Goal: Task Accomplishment & Management: Use online tool/utility

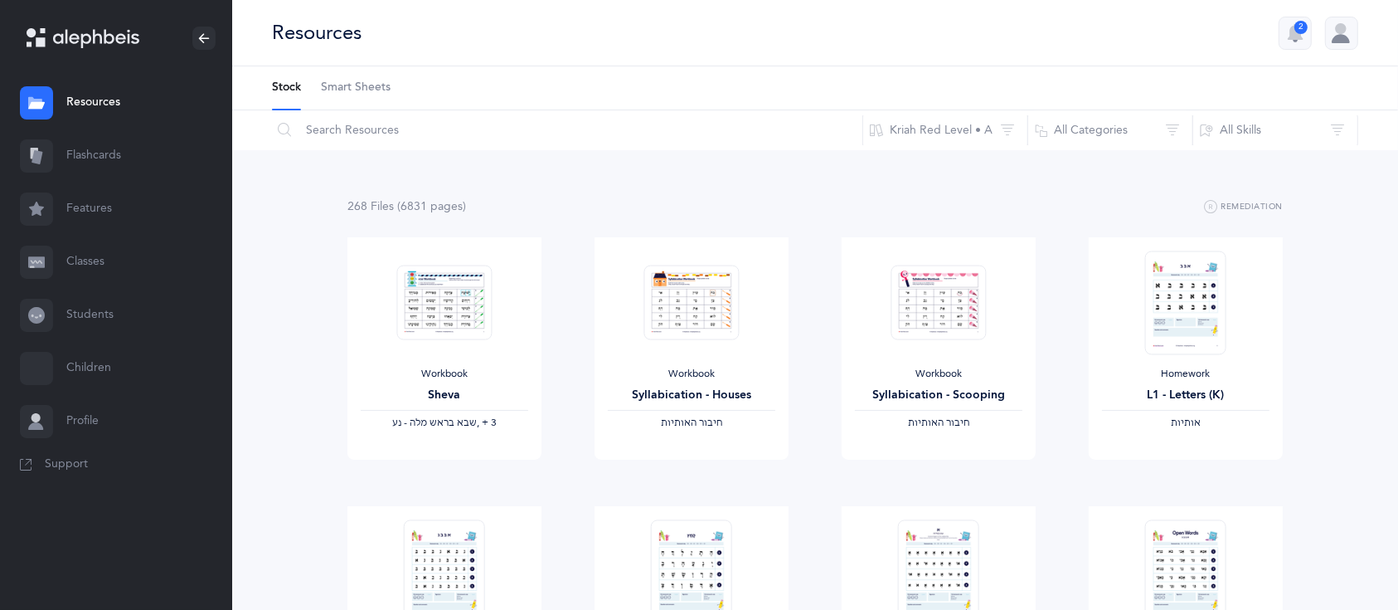
click at [81, 205] on link "Features" at bounding box center [116, 208] width 232 height 53
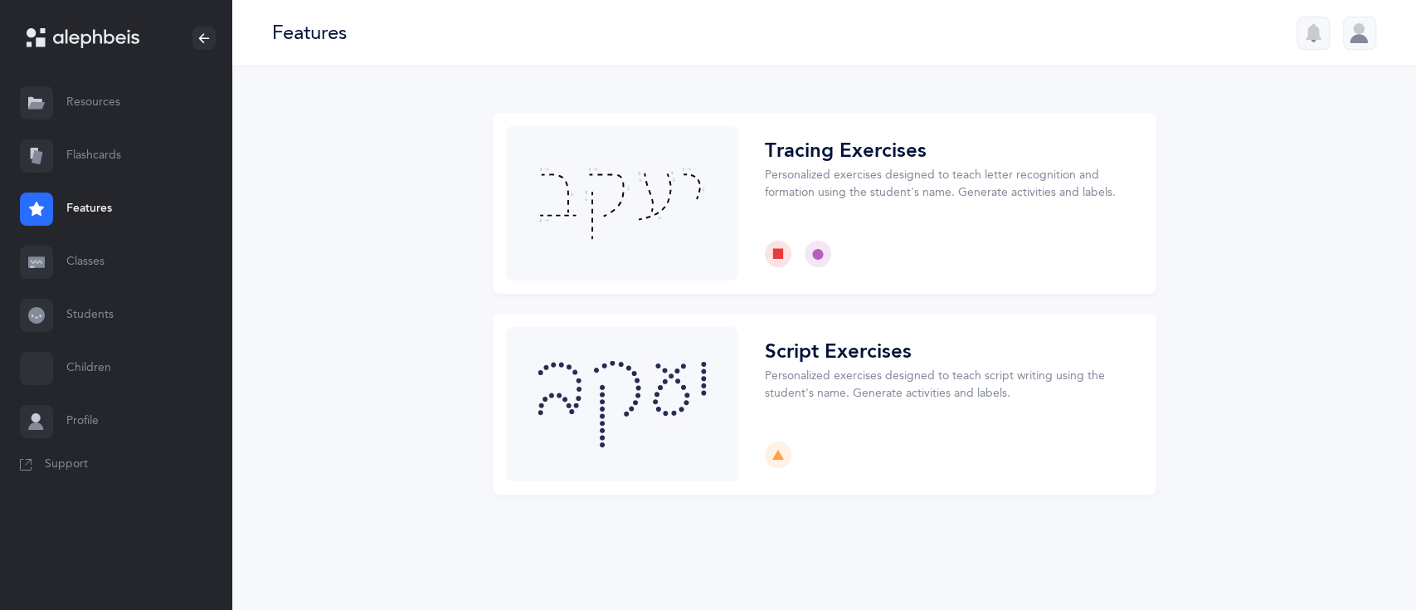
click at [101, 163] on link "Flashcards" at bounding box center [116, 155] width 232 height 53
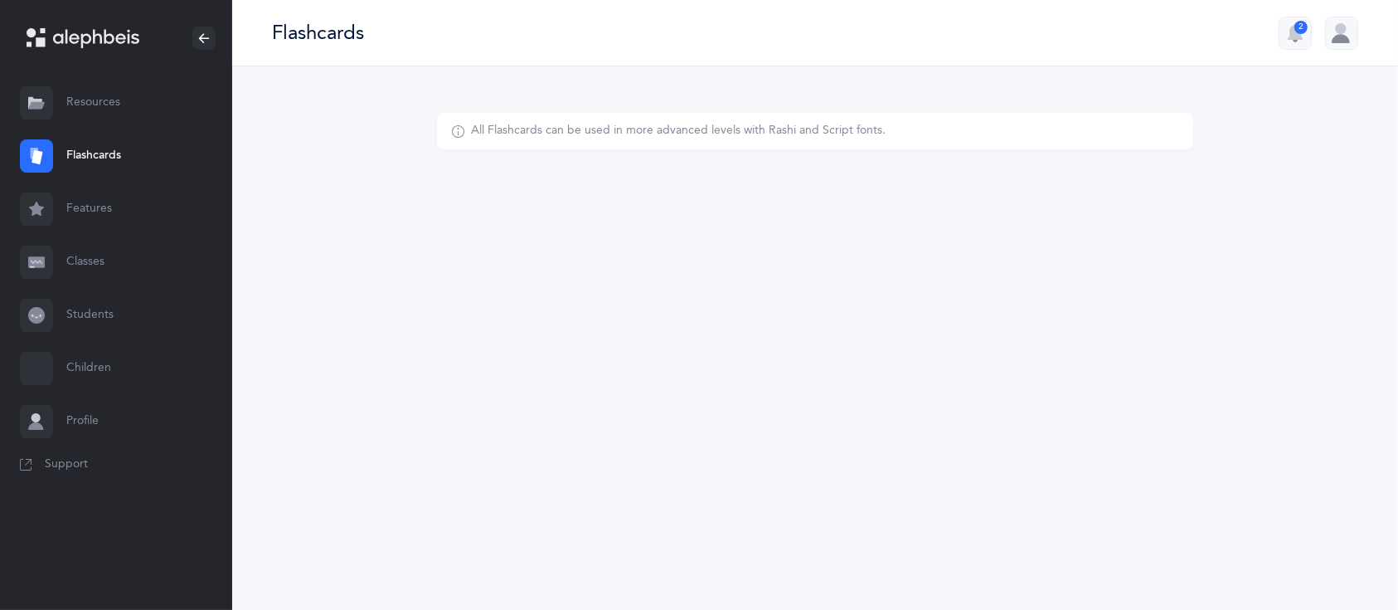
click at [101, 163] on link "Flashcards" at bounding box center [116, 155] width 232 height 53
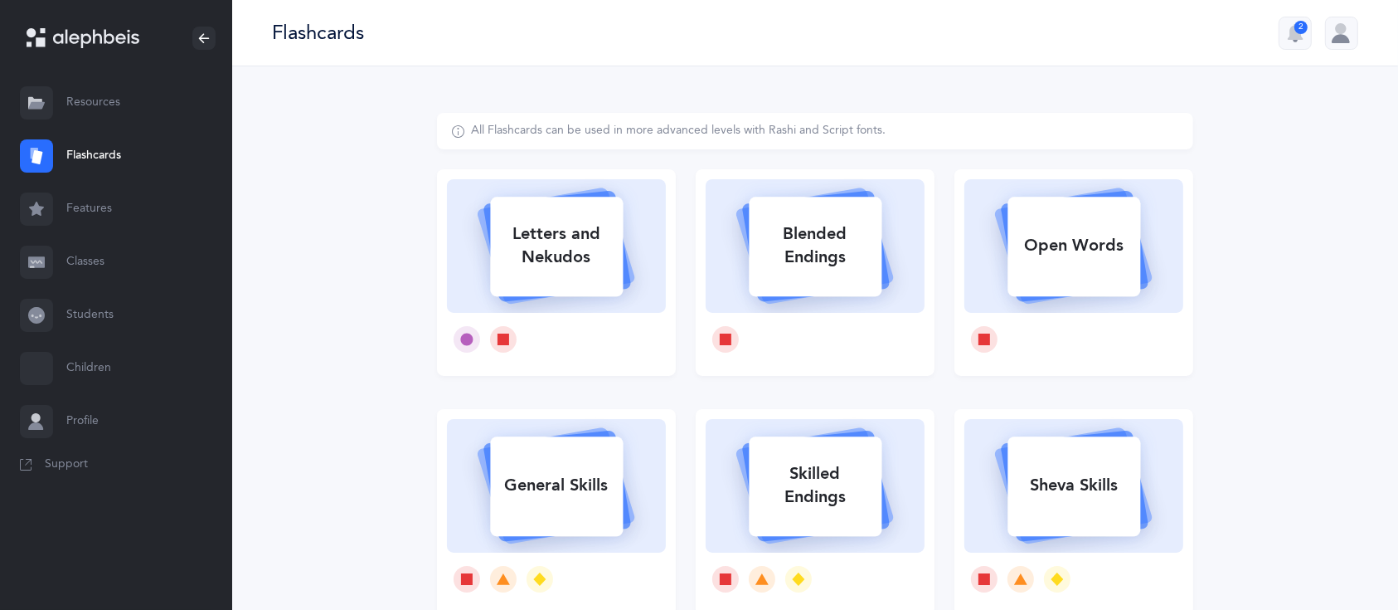
click at [609, 231] on div "Letters and Nekudos" at bounding box center [556, 245] width 133 height 66
select select
select select "single"
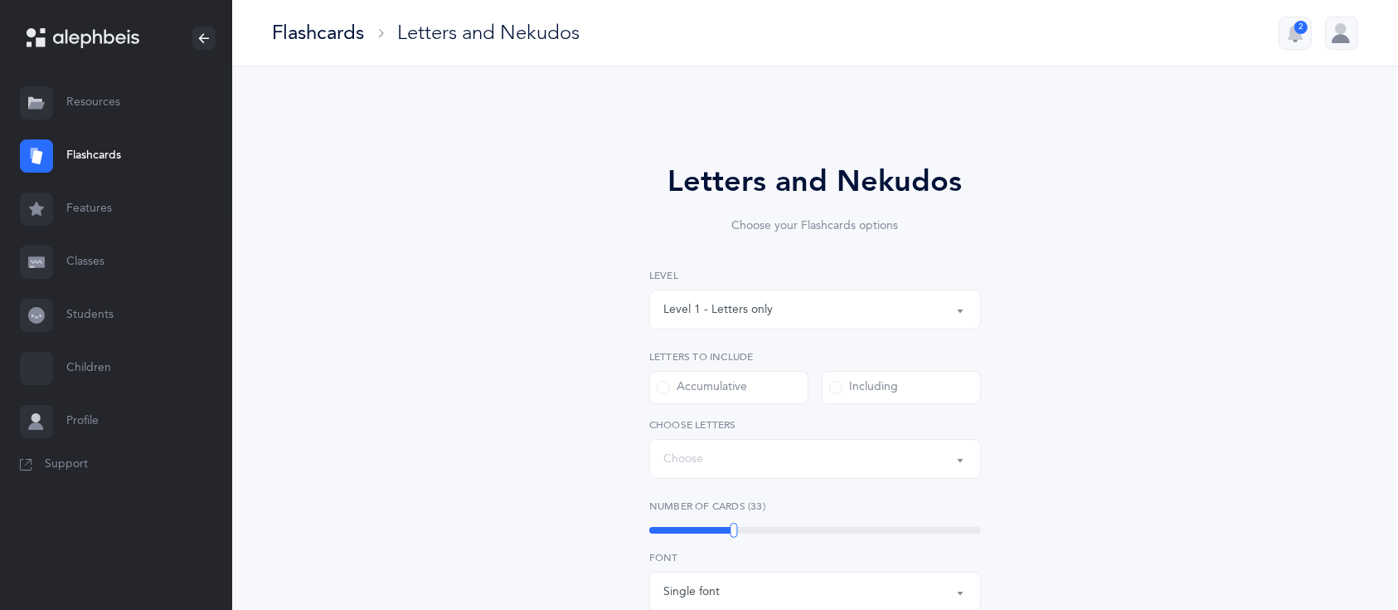
select select "27"
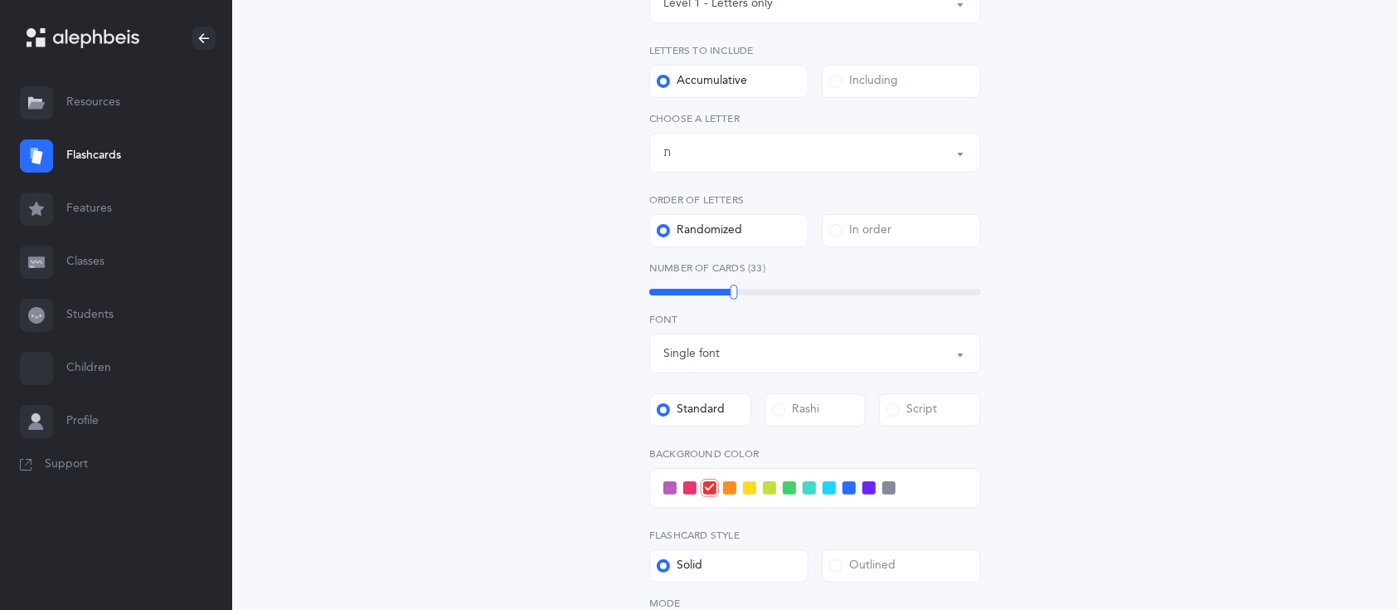
scroll to position [305, 0]
click at [750, 488] on span at bounding box center [749, 488] width 13 height 13
click at [0, 0] on input "checkbox" at bounding box center [0, 0] width 0 height 0
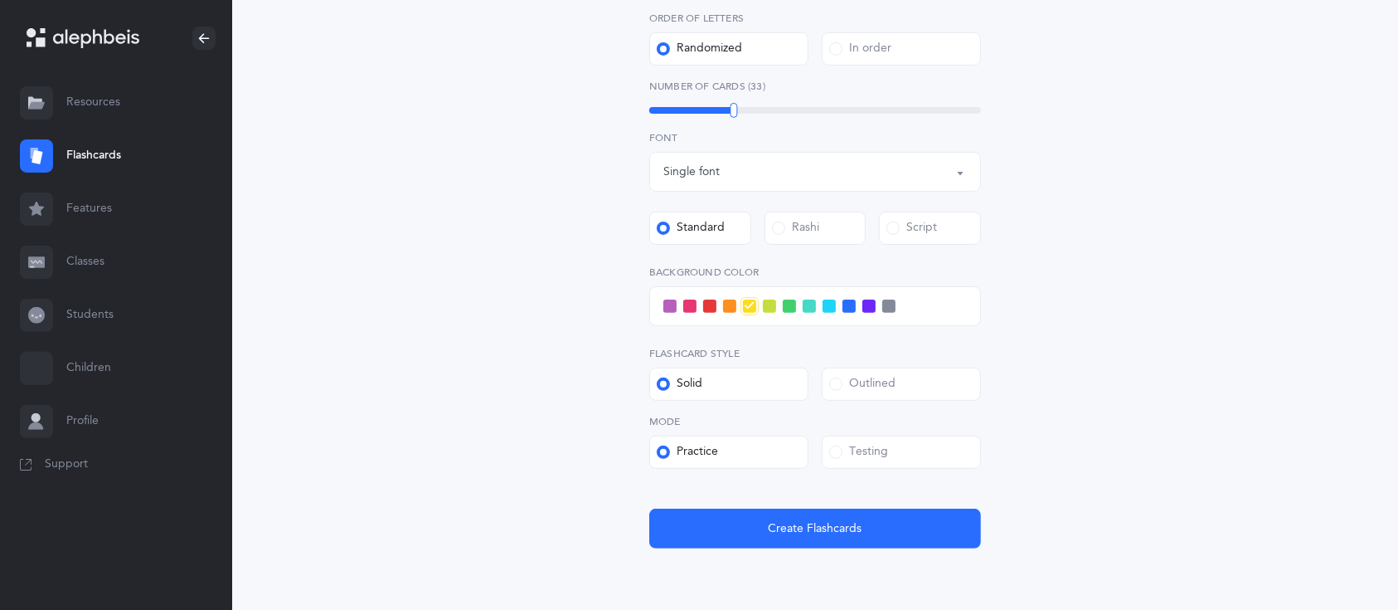
scroll to position [486, 0]
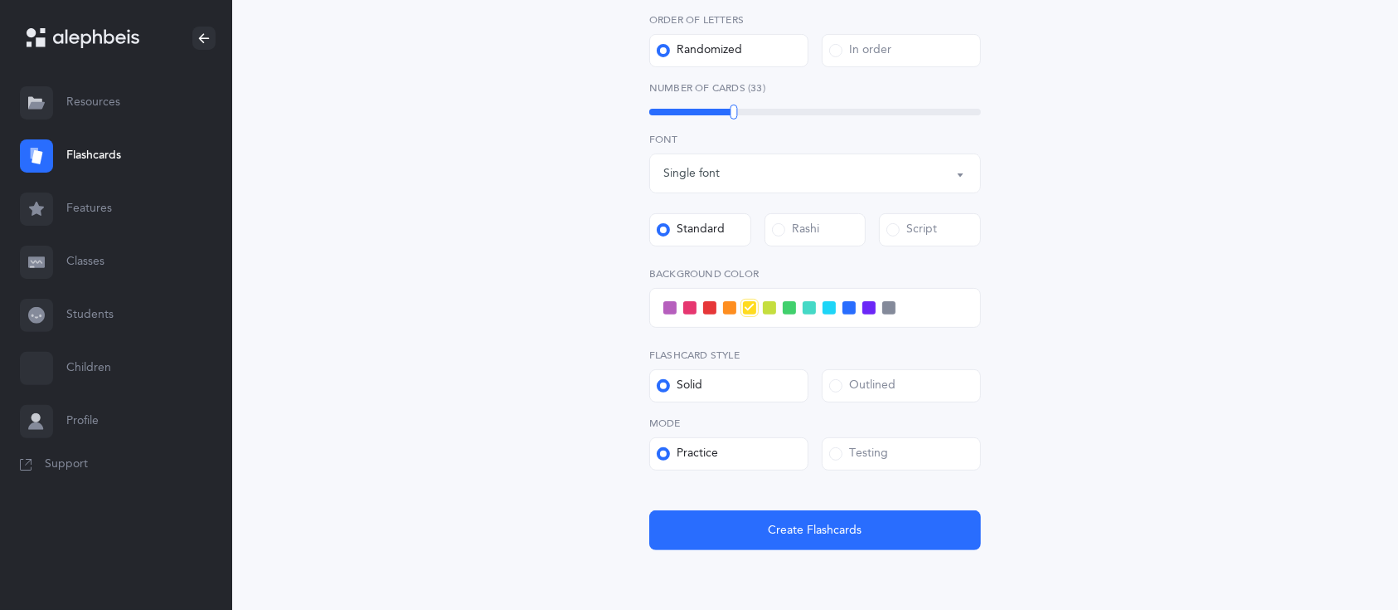
click at [864, 441] on label "Testing" at bounding box center [901, 453] width 159 height 33
click at [0, 0] on input "Testing" at bounding box center [0, 0] width 0 height 0
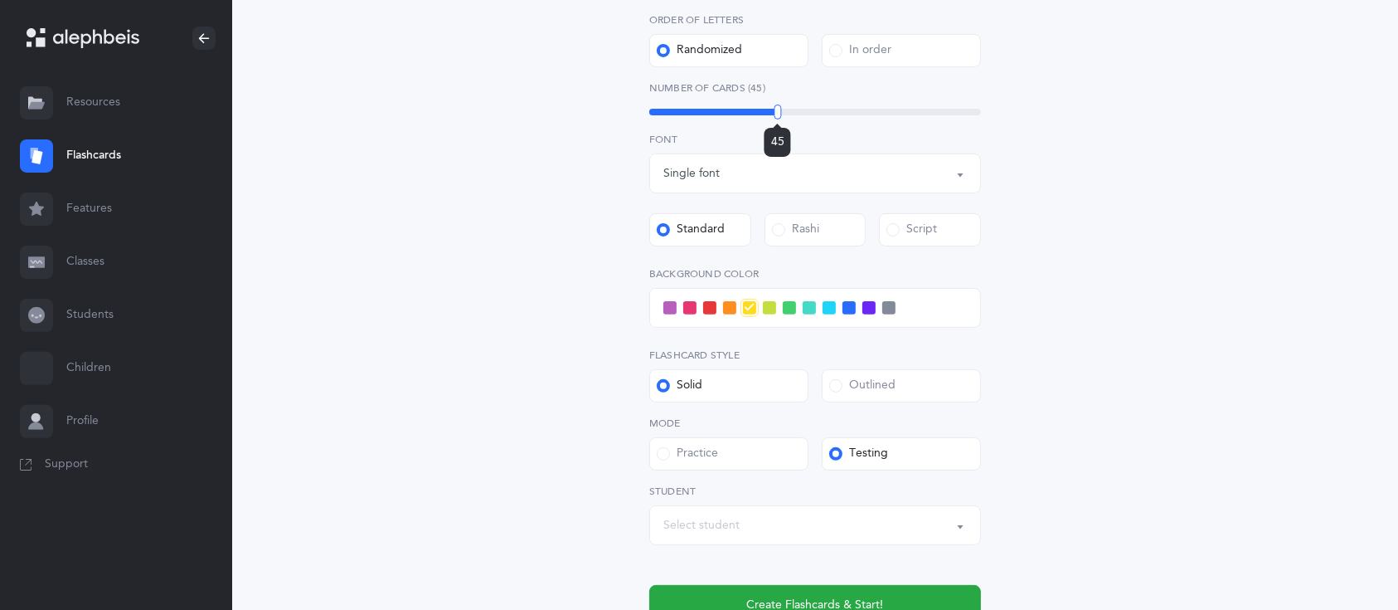
drag, startPoint x: 731, startPoint y: 115, endPoint x: 778, endPoint y: 124, distance: 47.2
click at [778, 119] on div "45" at bounding box center [777, 111] width 7 height 15
click at [1044, 219] on div "Letters and Nekudos Choose your Flashcards options Level 1 - Letters only Level…" at bounding box center [815, 159] width 756 height 1064
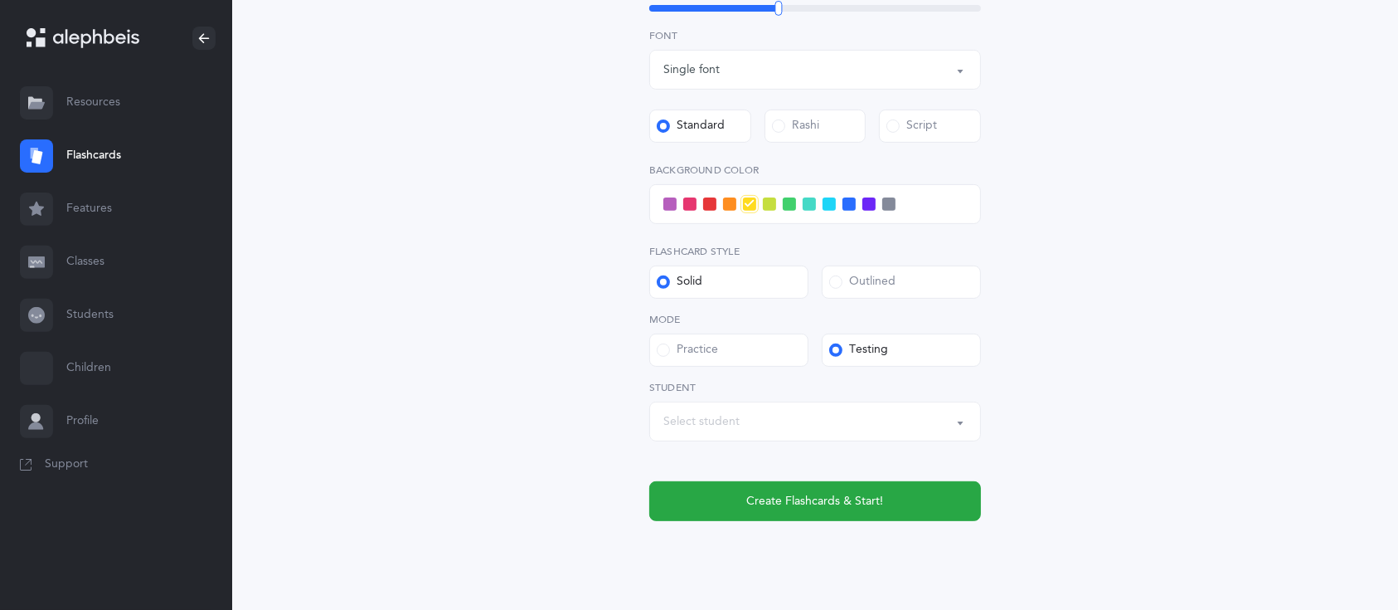
scroll to position [590, 0]
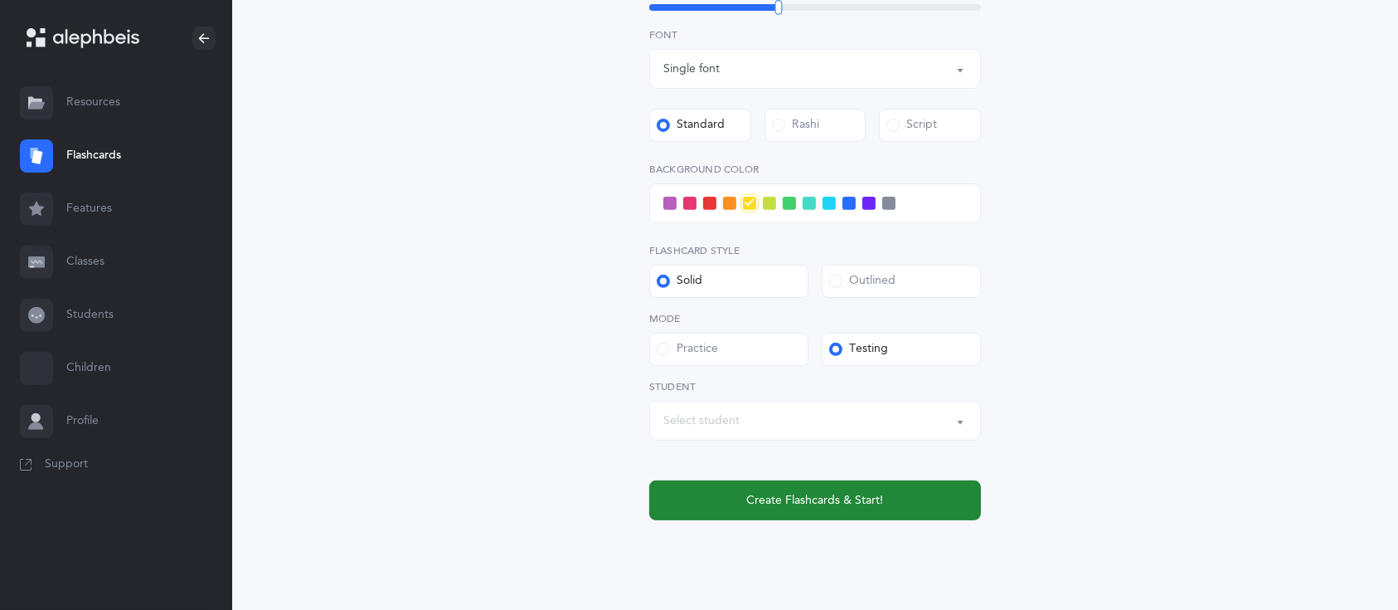
click at [827, 494] on span "Create Flashcards & Start!" at bounding box center [815, 500] width 137 height 17
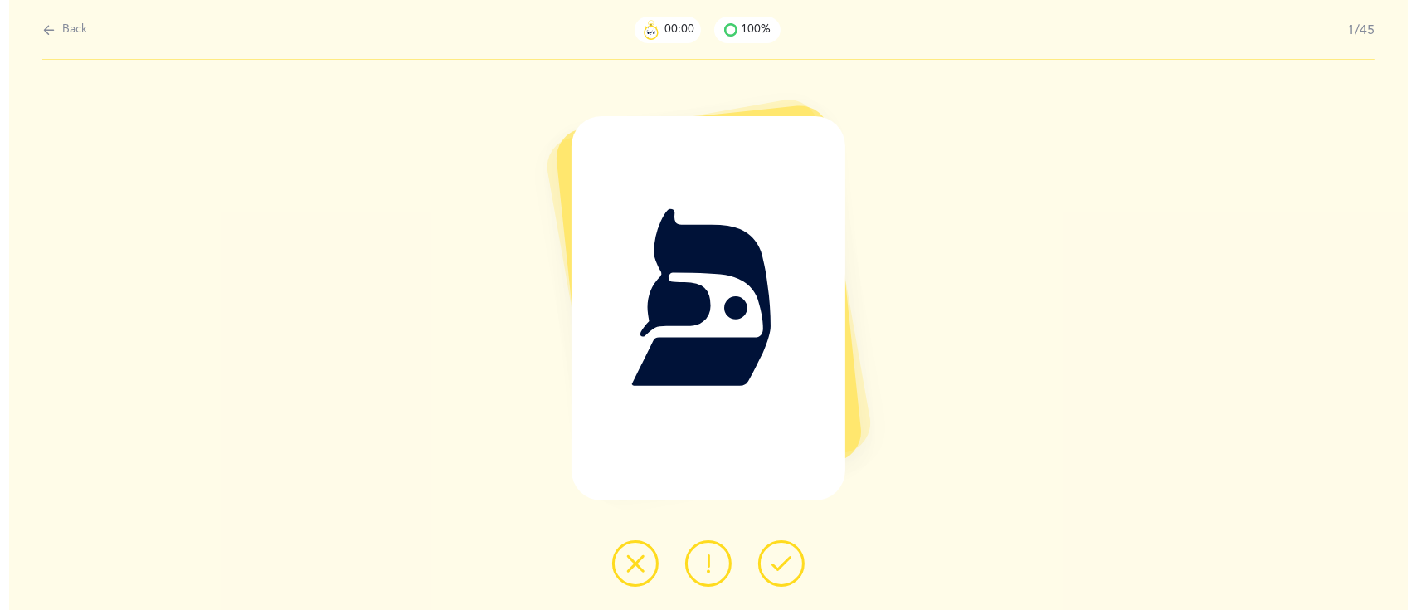
scroll to position [0, 0]
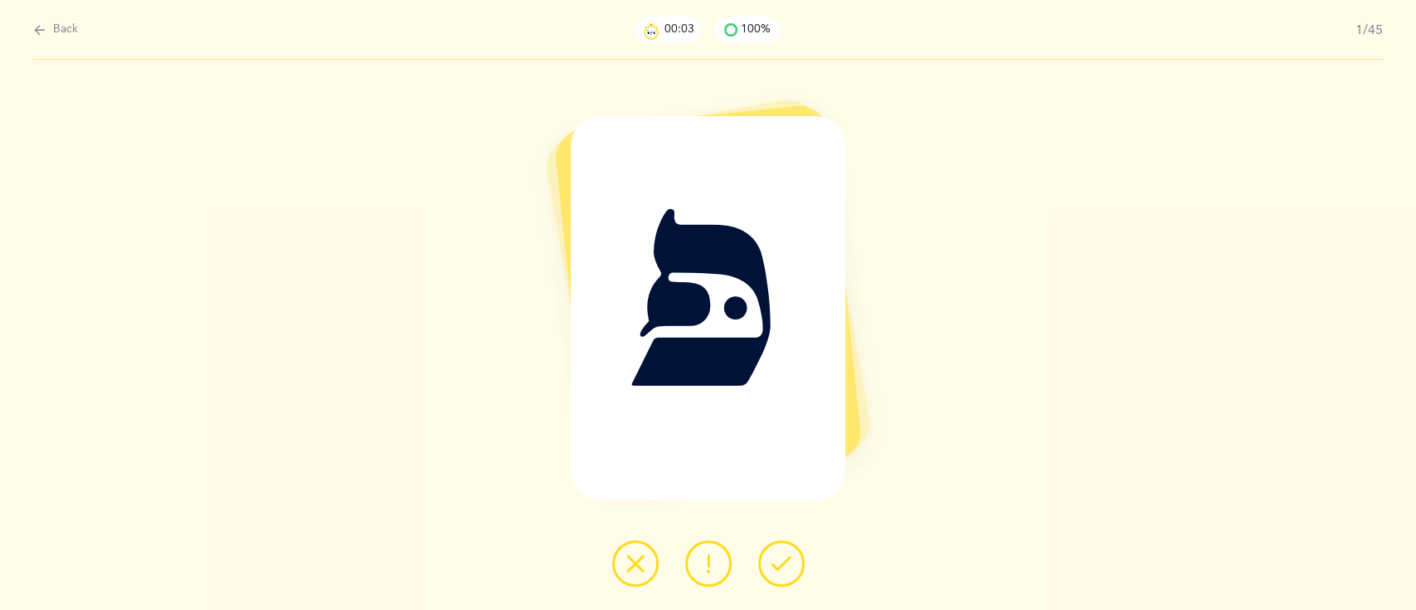
click at [794, 561] on button at bounding box center [781, 563] width 46 height 46
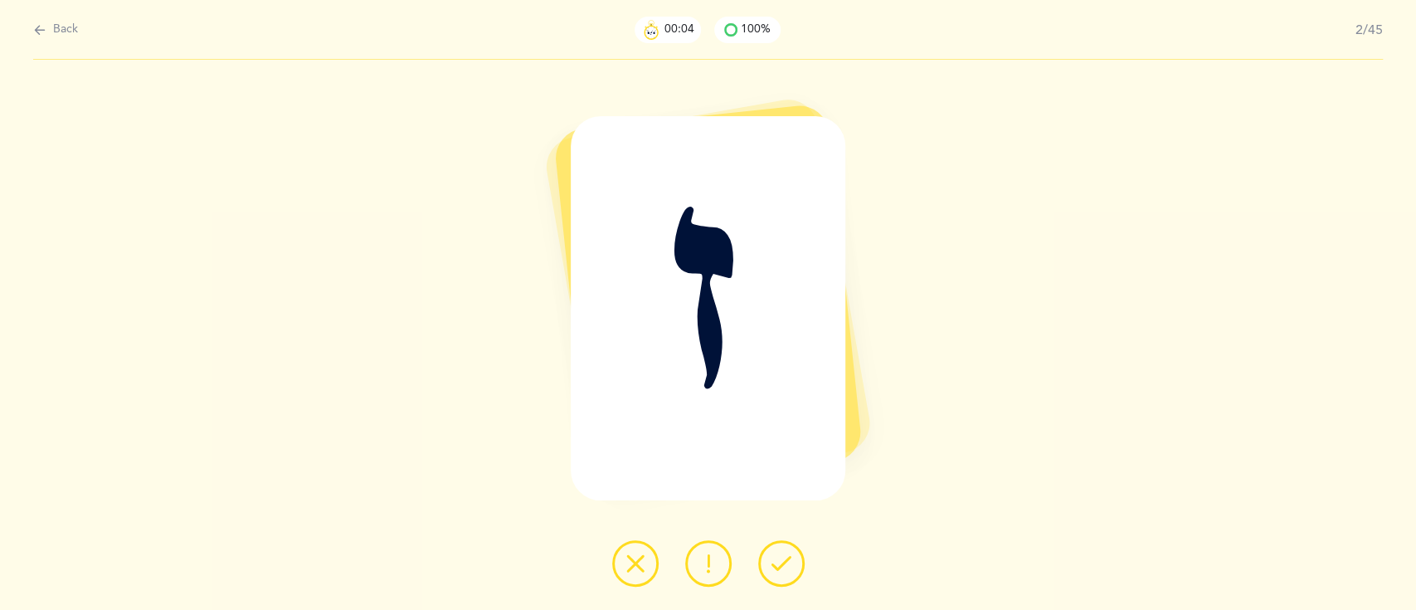
click at [794, 561] on button at bounding box center [781, 563] width 46 height 46
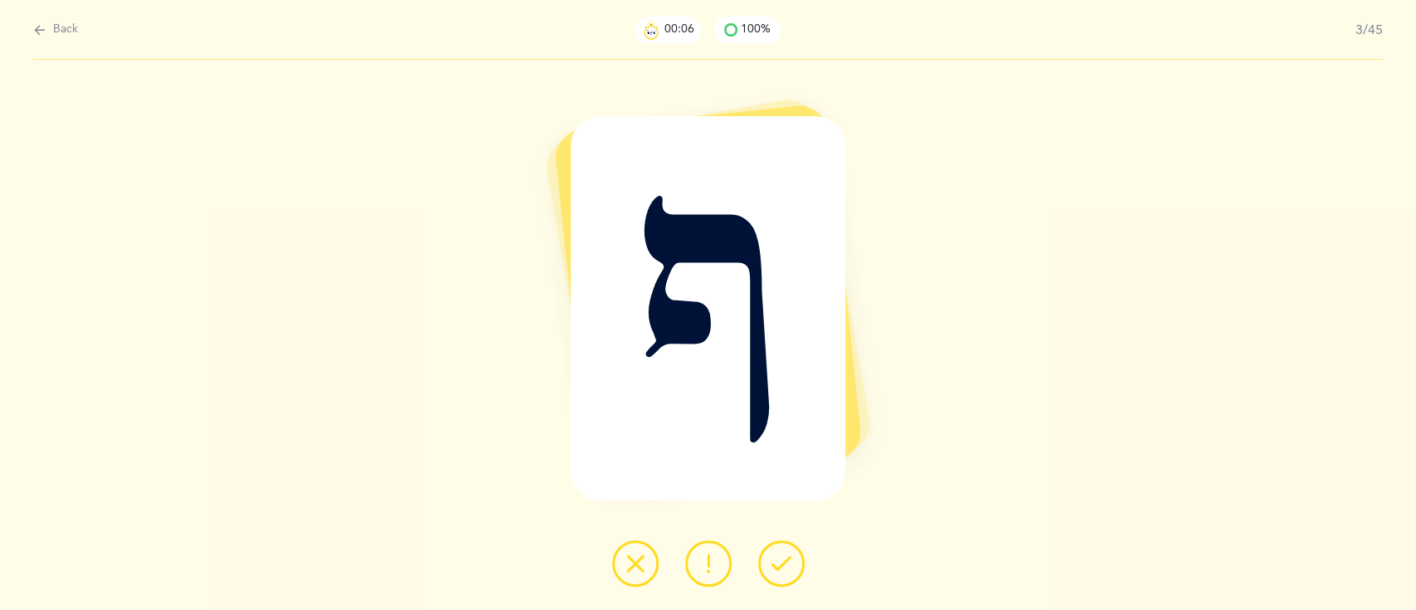
click at [794, 561] on button at bounding box center [781, 563] width 46 height 46
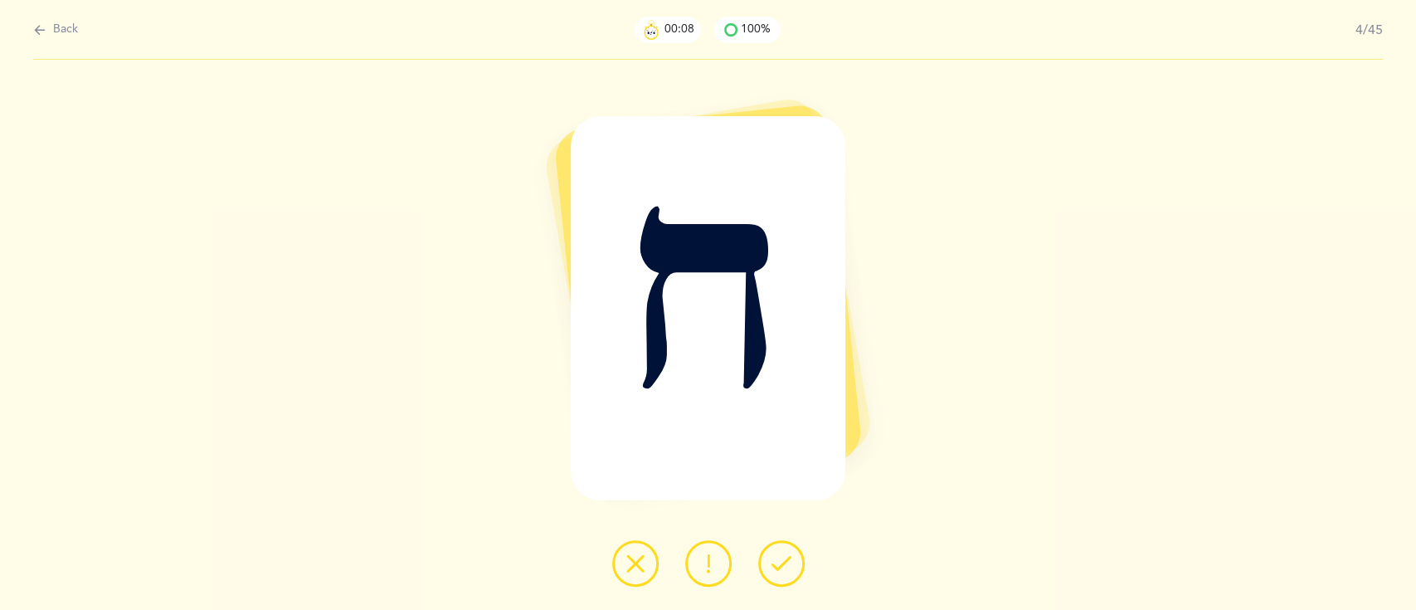
click at [794, 561] on button at bounding box center [781, 563] width 46 height 46
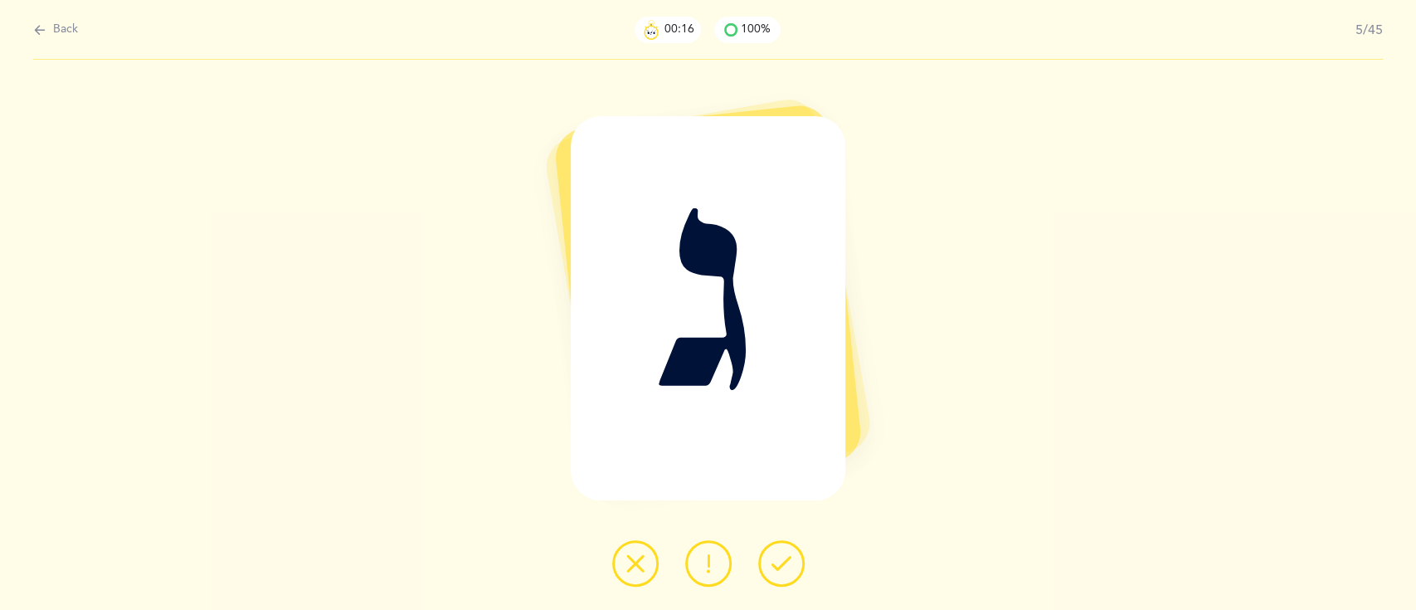
click at [794, 561] on button at bounding box center [781, 563] width 46 height 46
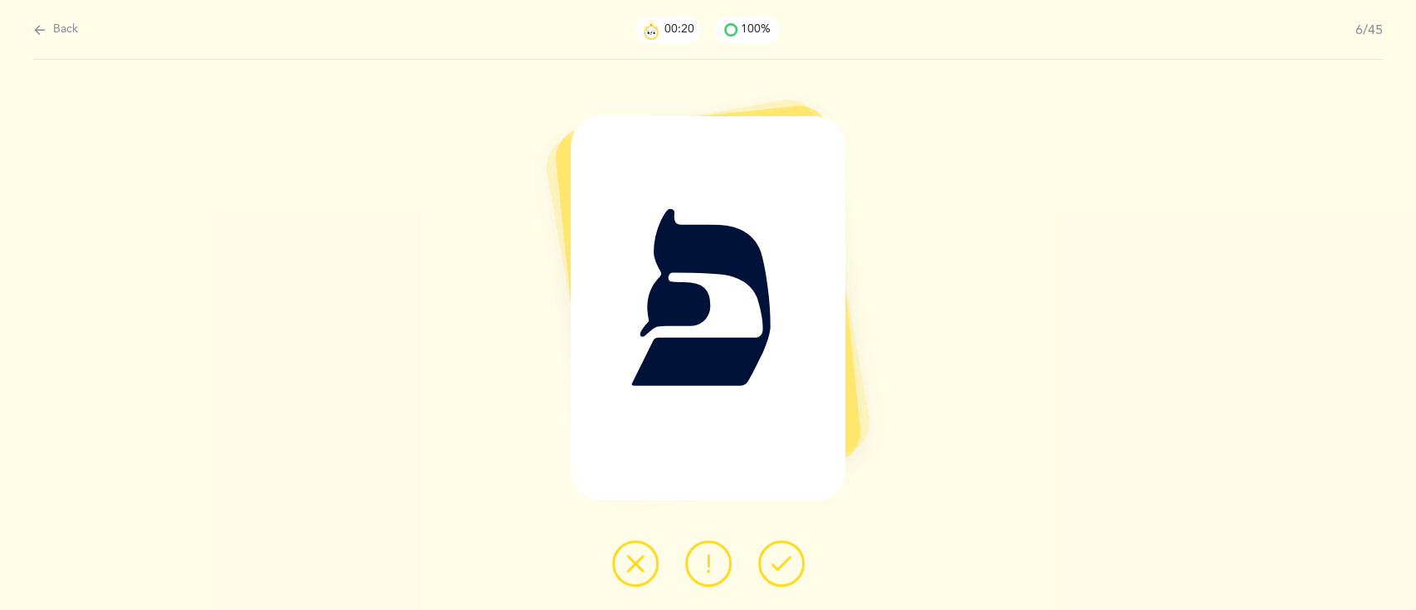
click at [794, 561] on button at bounding box center [781, 563] width 46 height 46
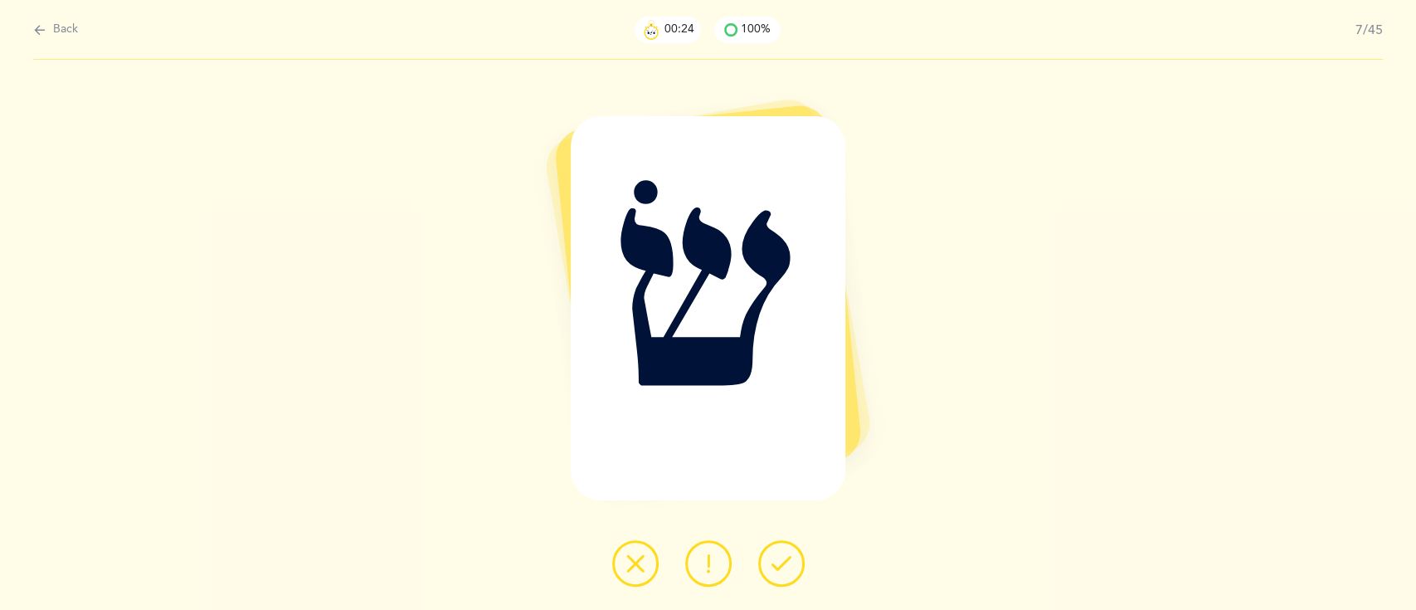
click at [774, 554] on icon at bounding box center [781, 563] width 20 height 20
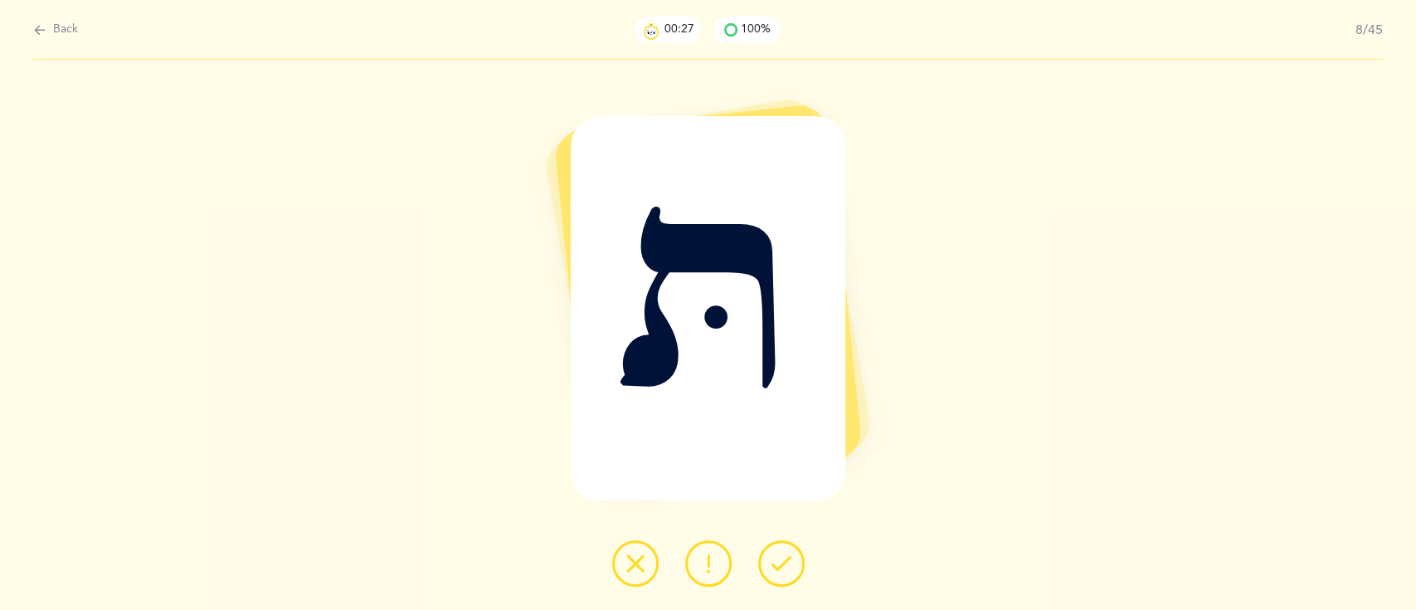
click at [774, 554] on icon at bounding box center [781, 563] width 20 height 20
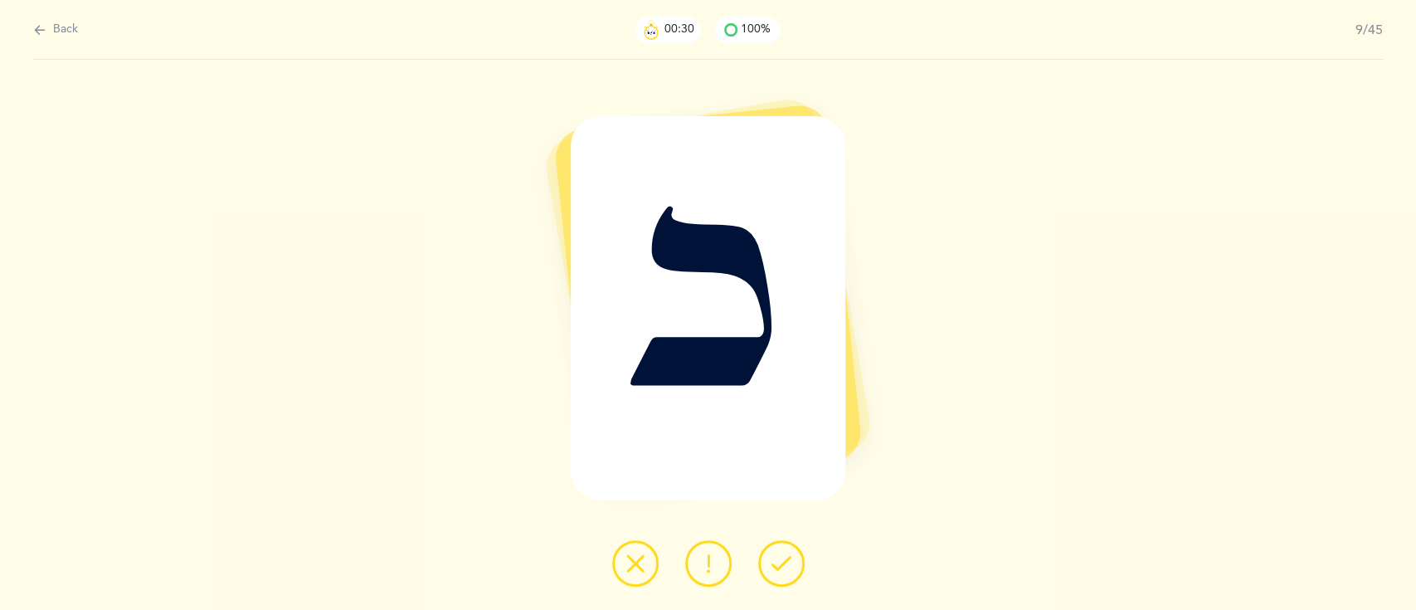
click at [774, 554] on icon at bounding box center [781, 563] width 20 height 20
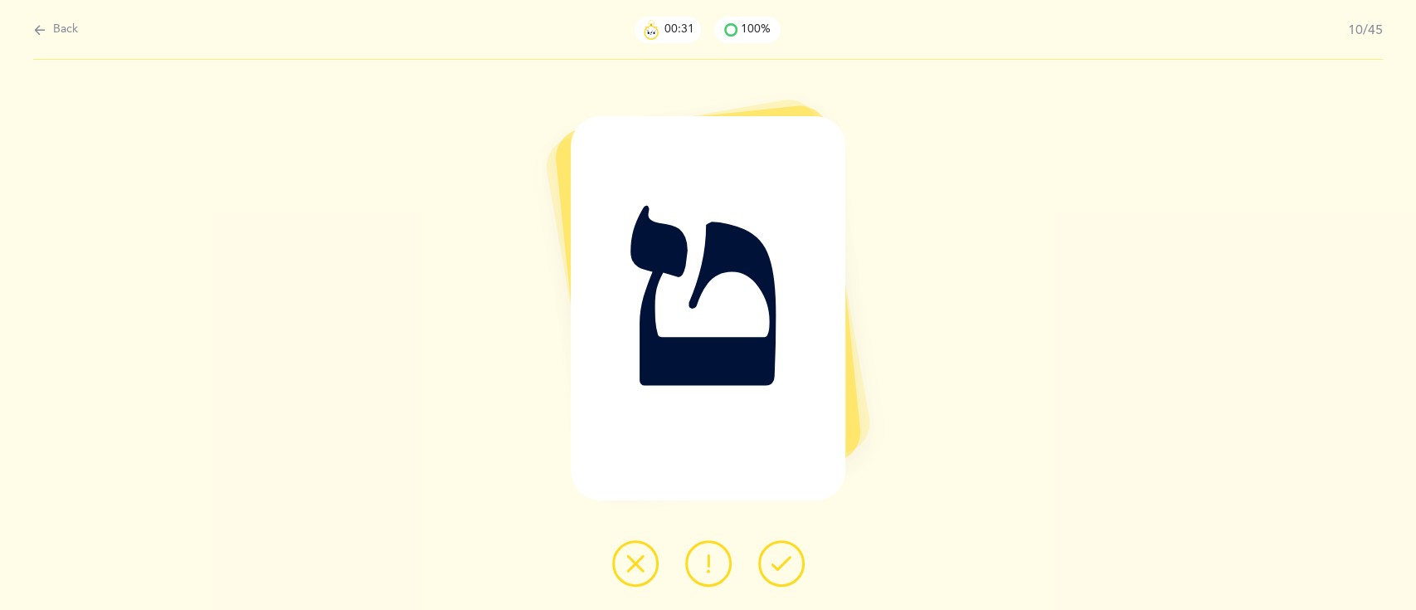
click at [774, 554] on icon at bounding box center [781, 563] width 20 height 20
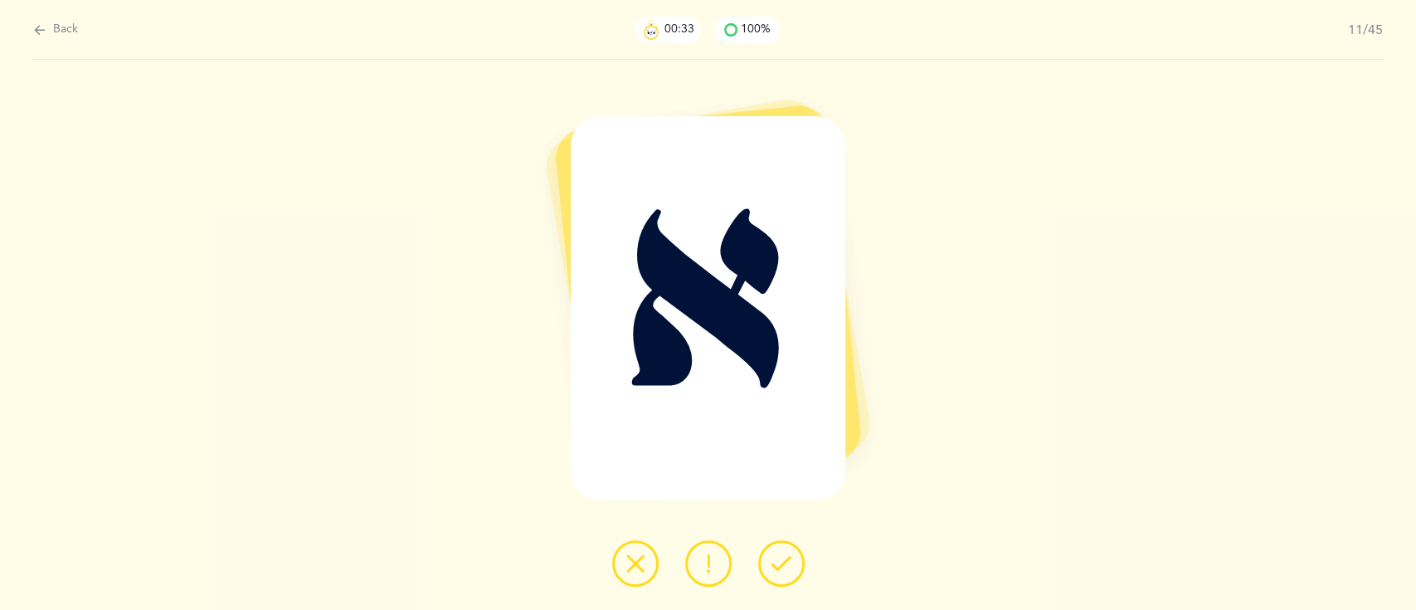
click at [774, 554] on icon at bounding box center [781, 563] width 20 height 20
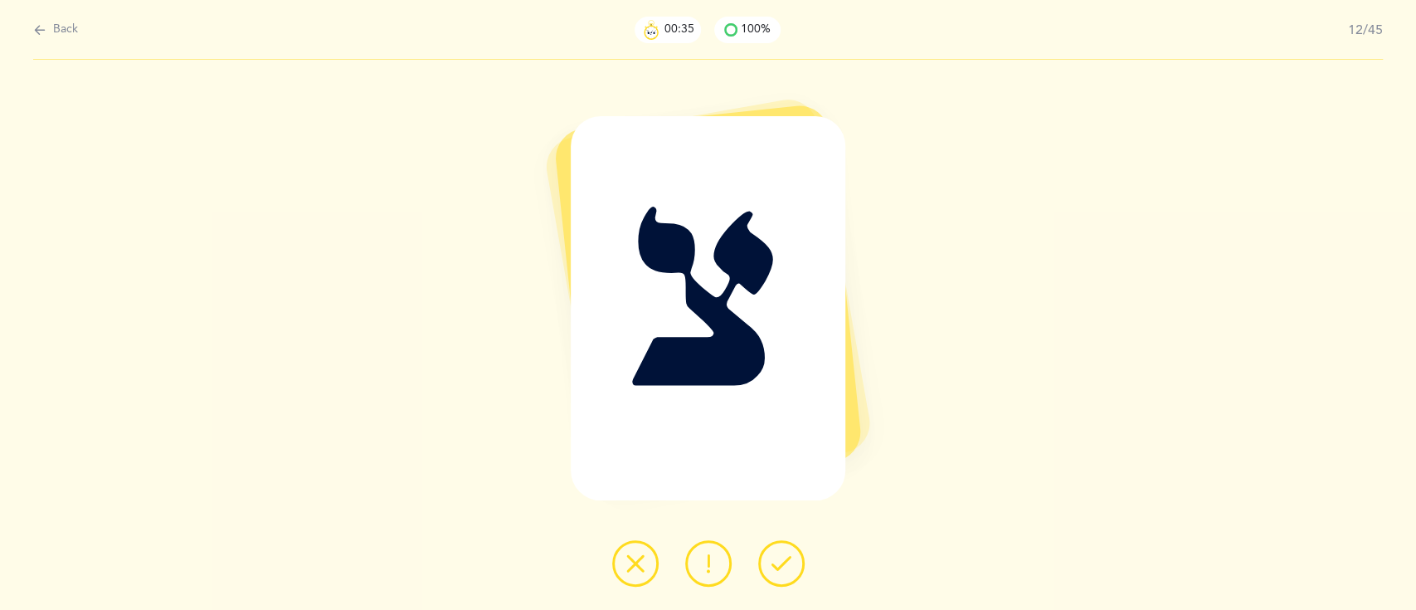
click at [774, 554] on icon at bounding box center [781, 563] width 20 height 20
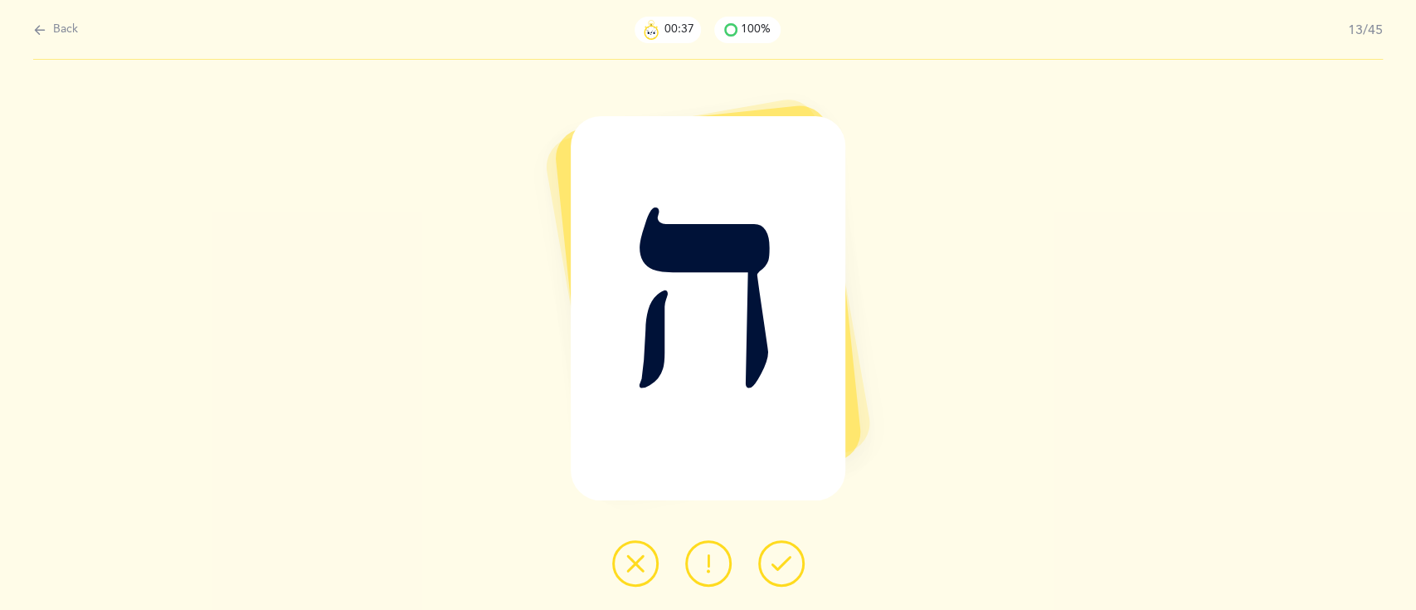
click at [774, 554] on icon at bounding box center [781, 563] width 20 height 20
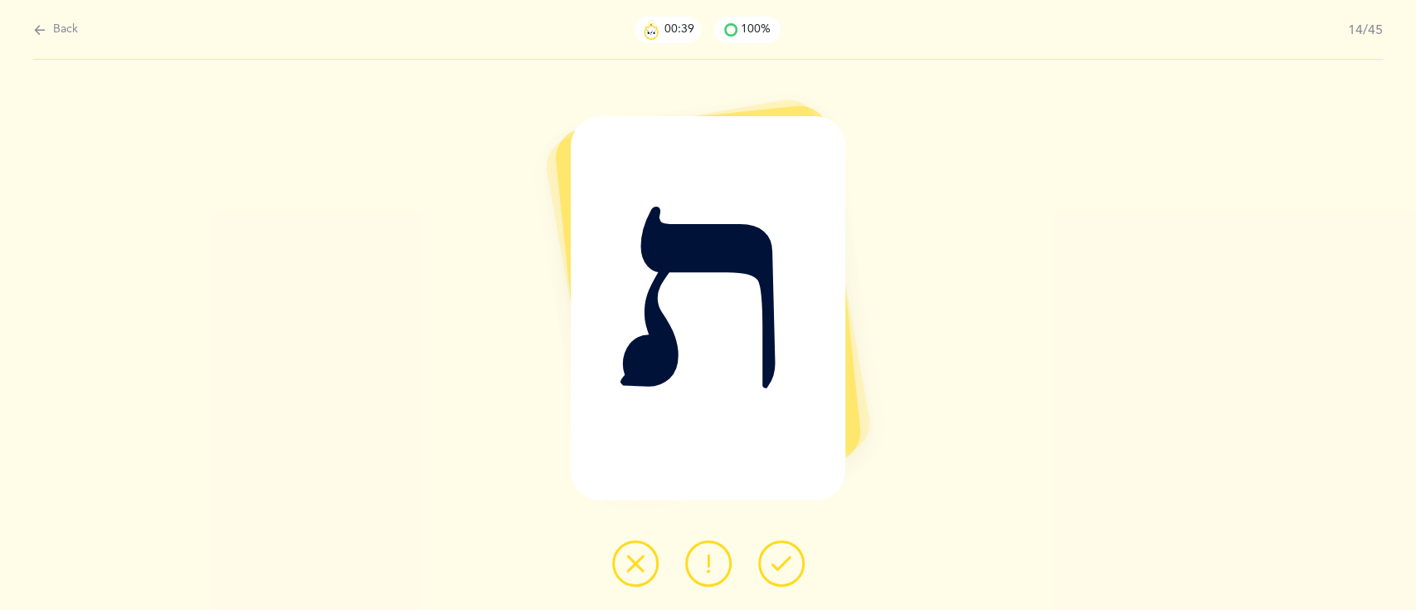
click at [774, 554] on icon at bounding box center [781, 563] width 20 height 20
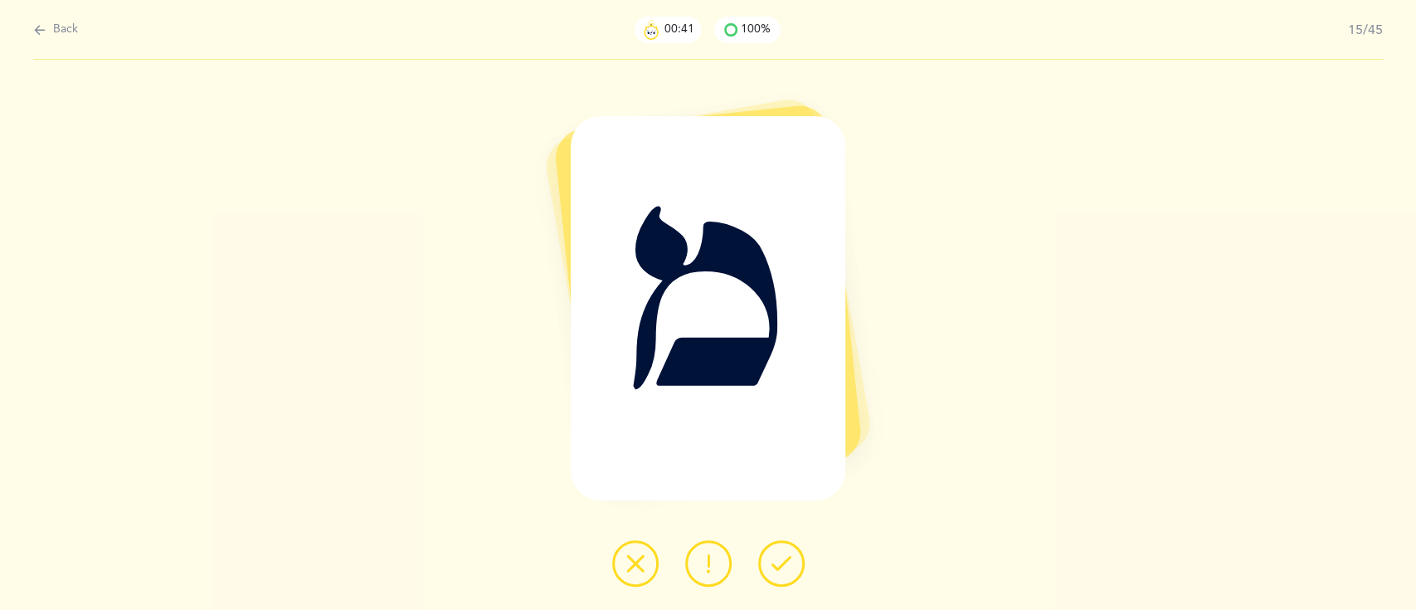
click at [774, 554] on icon at bounding box center [781, 563] width 20 height 20
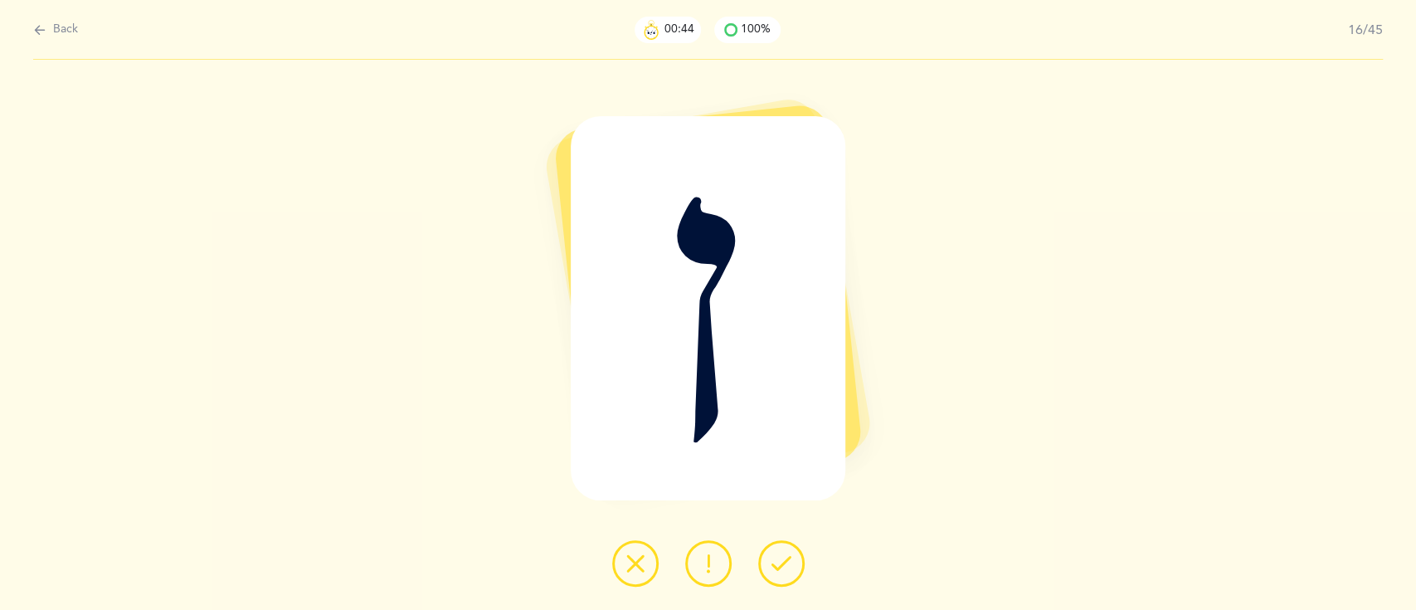
click at [774, 554] on icon at bounding box center [781, 563] width 20 height 20
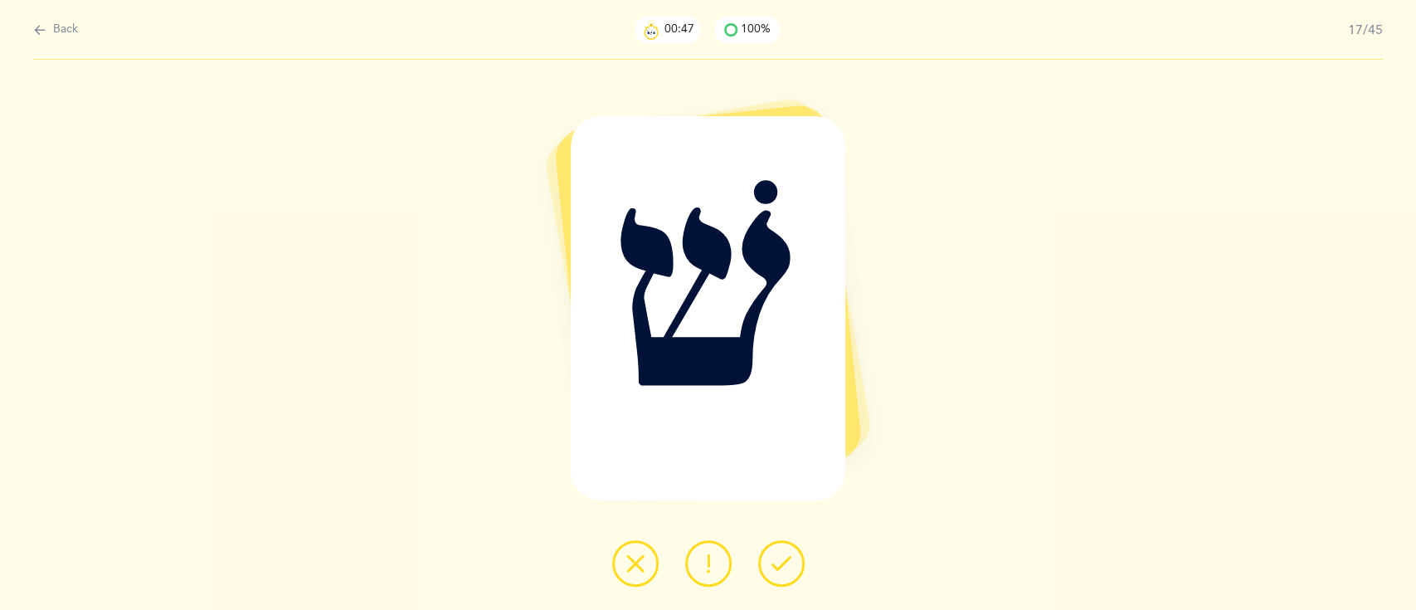
click at [774, 554] on icon at bounding box center [781, 563] width 20 height 20
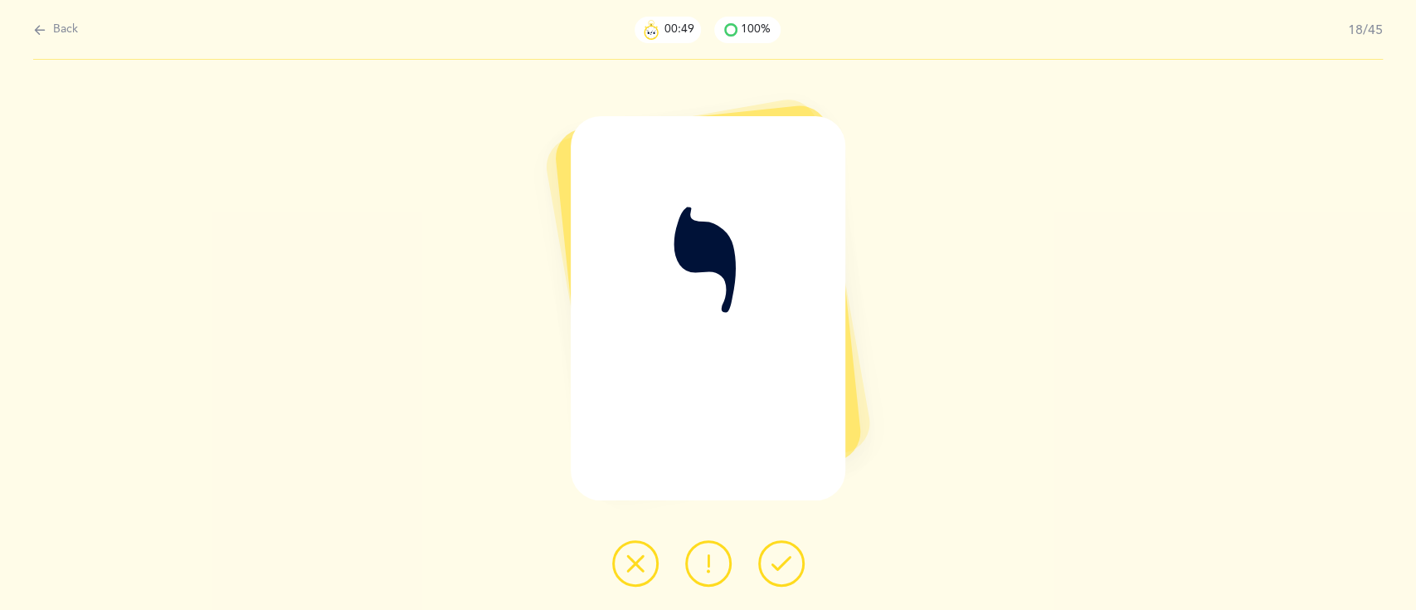
click at [774, 554] on icon at bounding box center [781, 563] width 20 height 20
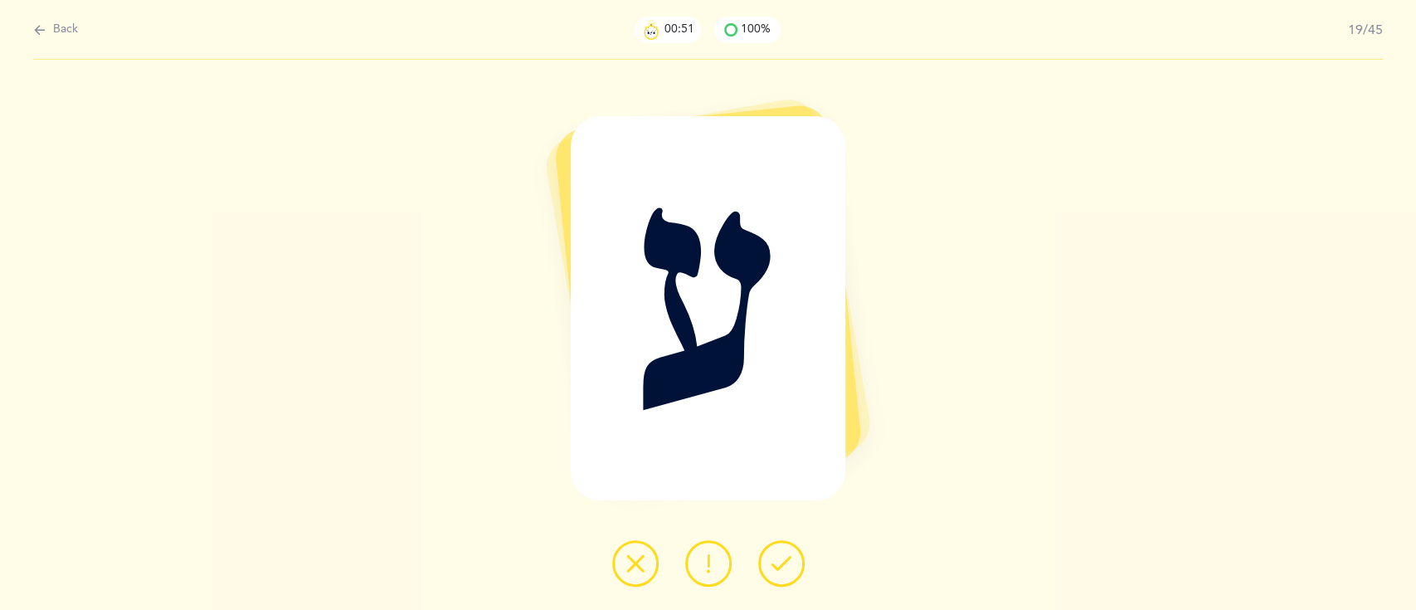
click at [774, 554] on icon at bounding box center [781, 563] width 20 height 20
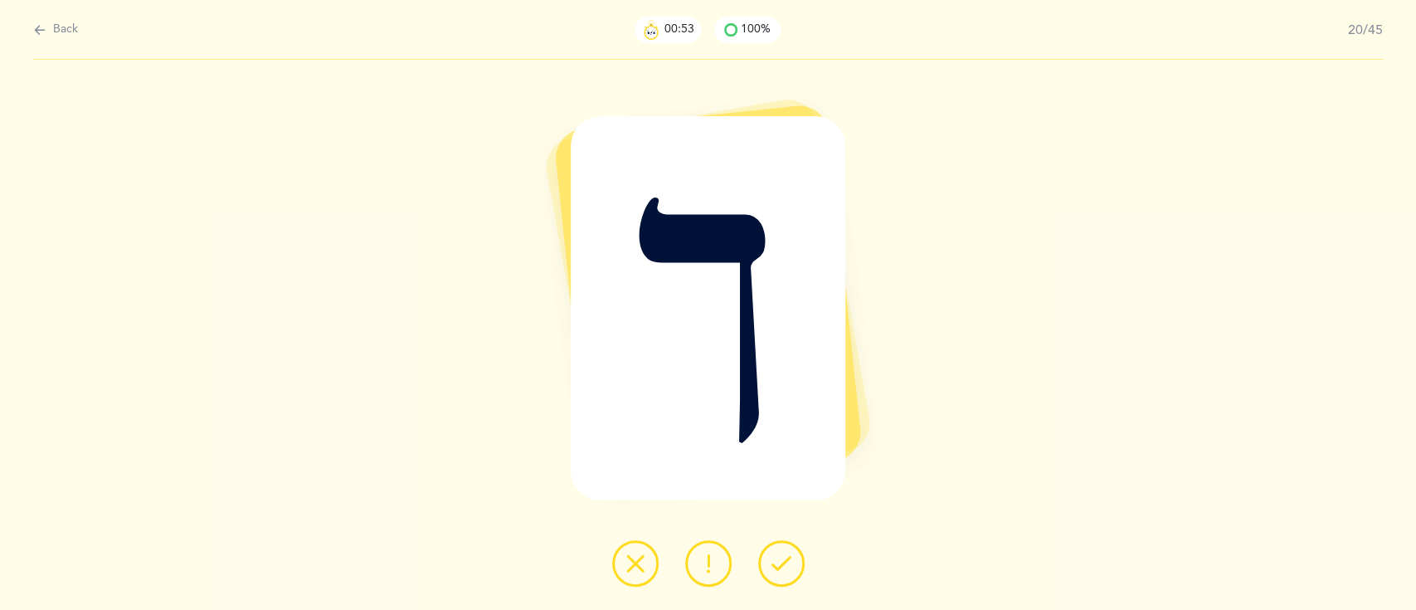
click at [774, 554] on icon at bounding box center [781, 563] width 20 height 20
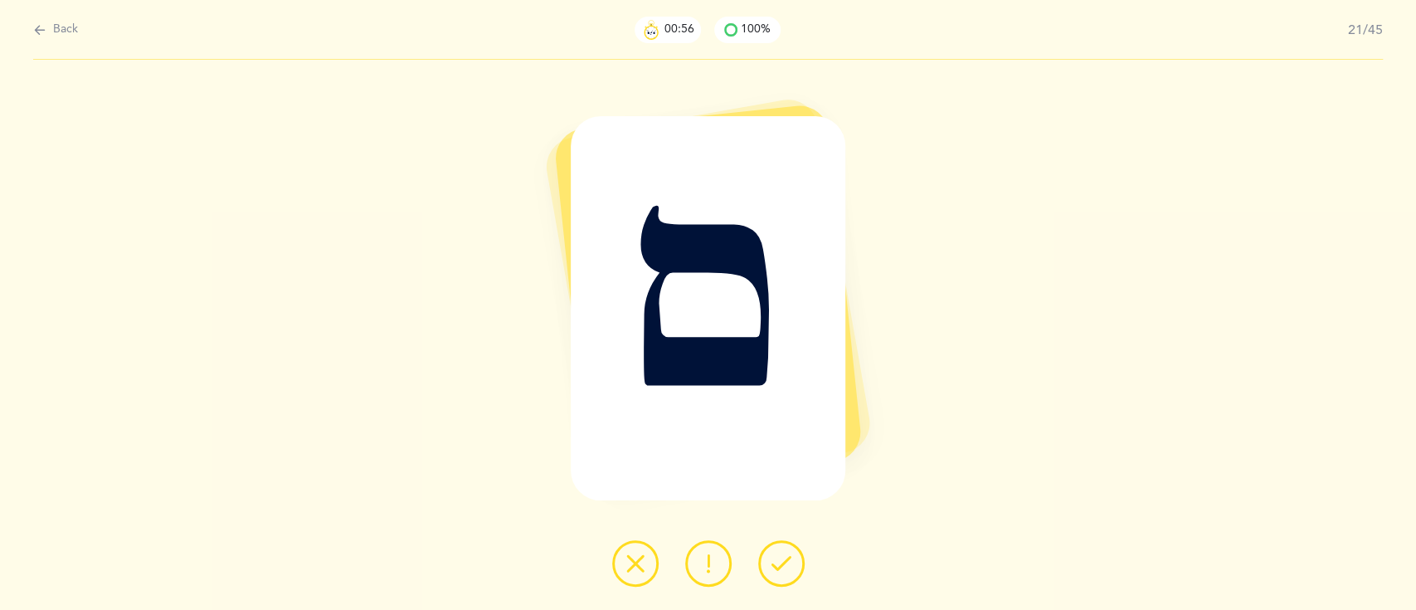
click at [774, 554] on icon at bounding box center [781, 563] width 20 height 20
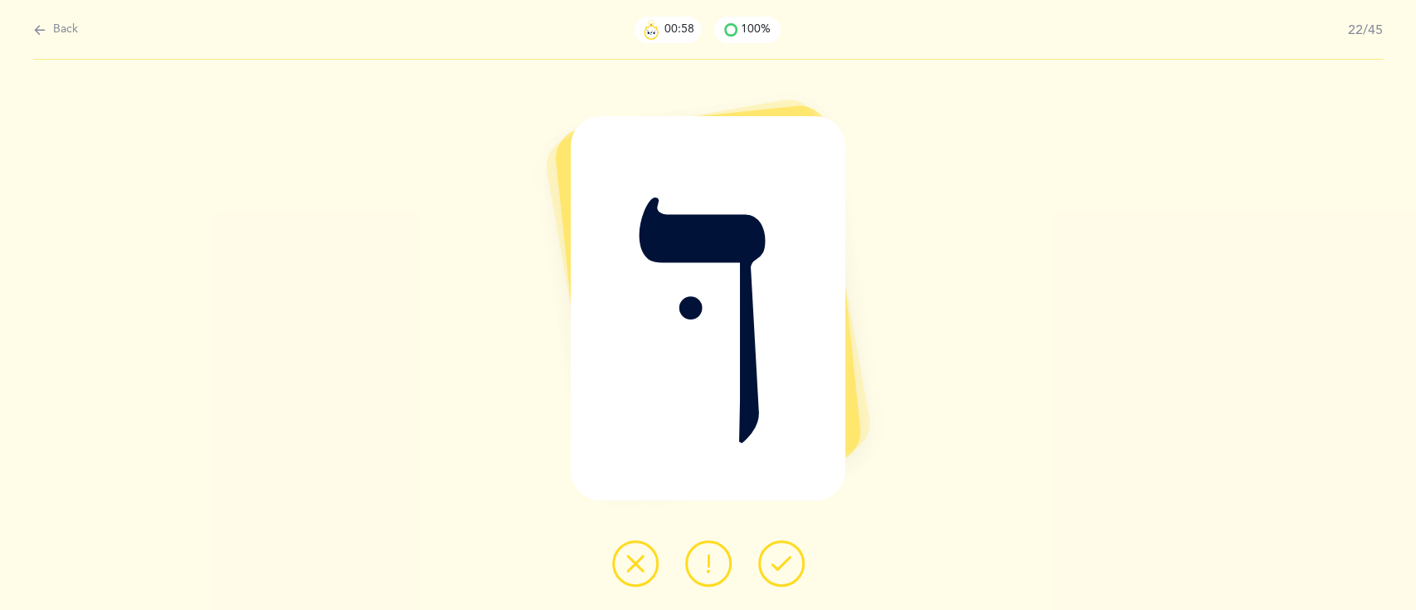
click at [774, 554] on icon at bounding box center [781, 563] width 20 height 20
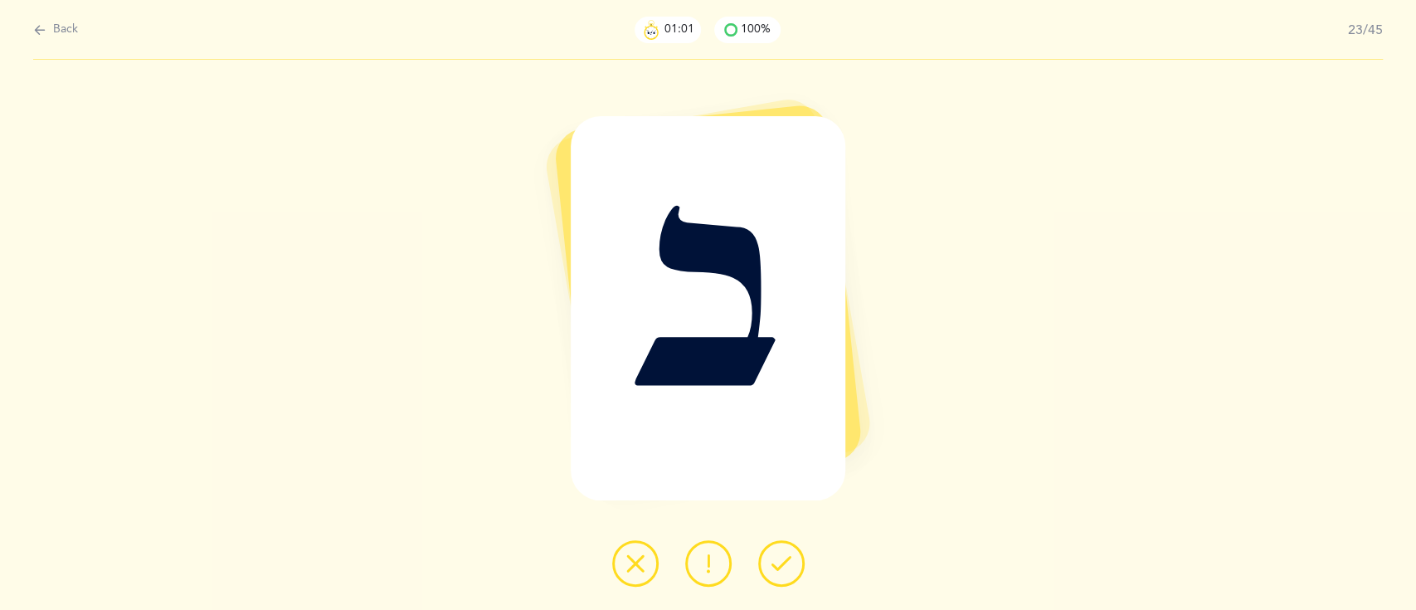
click at [774, 554] on icon at bounding box center [781, 563] width 20 height 20
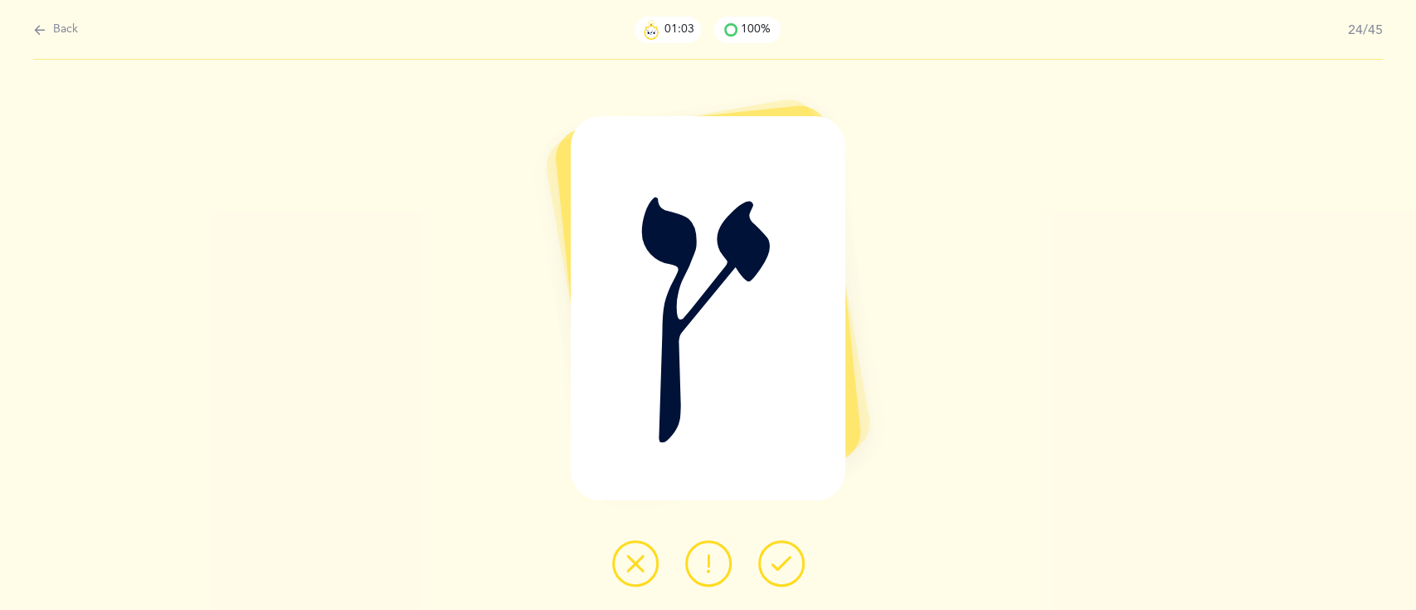
click at [774, 554] on icon at bounding box center [781, 563] width 20 height 20
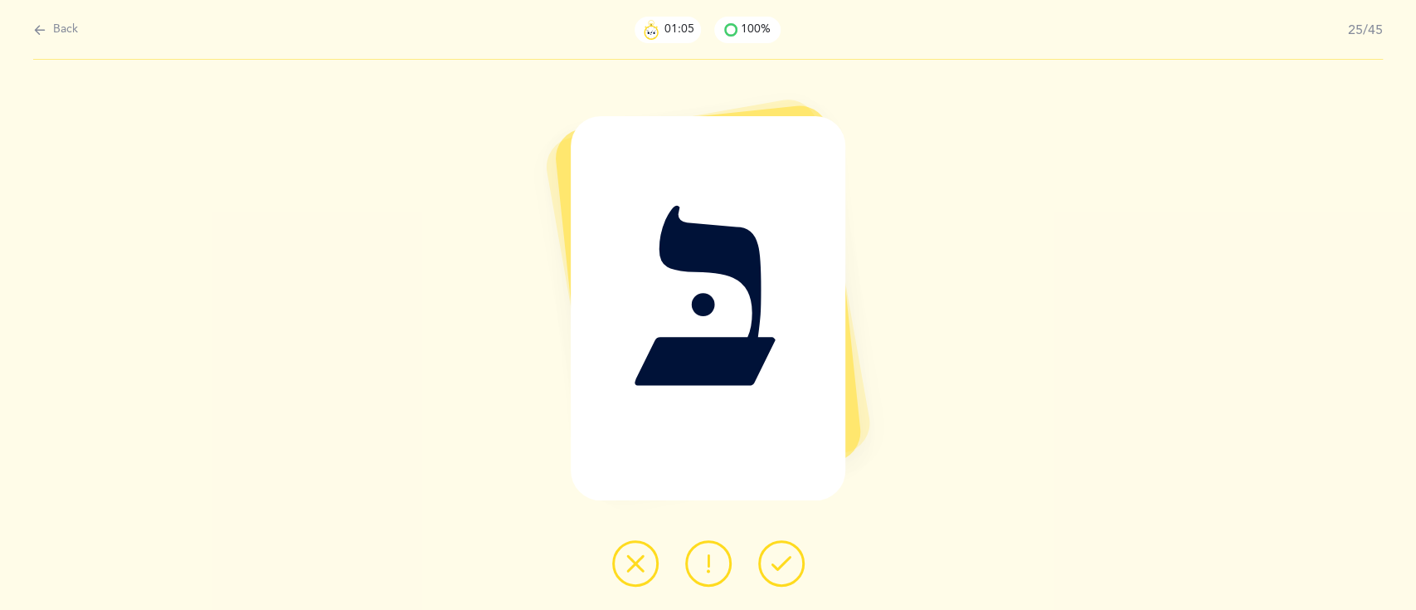
click at [774, 554] on icon at bounding box center [781, 563] width 20 height 20
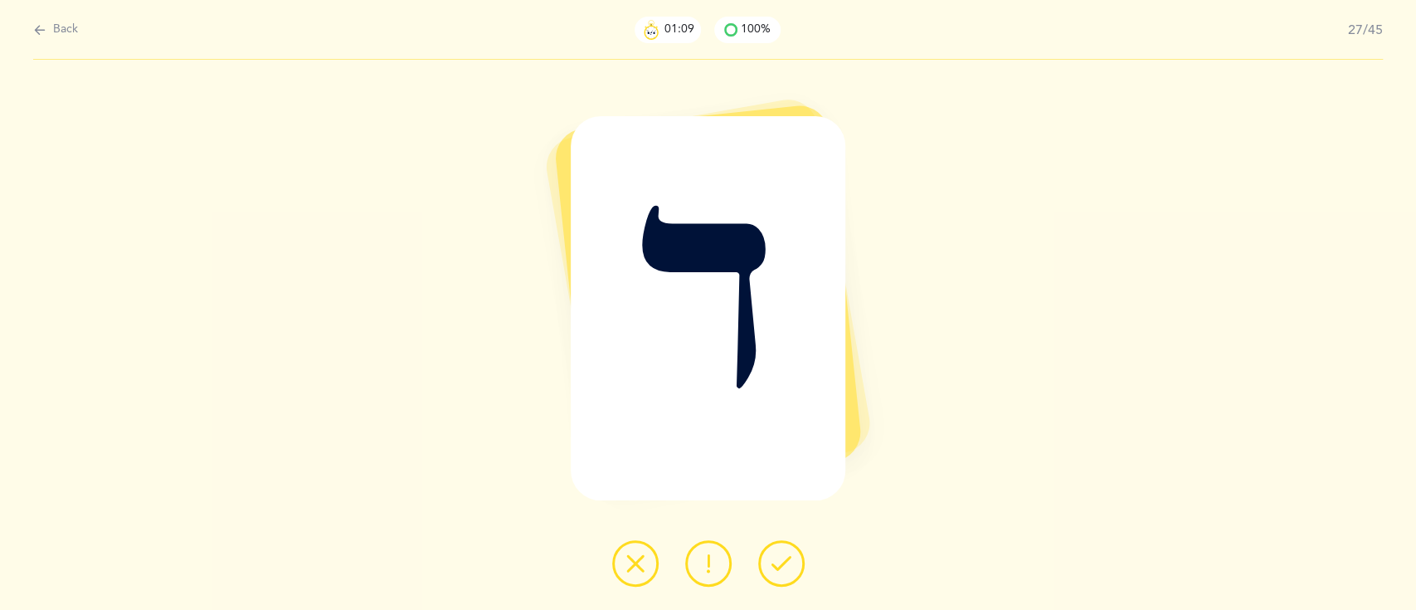
click at [774, 554] on icon at bounding box center [781, 563] width 20 height 20
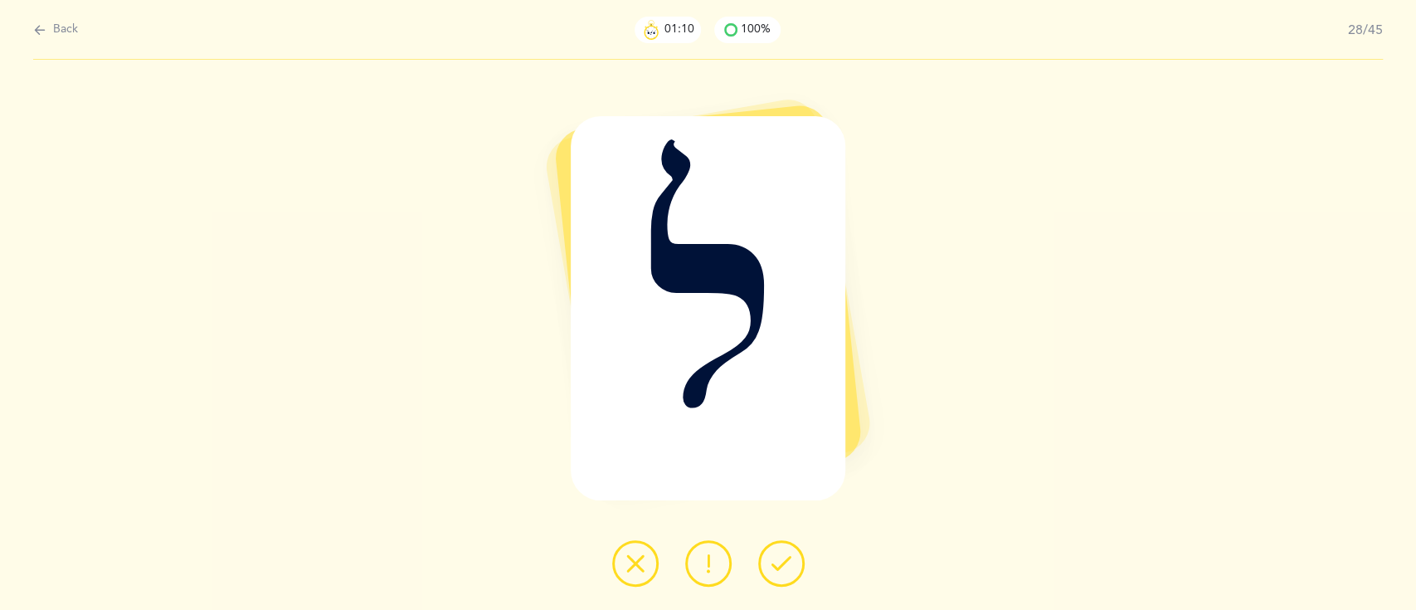
click at [774, 554] on icon at bounding box center [781, 563] width 20 height 20
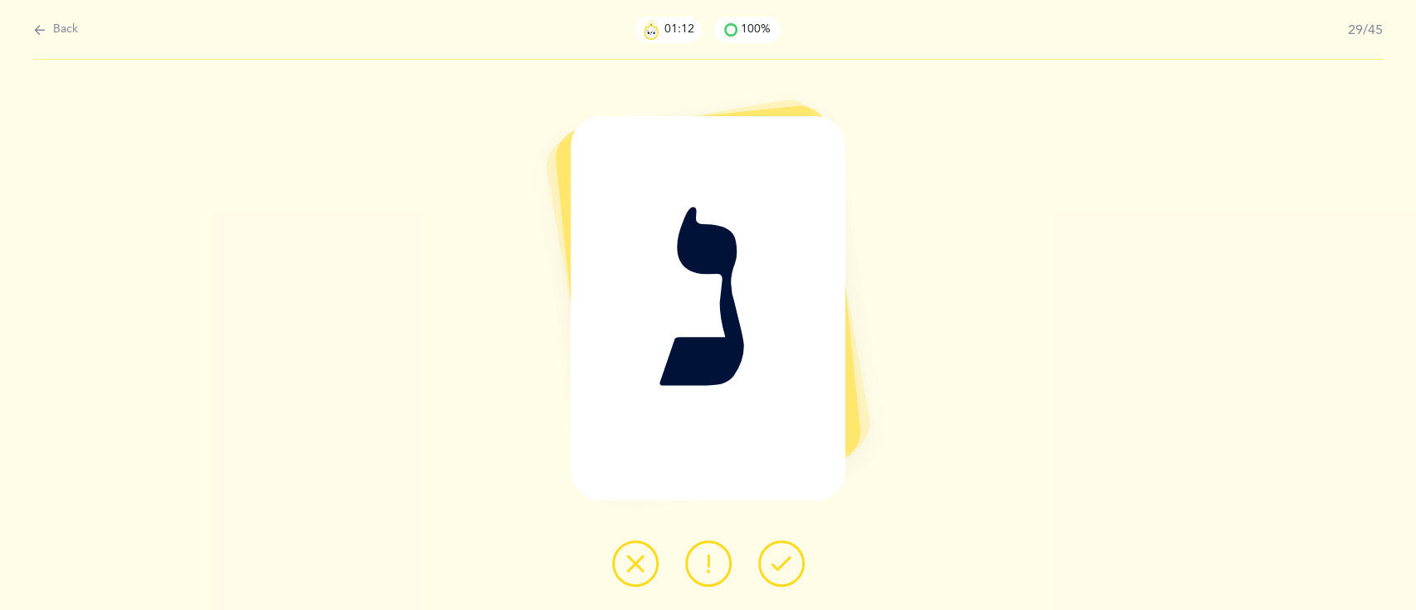
click at [774, 554] on icon at bounding box center [781, 563] width 20 height 20
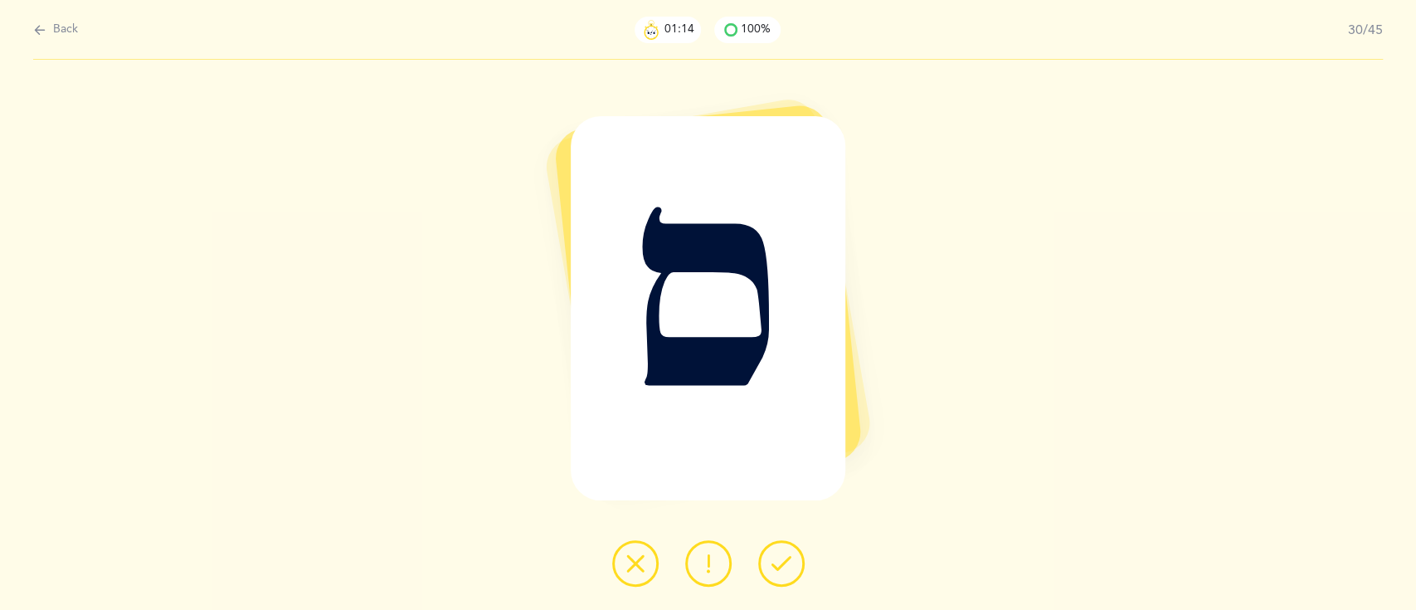
click at [774, 554] on icon at bounding box center [781, 563] width 20 height 20
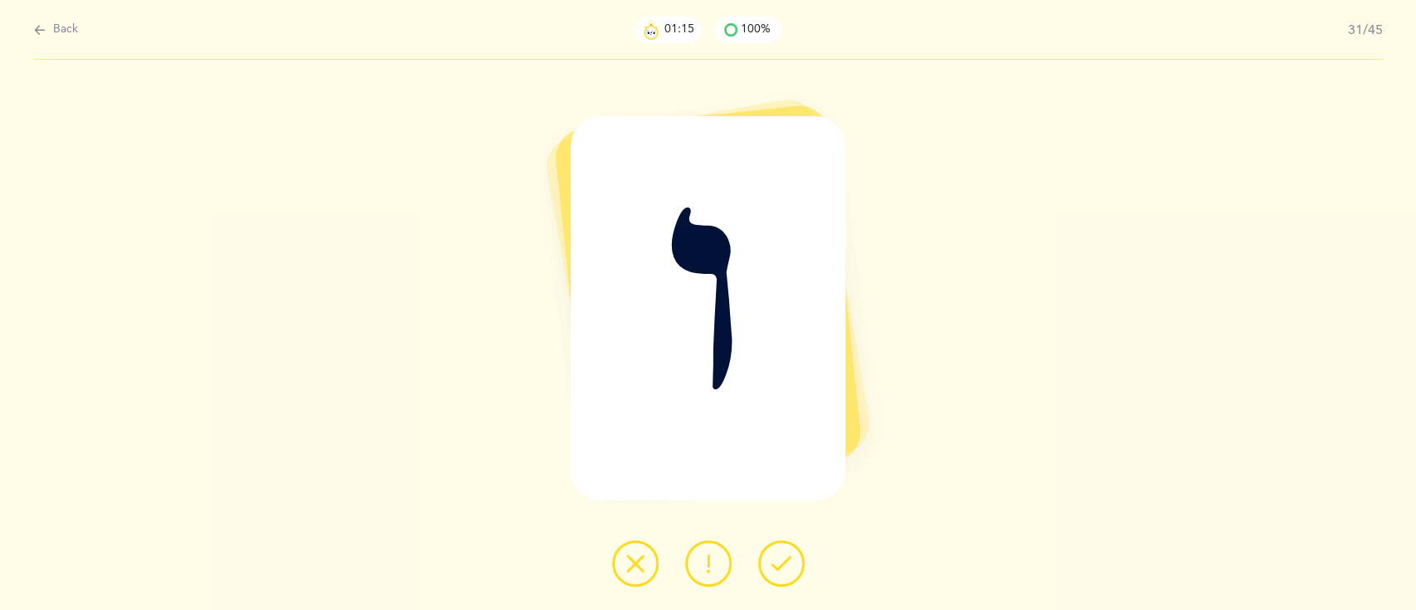
click at [774, 554] on icon at bounding box center [781, 563] width 20 height 20
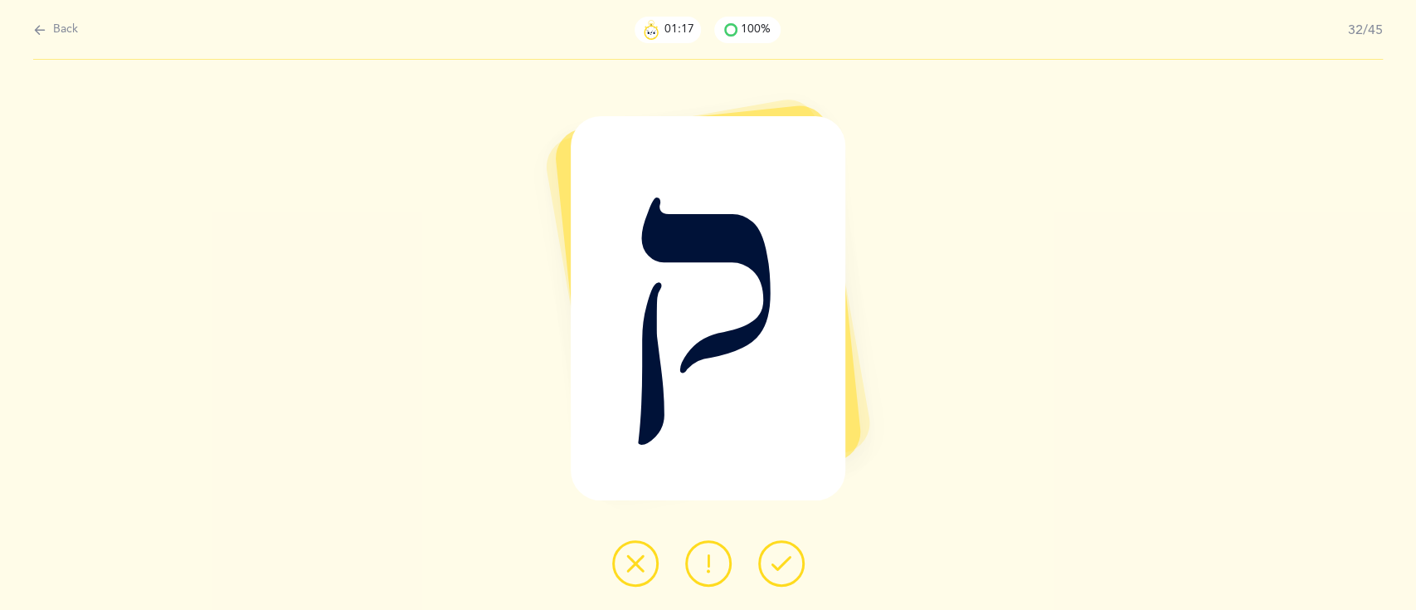
click at [774, 554] on icon at bounding box center [781, 563] width 20 height 20
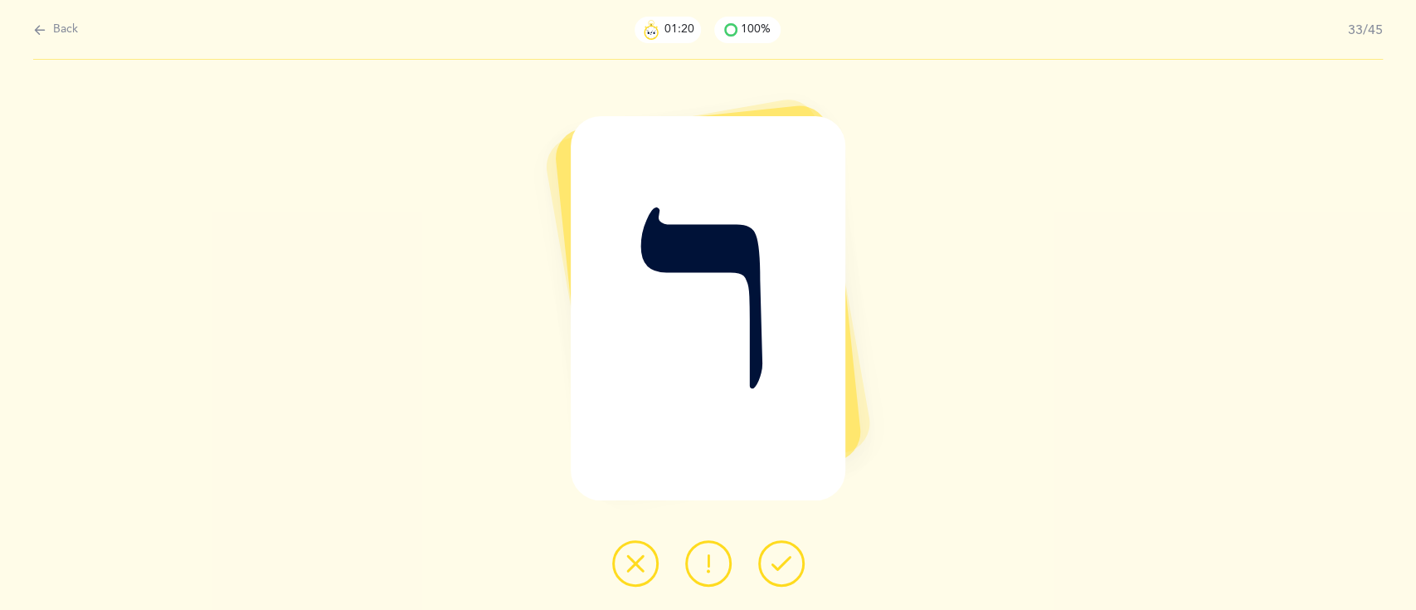
click at [774, 554] on icon at bounding box center [781, 563] width 20 height 20
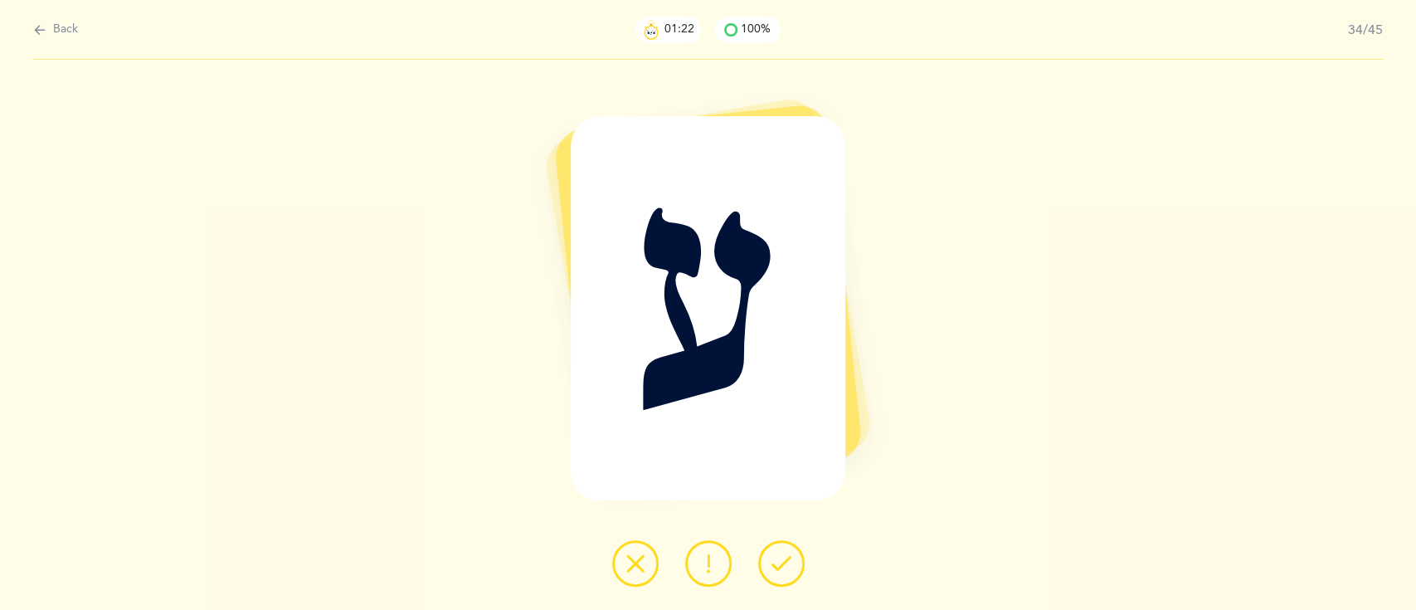
click at [774, 554] on icon at bounding box center [781, 563] width 20 height 20
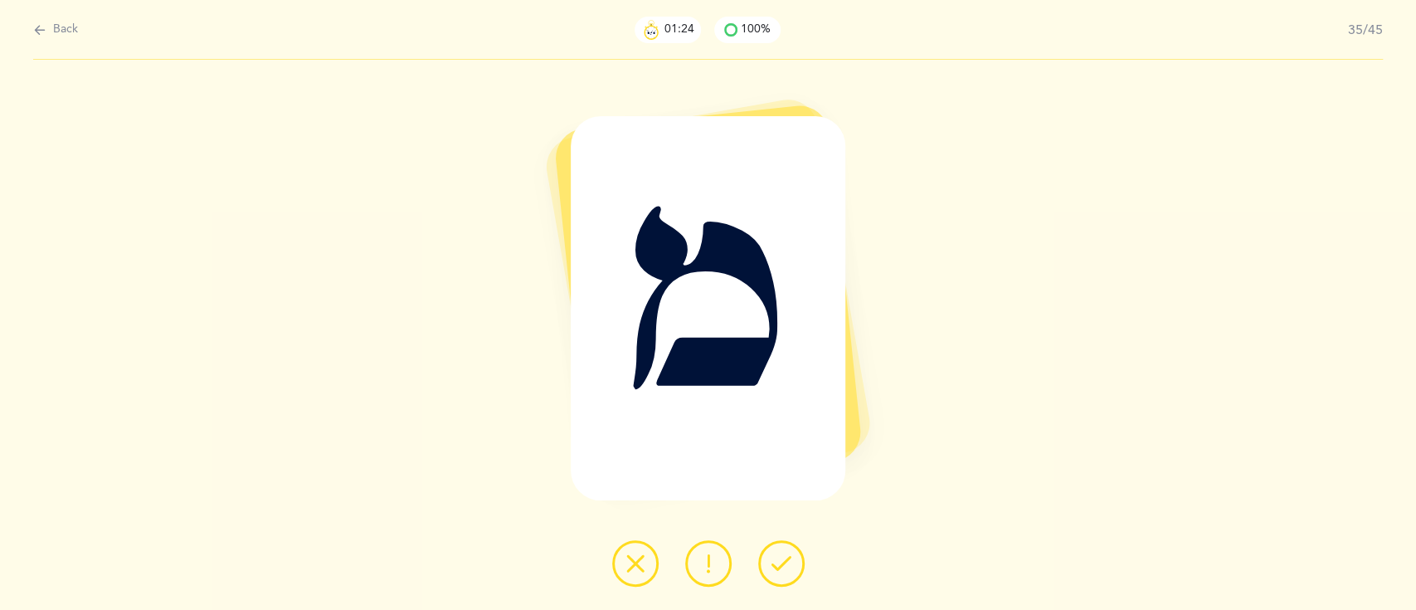
click at [774, 554] on icon at bounding box center [781, 563] width 20 height 20
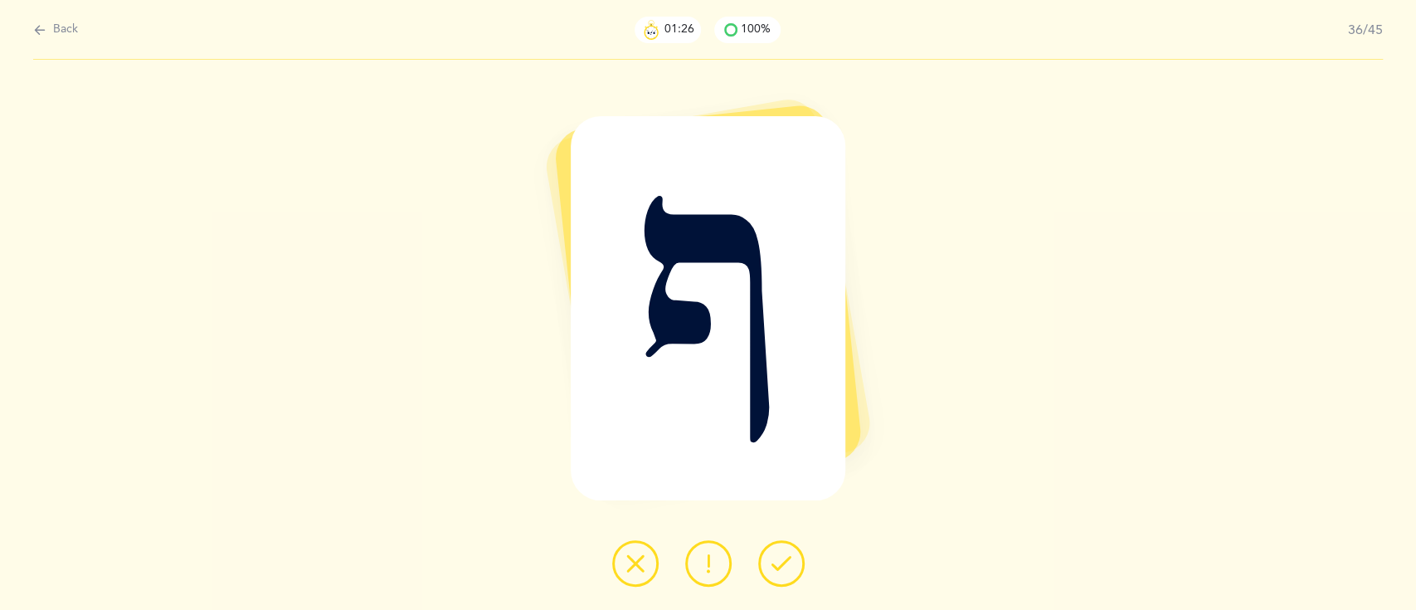
click at [774, 554] on icon at bounding box center [781, 563] width 20 height 20
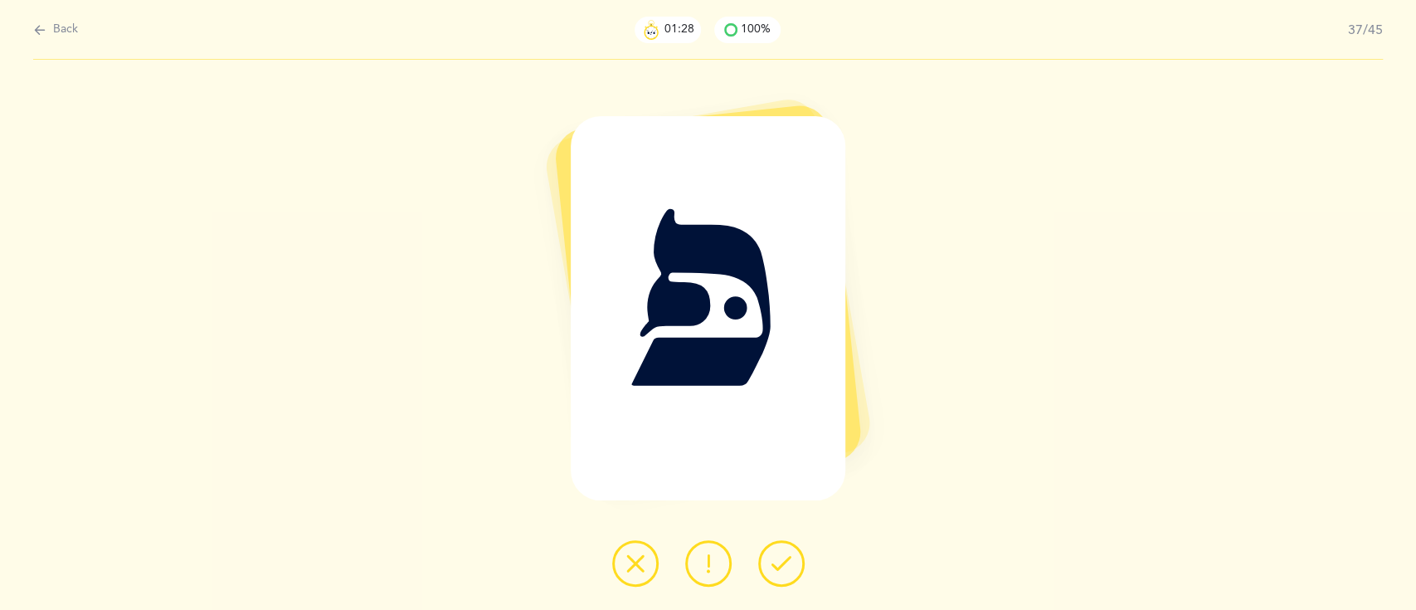
click at [774, 554] on icon at bounding box center [781, 563] width 20 height 20
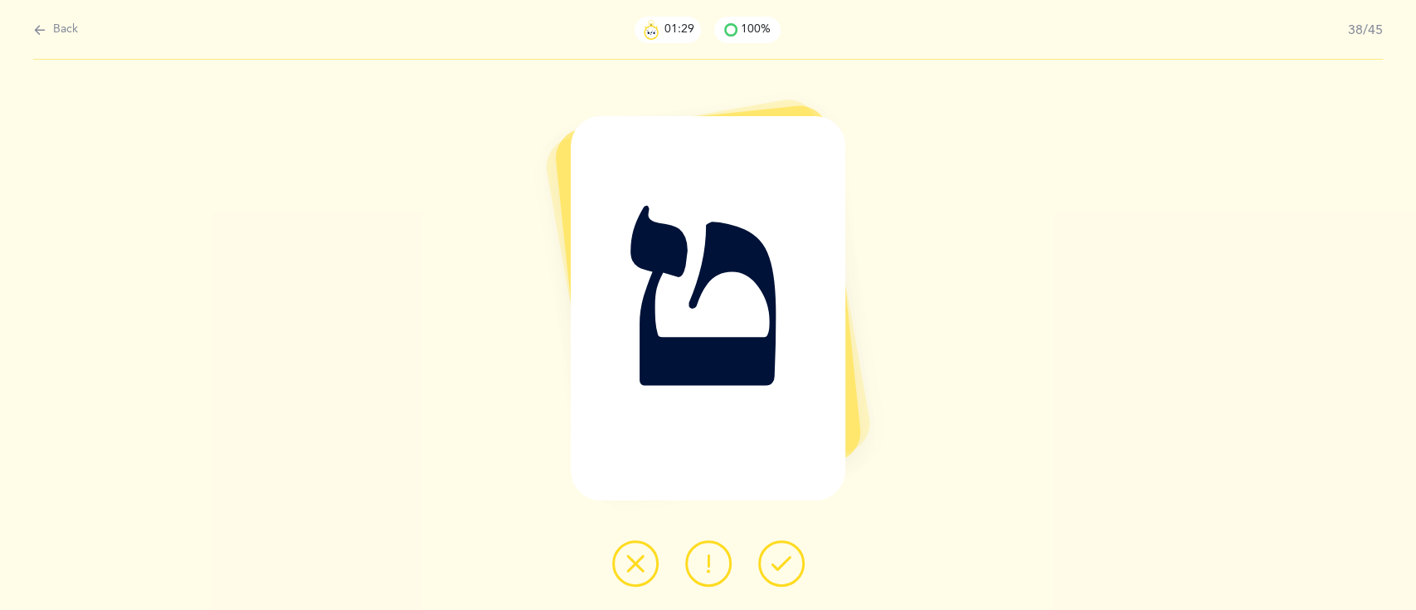
click at [774, 554] on icon at bounding box center [781, 563] width 20 height 20
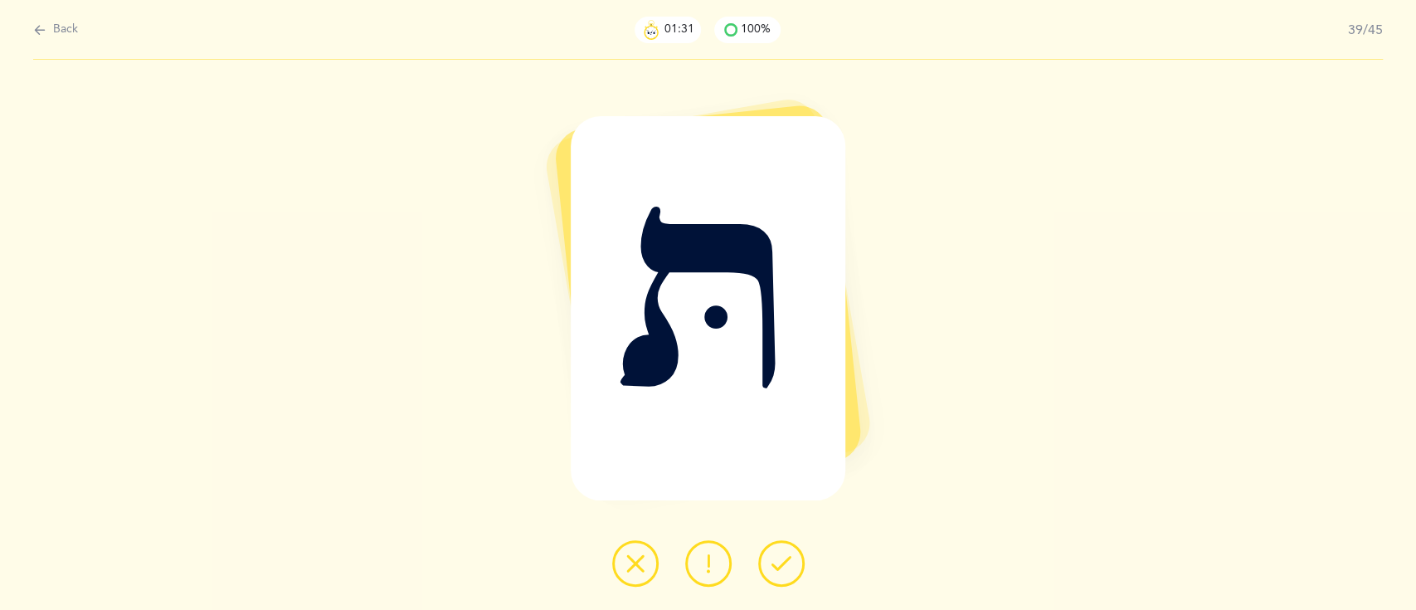
click at [774, 554] on icon at bounding box center [781, 563] width 20 height 20
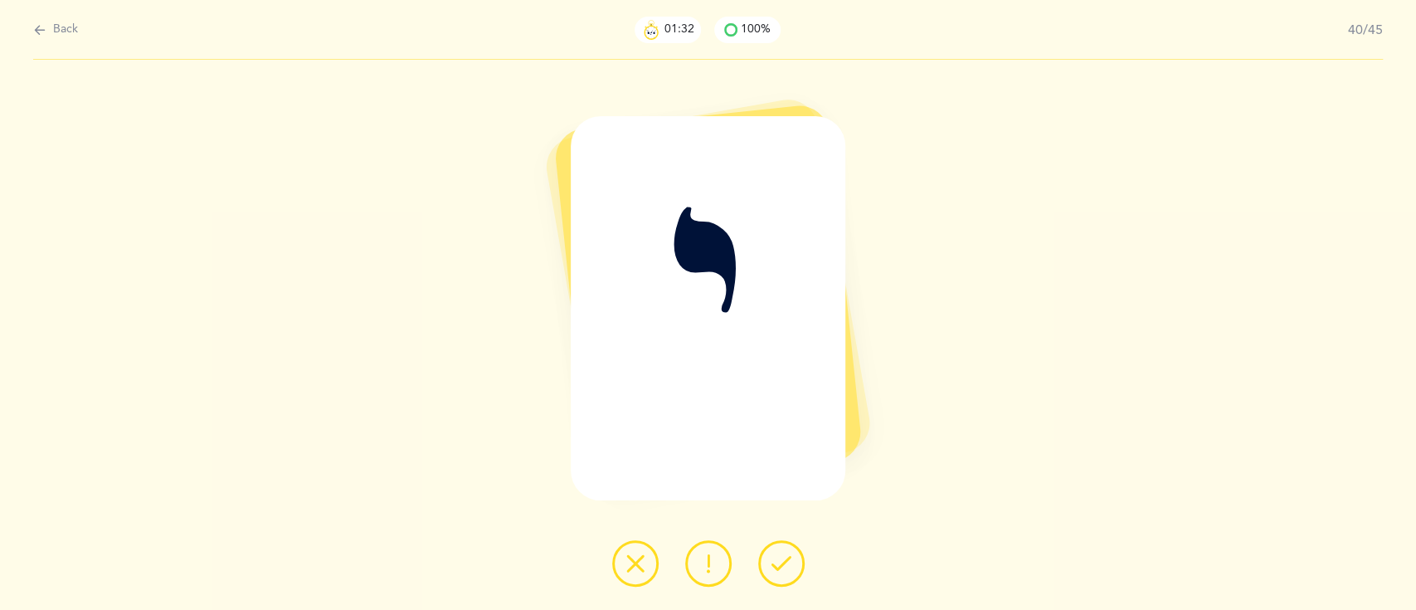
click at [774, 554] on icon at bounding box center [781, 563] width 20 height 20
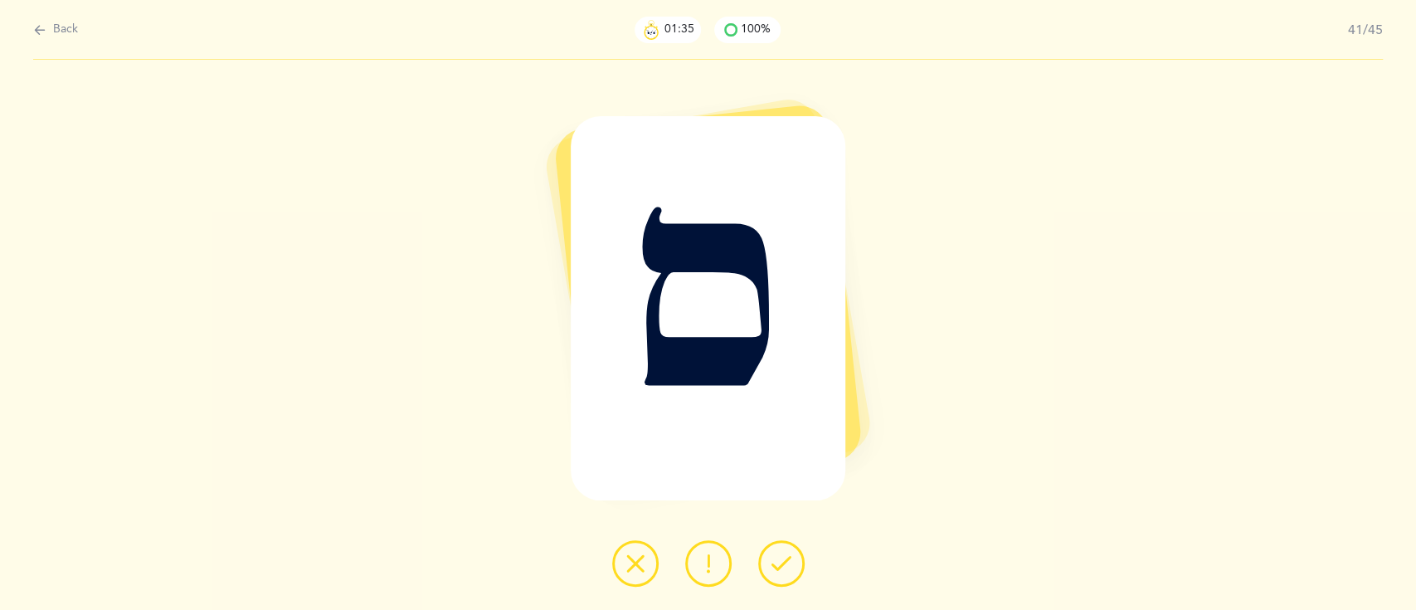
click at [774, 554] on icon at bounding box center [781, 563] width 20 height 20
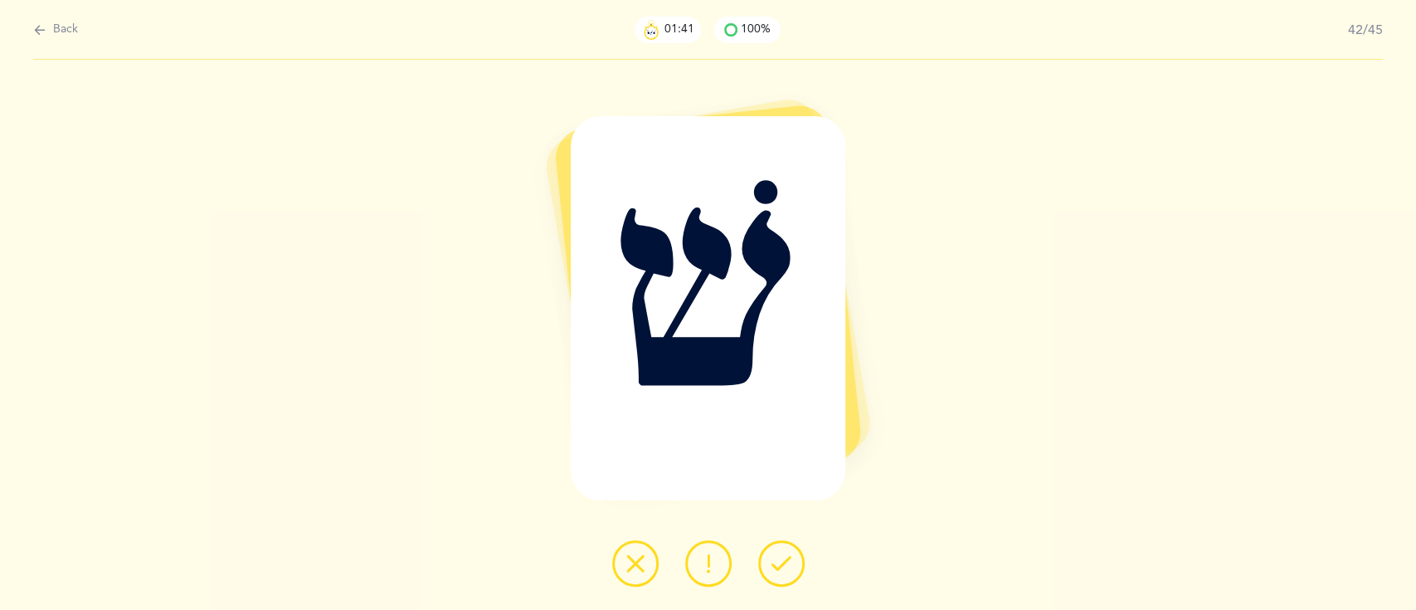
click at [774, 554] on icon at bounding box center [781, 563] width 20 height 20
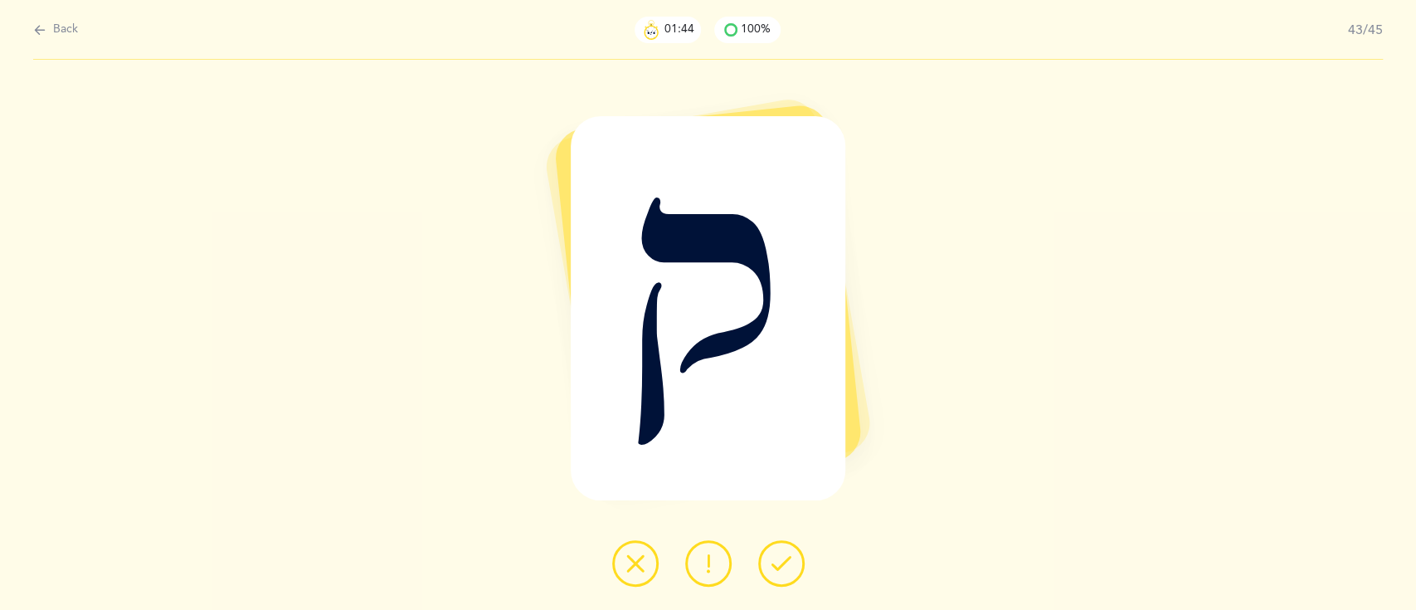
click at [774, 554] on icon at bounding box center [781, 563] width 20 height 20
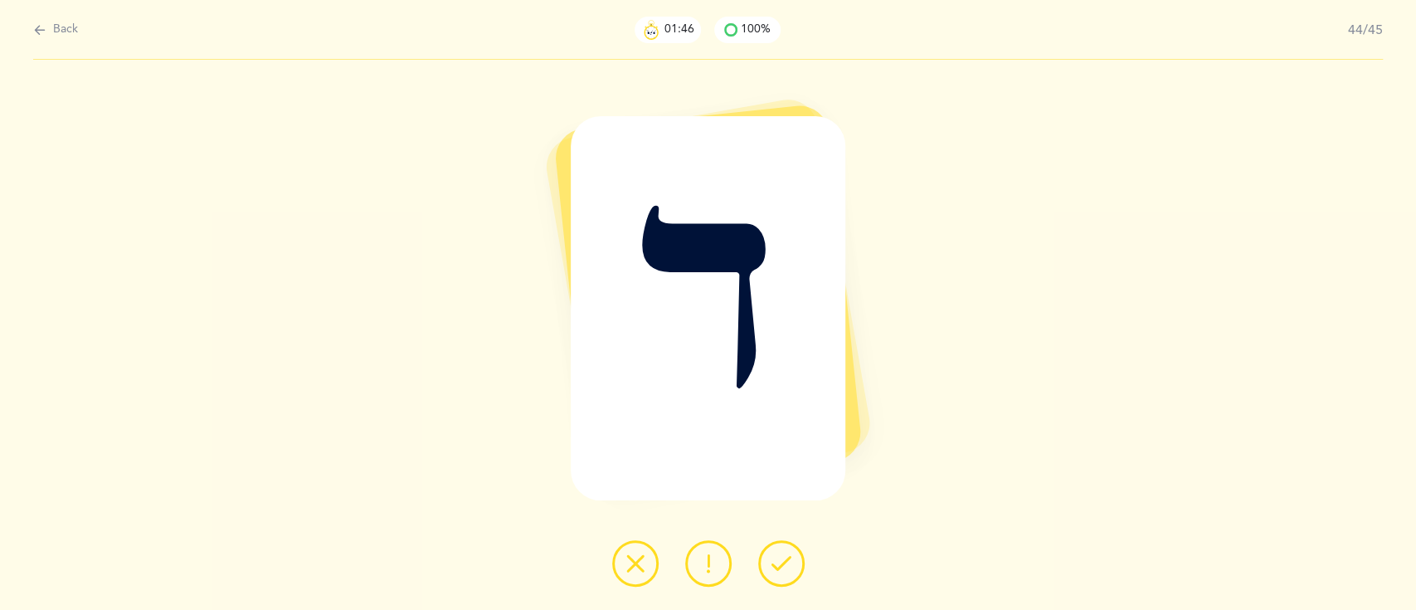
click at [774, 554] on icon at bounding box center [781, 563] width 20 height 20
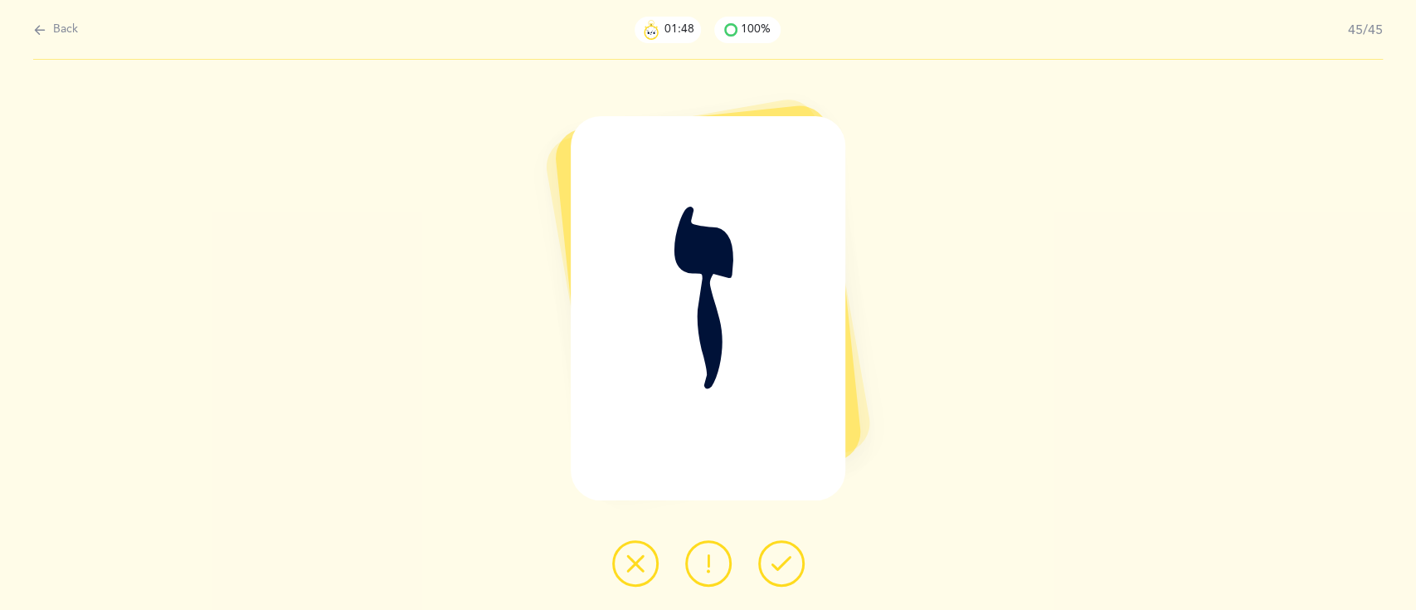
click at [774, 554] on icon at bounding box center [781, 563] width 20 height 20
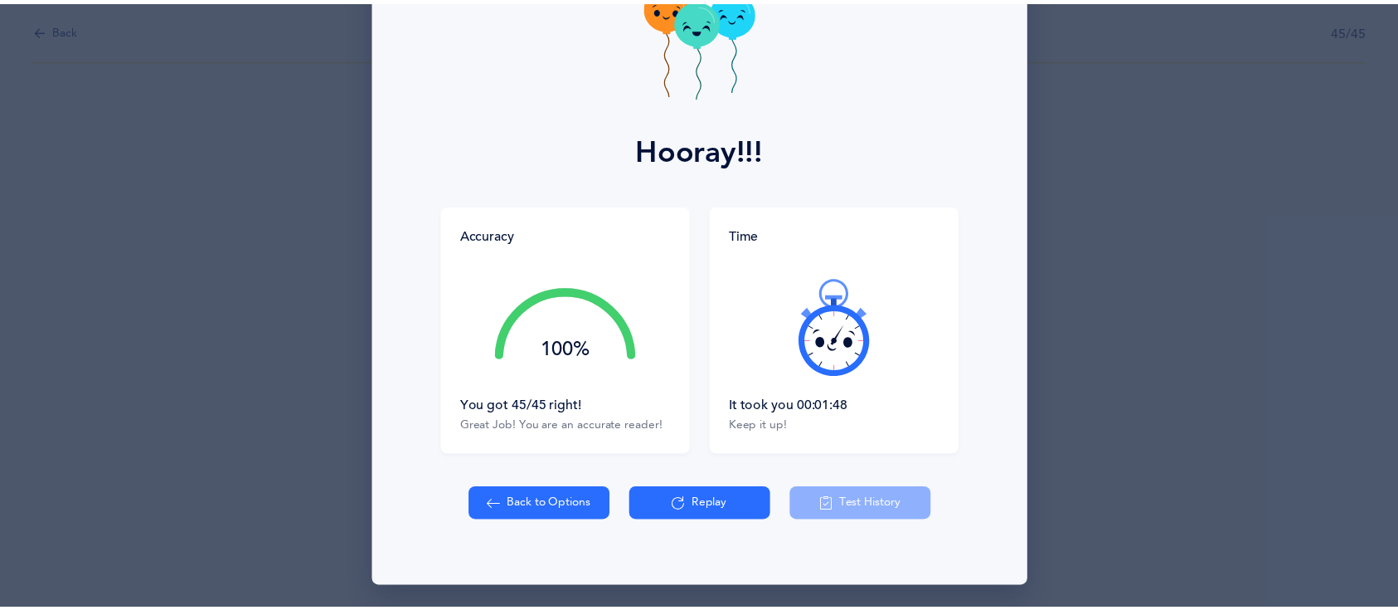
scroll to position [119, 0]
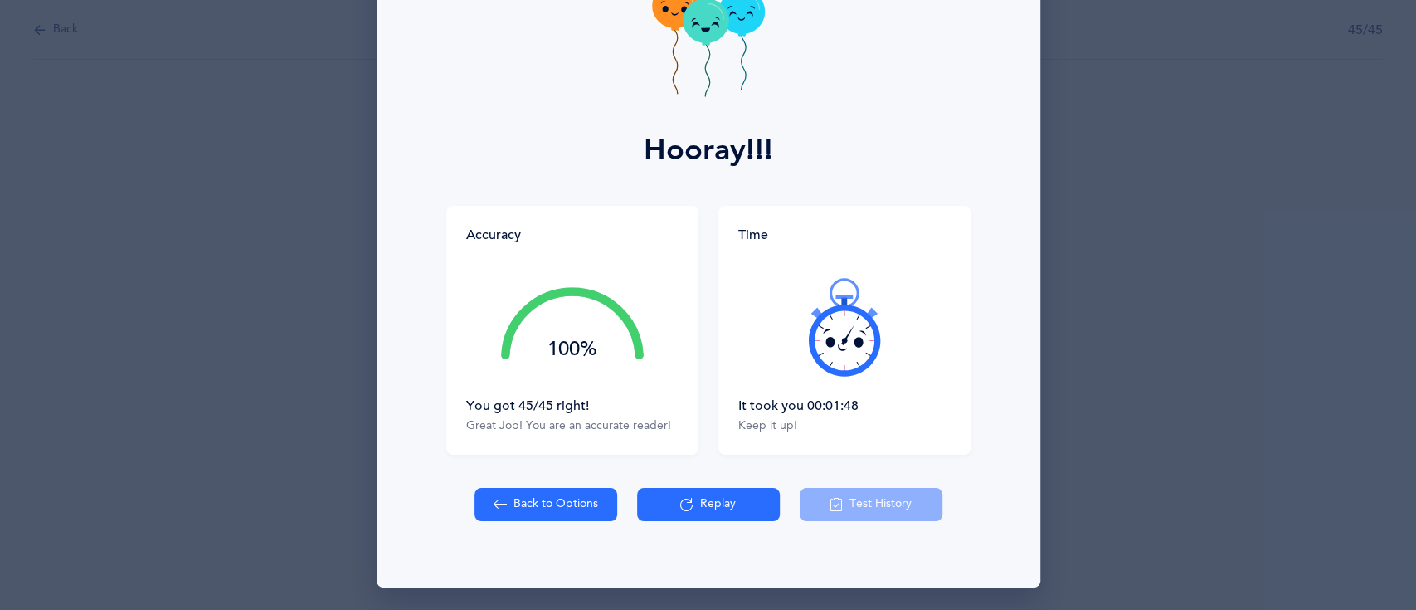
click at [523, 507] on button "Back to Options" at bounding box center [545, 504] width 143 height 33
select select "27"
select select "single"
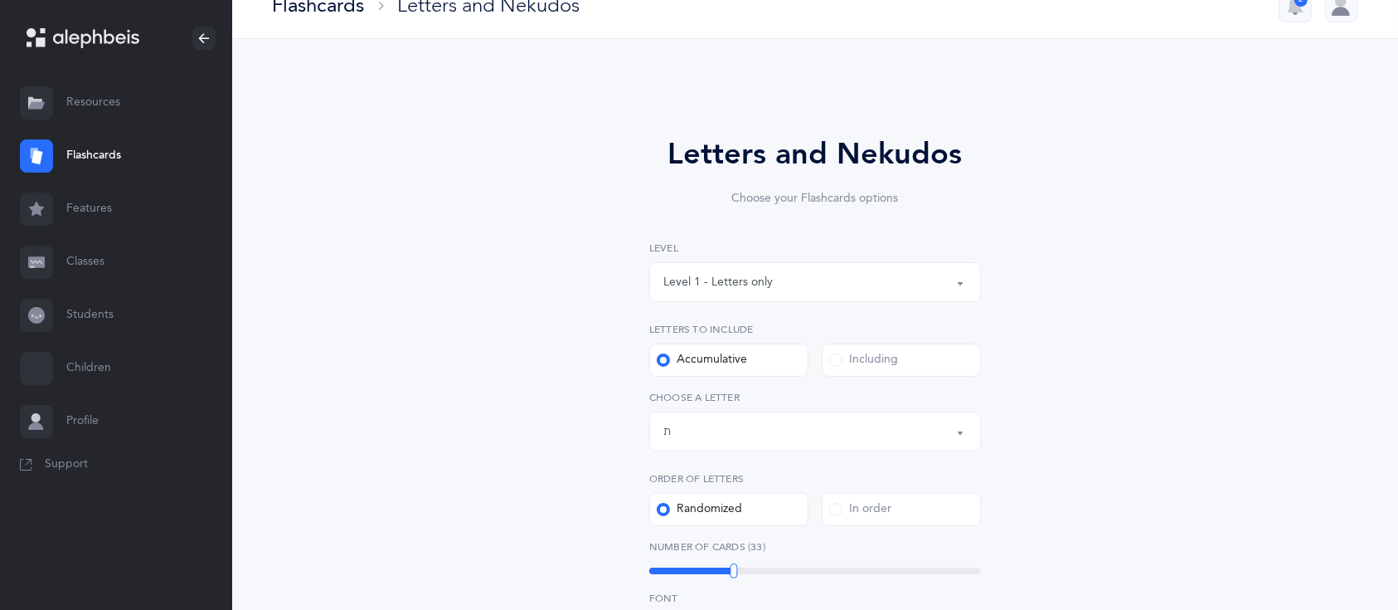
scroll to position [28, 0]
click at [886, 362] on div "Including" at bounding box center [863, 359] width 69 height 17
click at [0, 0] on input "Including" at bounding box center [0, 0] width 0 height 0
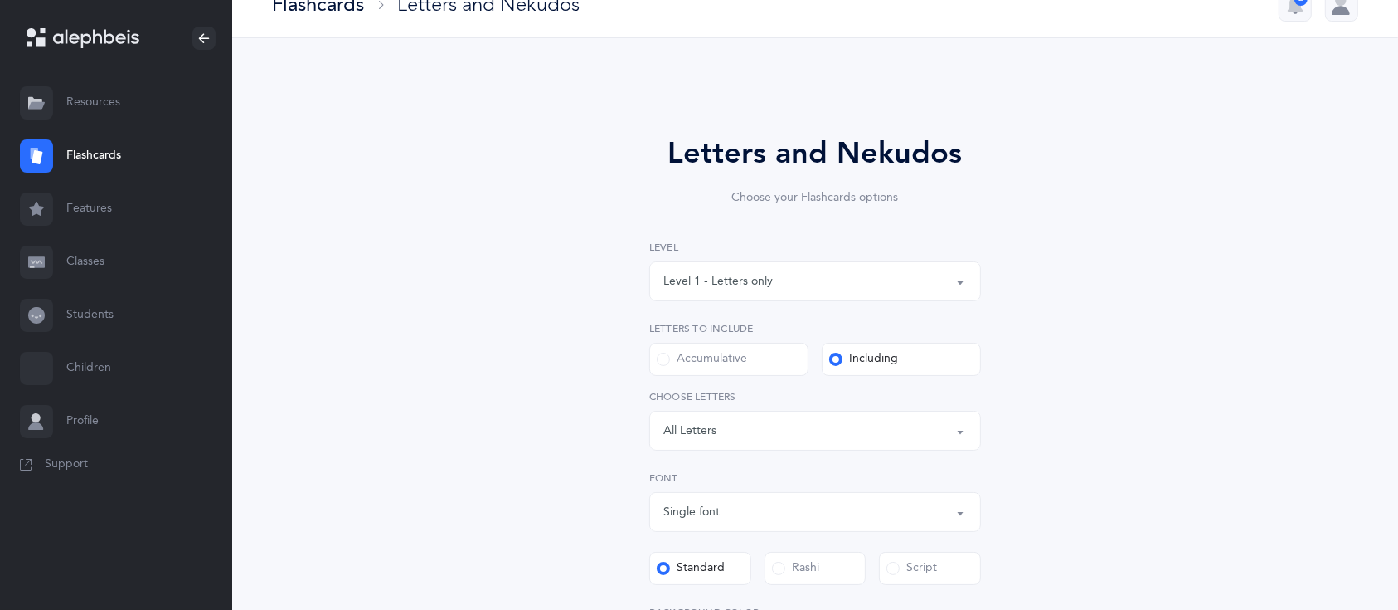
click at [833, 441] on div "Letters: All Letters" at bounding box center [815, 430] width 304 height 28
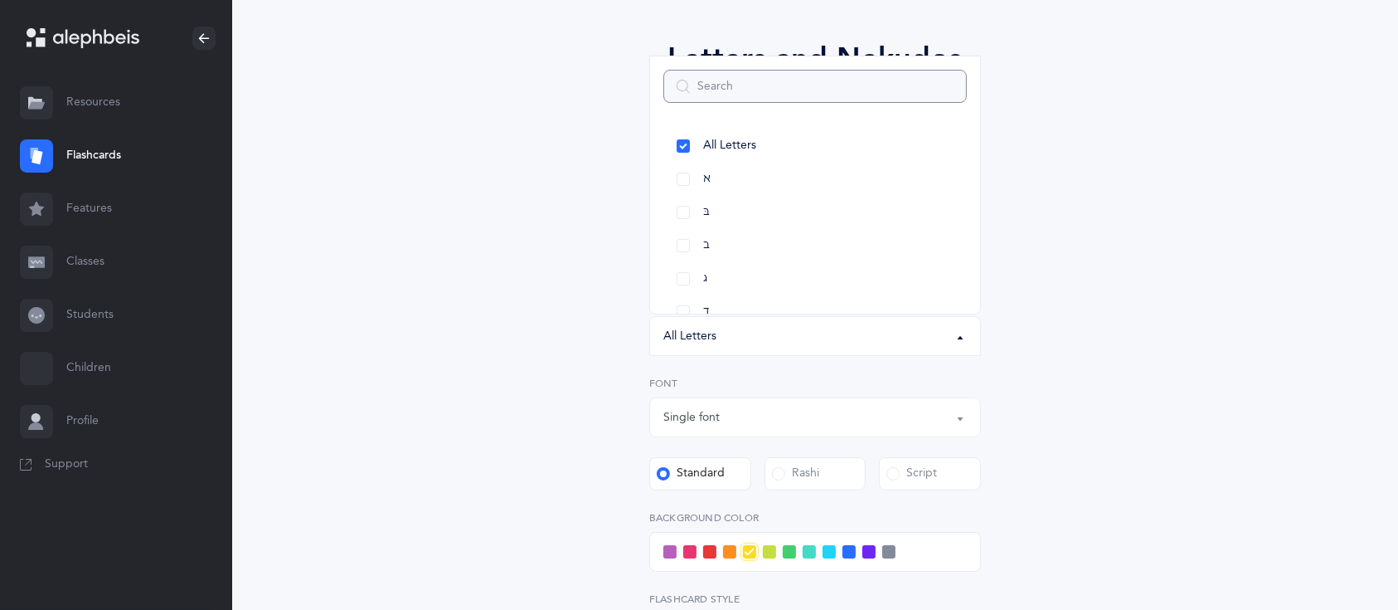
scroll to position [125, 0]
click at [688, 216] on link "בּ" at bounding box center [815, 209] width 304 height 33
select select "81"
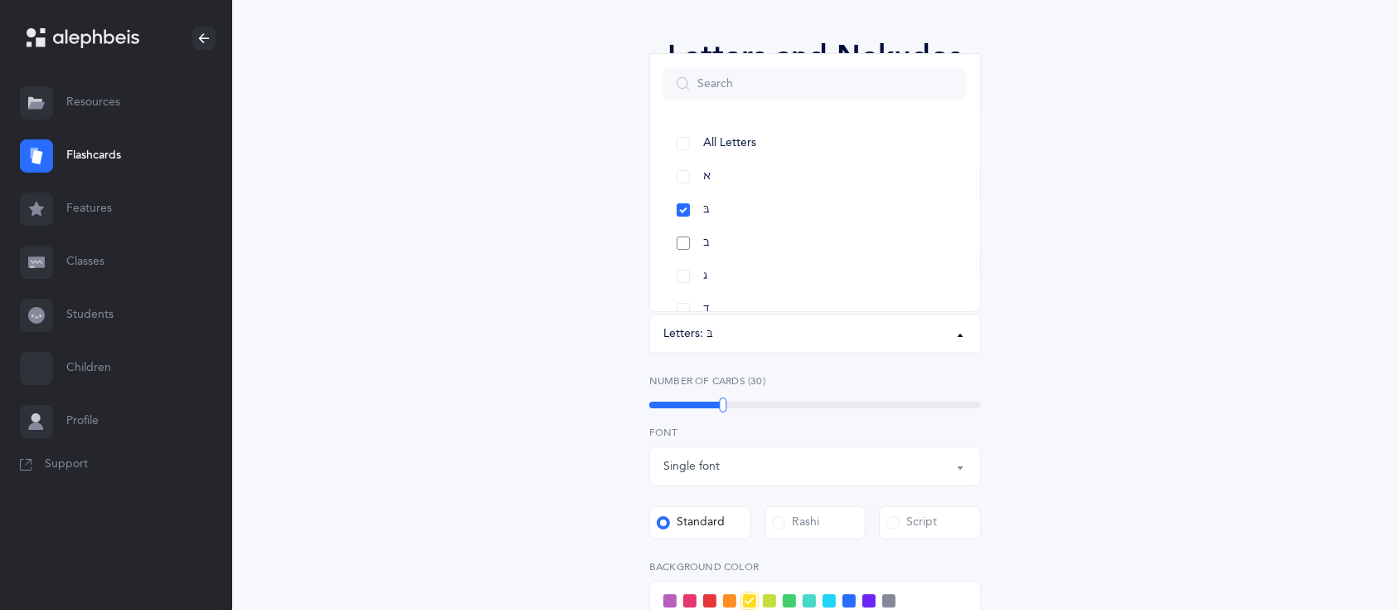
click at [683, 236] on link "ב" at bounding box center [815, 242] width 304 height 33
click at [678, 188] on link "כּ" at bounding box center [815, 188] width 304 height 33
click at [683, 228] on link "ךּ" at bounding box center [815, 222] width 304 height 33
click at [682, 260] on link "כ" at bounding box center [815, 255] width 304 height 33
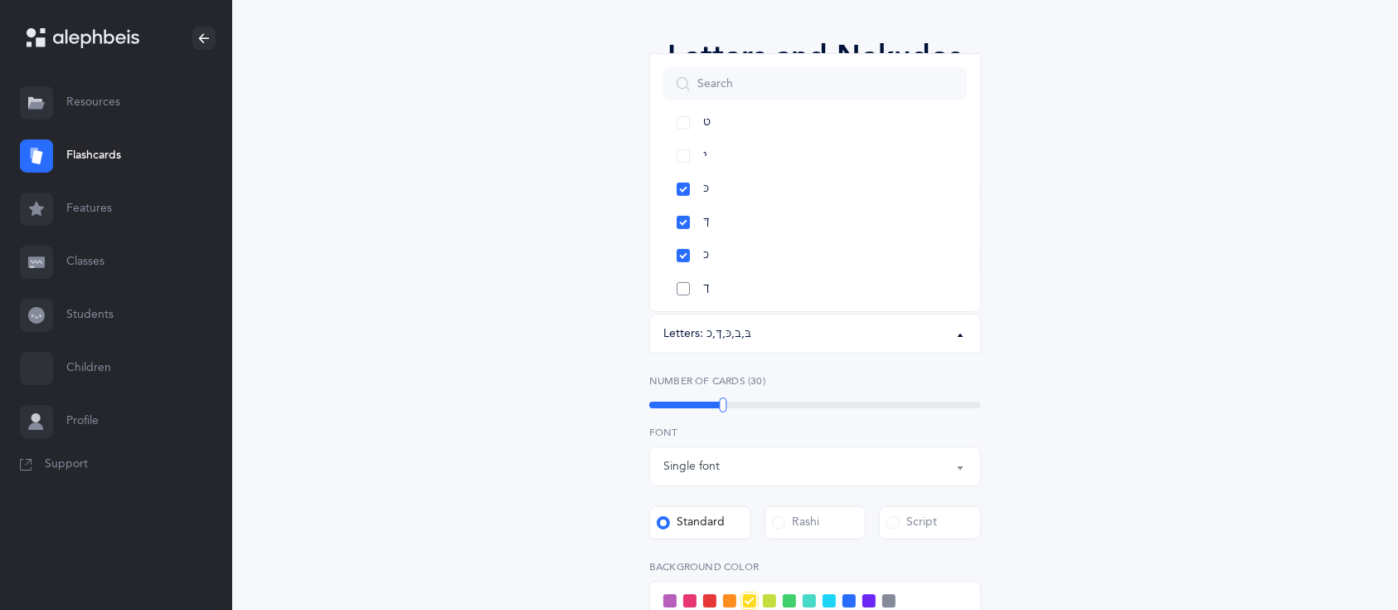
click at [678, 295] on link "ך" at bounding box center [815, 288] width 304 height 33
click at [690, 196] on link "מ" at bounding box center [815, 198] width 304 height 33
click at [690, 229] on link "ם" at bounding box center [815, 232] width 304 height 33
click at [675, 269] on link "נ" at bounding box center [815, 265] width 304 height 33
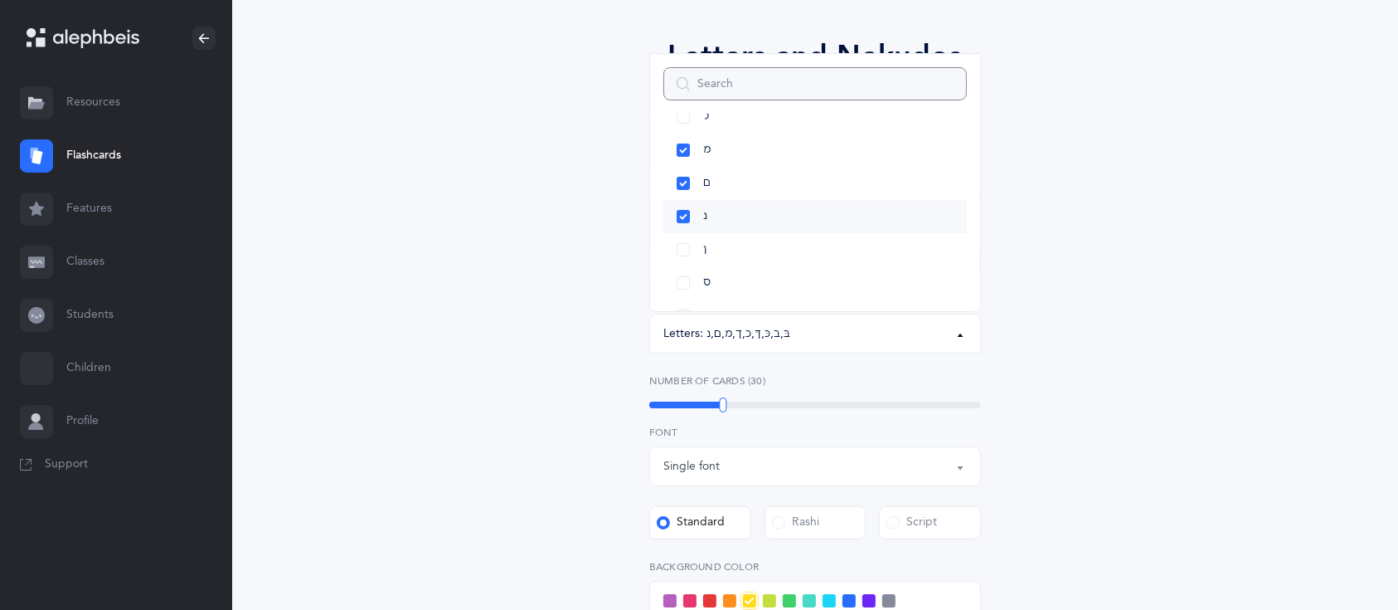
scroll to position [561, 0]
click at [679, 243] on link "ן" at bounding box center [815, 245] width 304 height 33
click at [683, 154] on link "פּ" at bounding box center [815, 152] width 304 height 33
click at [682, 192] on link "פ" at bounding box center [815, 185] width 304 height 33
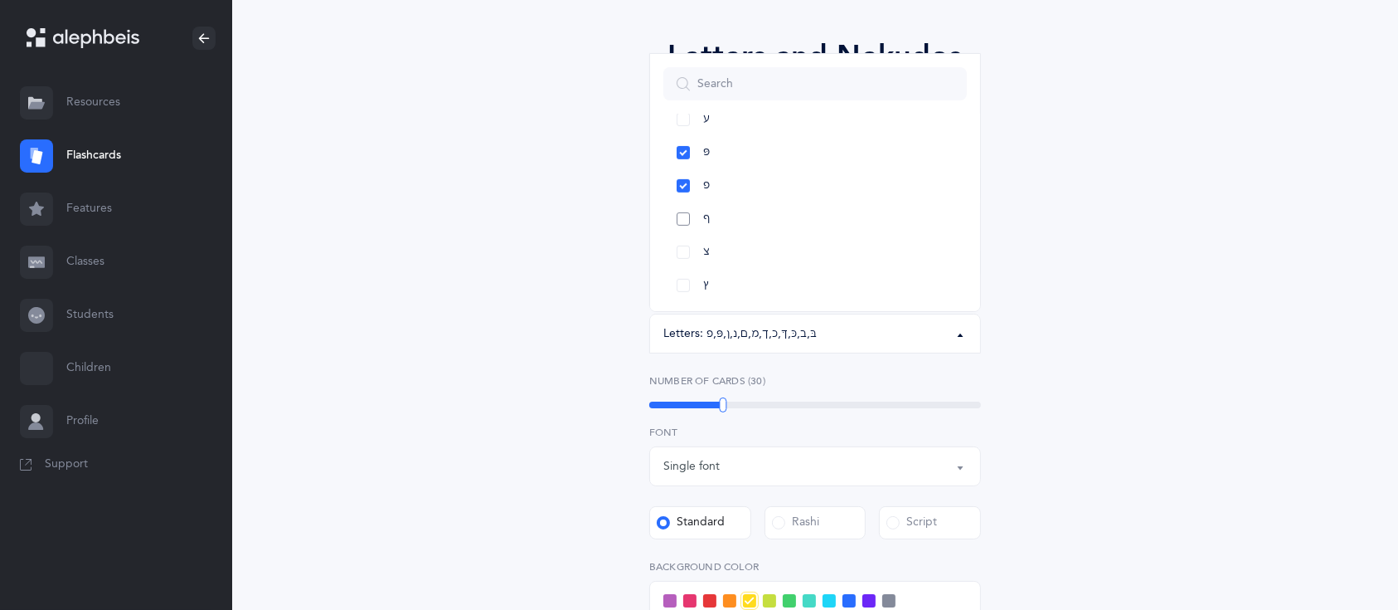
click at [679, 229] on link "ף" at bounding box center [815, 218] width 304 height 33
click at [678, 263] on link "צ" at bounding box center [815, 252] width 304 height 33
click at [677, 235] on link "ץ" at bounding box center [815, 229] width 304 height 33
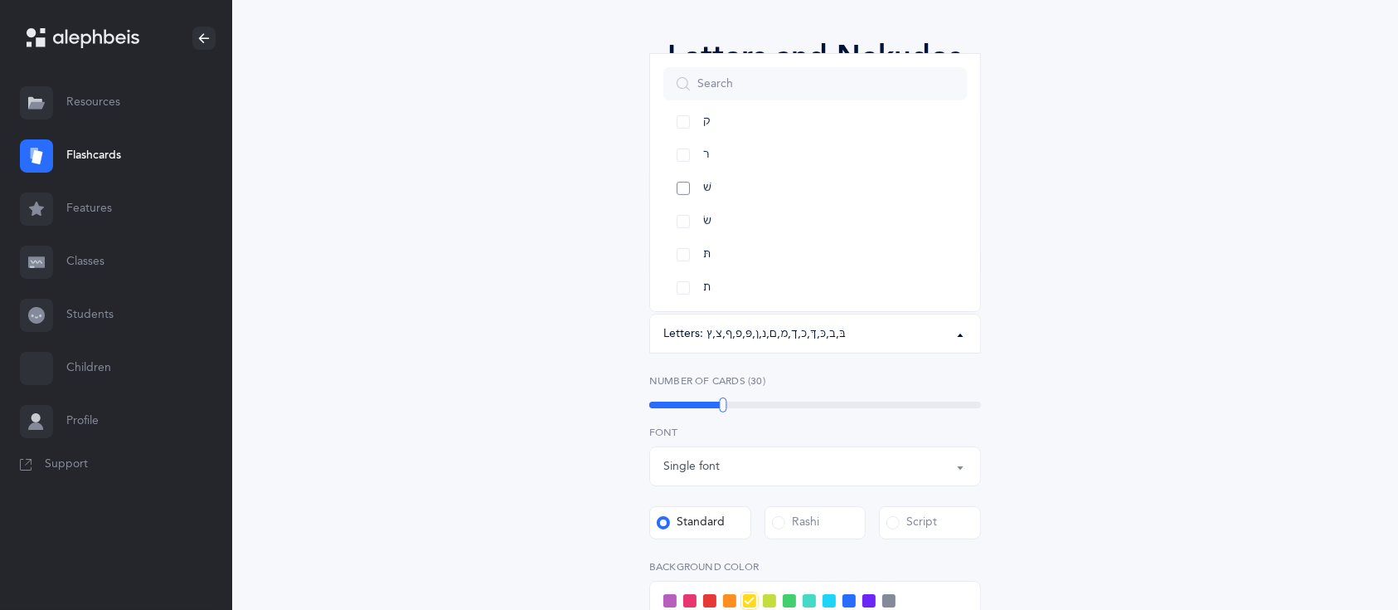
click at [687, 189] on link "שׁ" at bounding box center [815, 188] width 304 height 33
click at [683, 219] on link "שׂ" at bounding box center [815, 221] width 304 height 33
click at [1035, 382] on div "Letters and Nekudos Choose your Flashcards options Level 1 - Letters only Level…" at bounding box center [815, 486] width 756 height 996
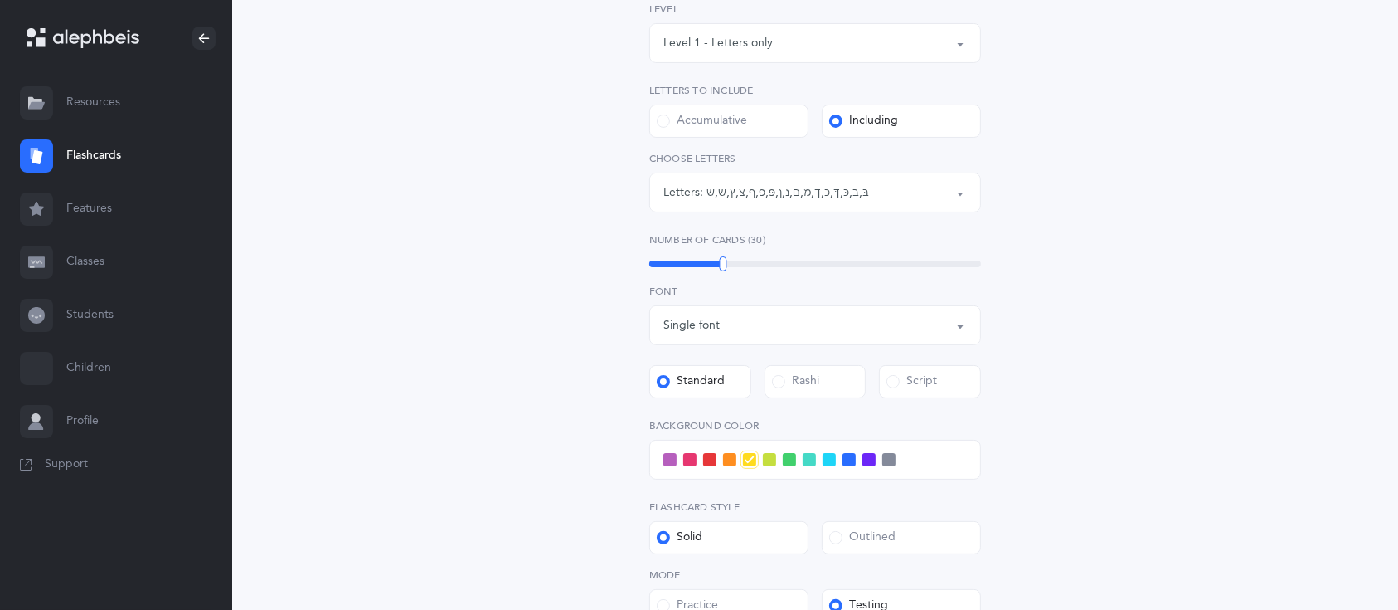
scroll to position [320, 0]
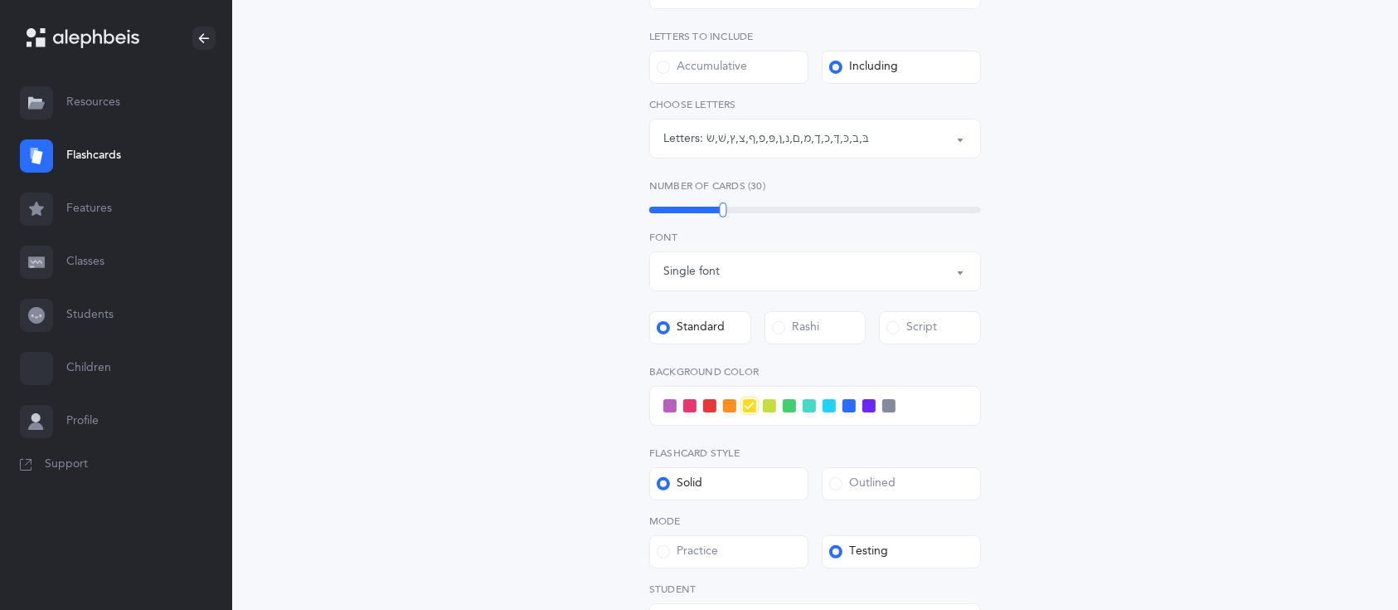
click at [729, 401] on span at bounding box center [729, 405] width 13 height 13
click at [0, 0] on input "checkbox" at bounding box center [0, 0] width 0 height 0
click at [1088, 405] on div "Letters and Nekudos Choose your Flashcards options Level 1 - Letters only Level…" at bounding box center [815, 291] width 756 height 996
drag, startPoint x: 722, startPoint y: 211, endPoint x: 675, endPoint y: 204, distance: 47.9
click at [675, 204] on div at bounding box center [674, 209] width 7 height 15
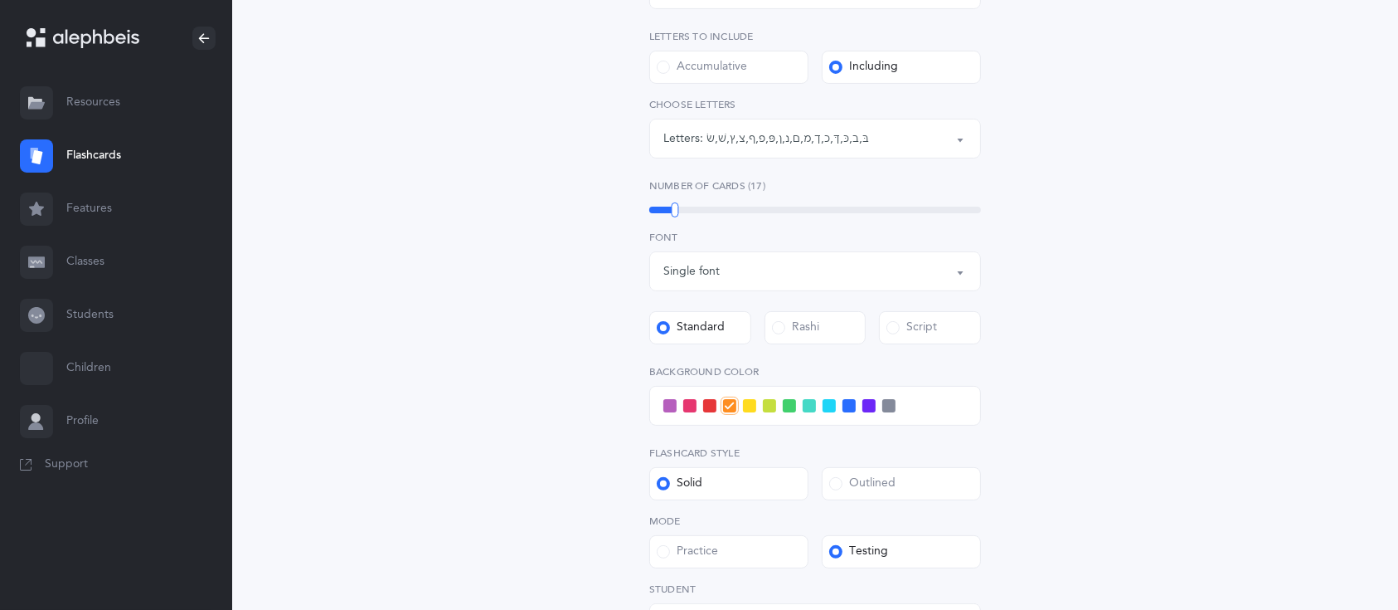
click at [551, 190] on div "Letters and Nekudos Choose your Flashcards options Level 1 - Letters only Level…" at bounding box center [815, 291] width 756 height 996
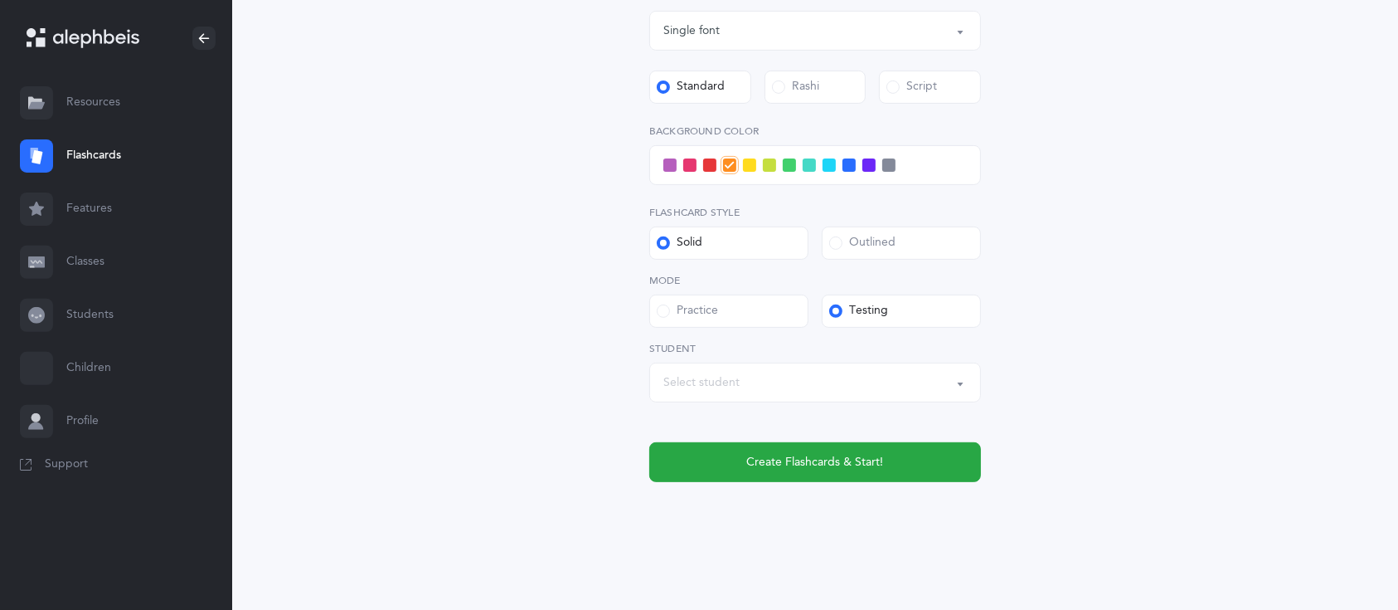
scroll to position [565, 0]
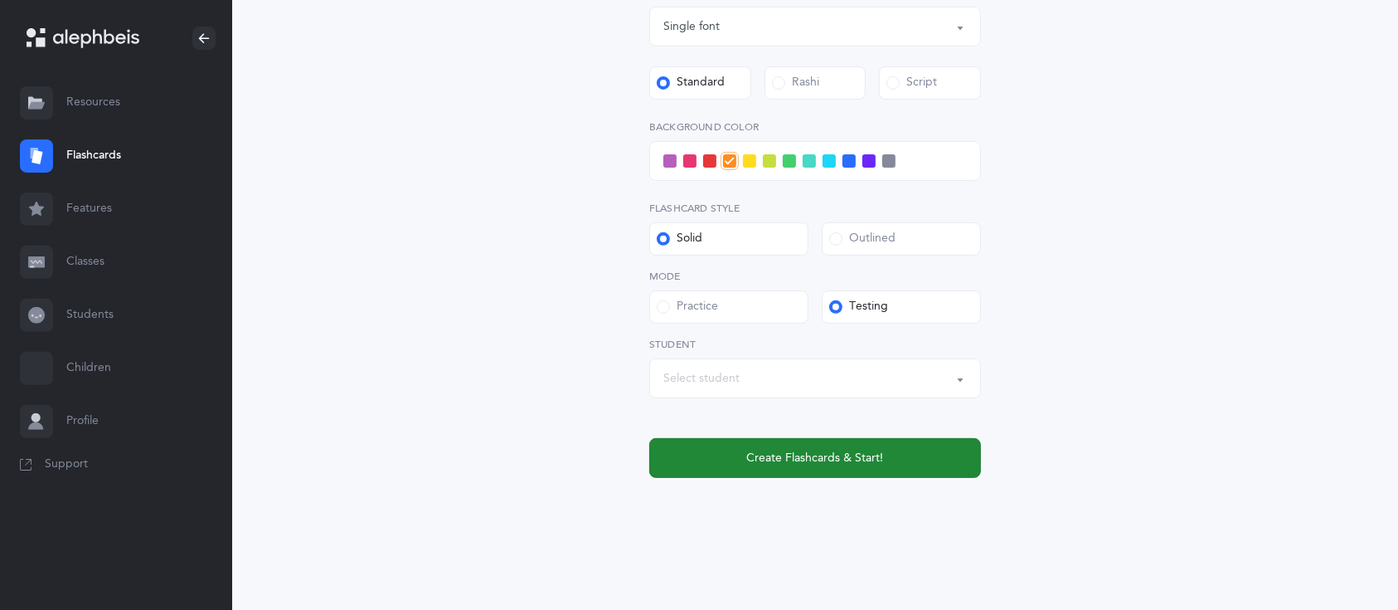
click at [780, 449] on span "Create Flashcards & Start!" at bounding box center [815, 457] width 137 height 17
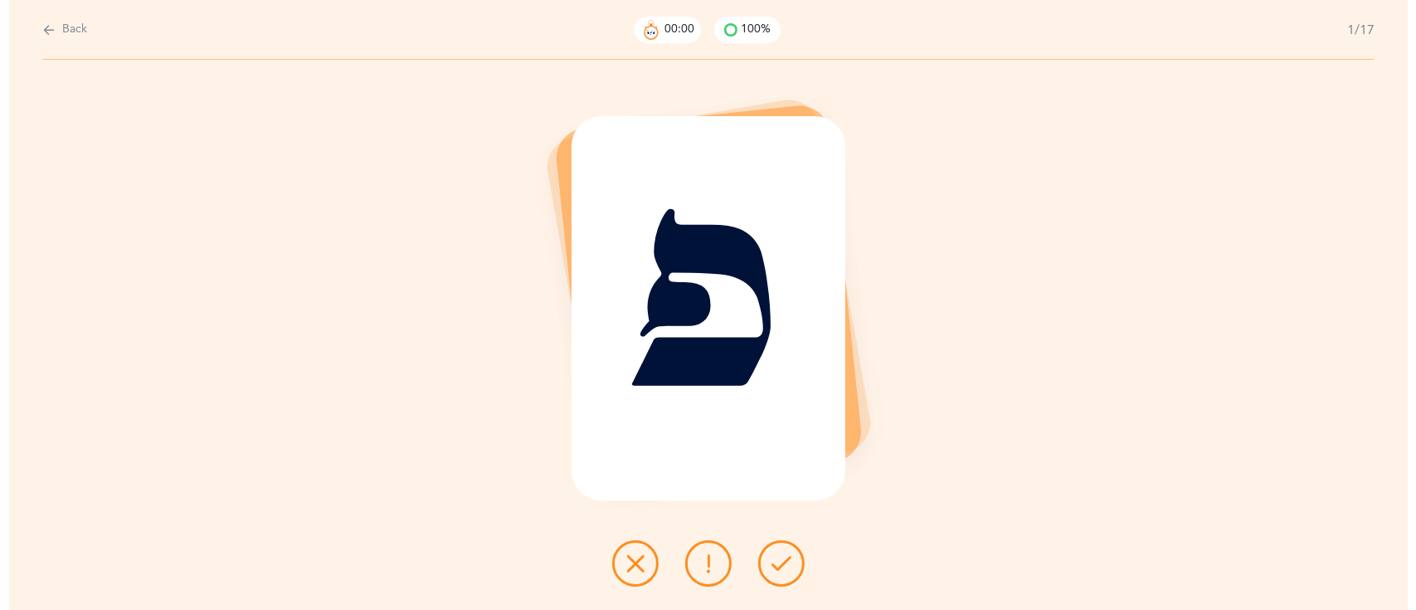
scroll to position [0, 0]
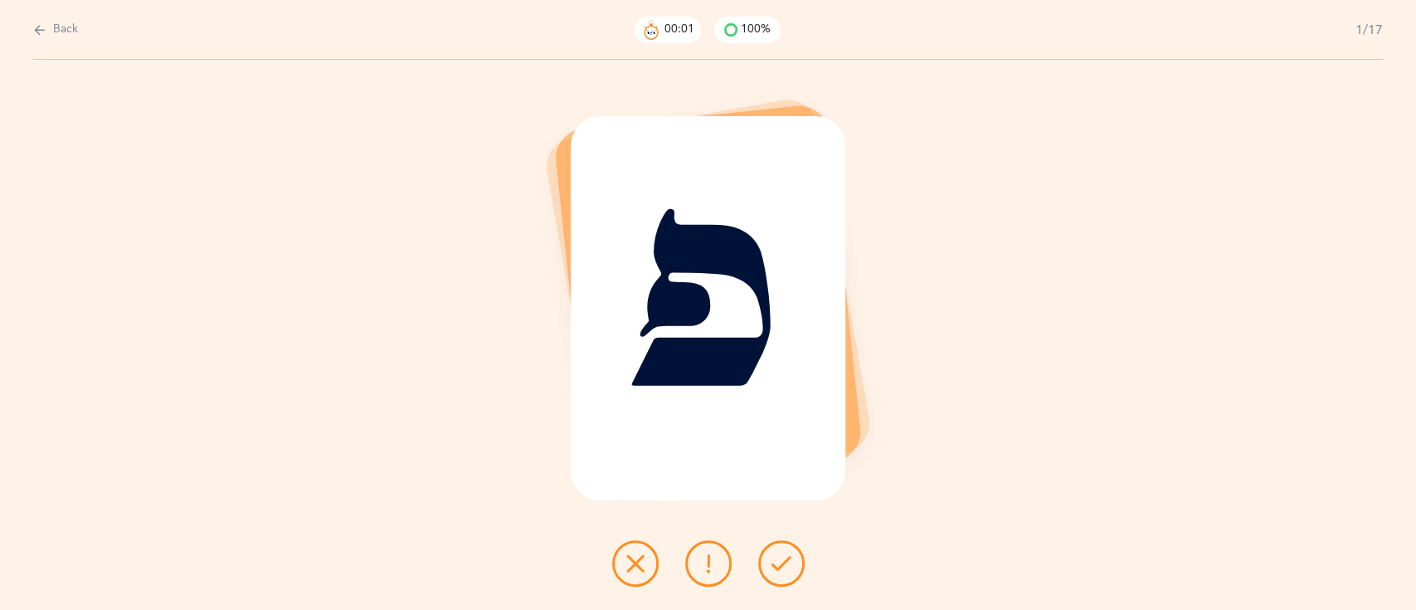
click at [784, 569] on icon at bounding box center [781, 563] width 20 height 20
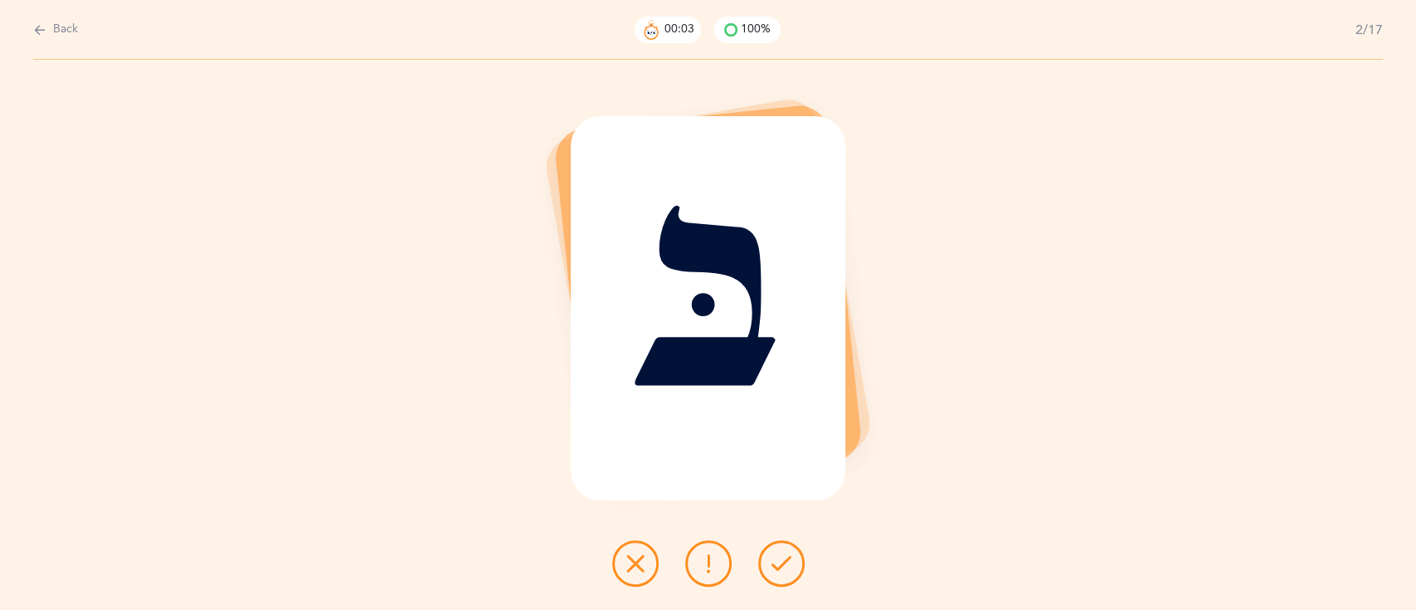
click at [784, 569] on icon at bounding box center [781, 563] width 20 height 20
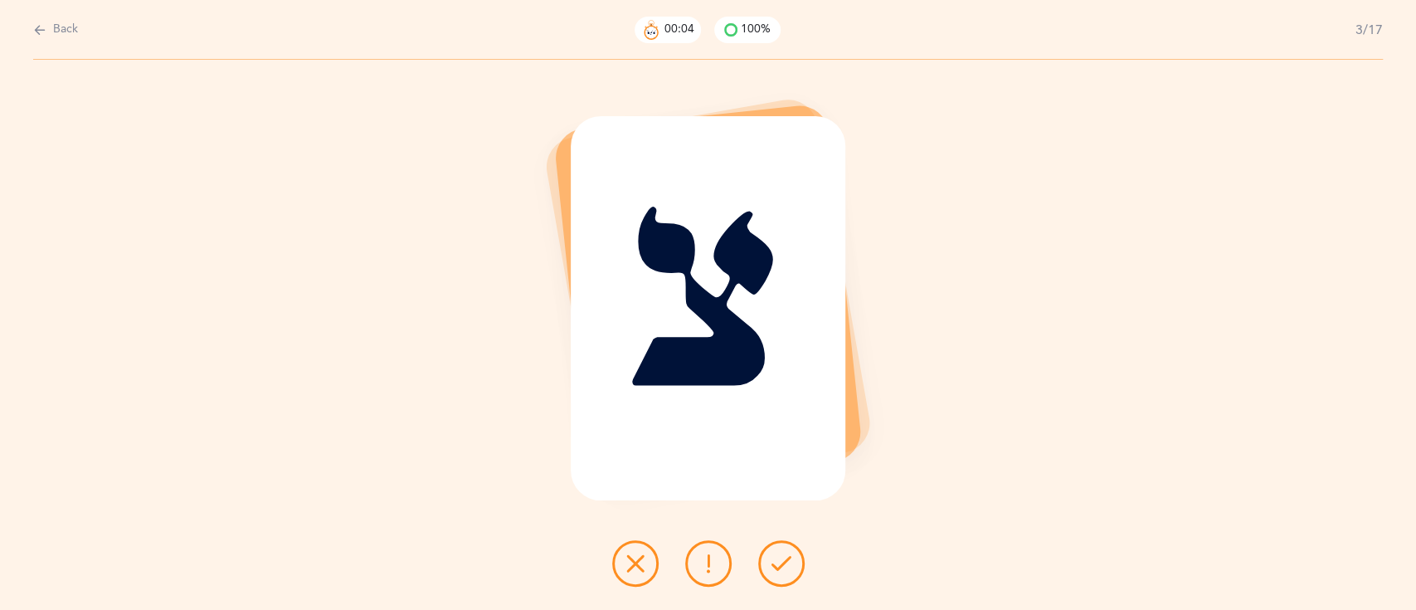
click at [784, 569] on icon at bounding box center [781, 563] width 20 height 20
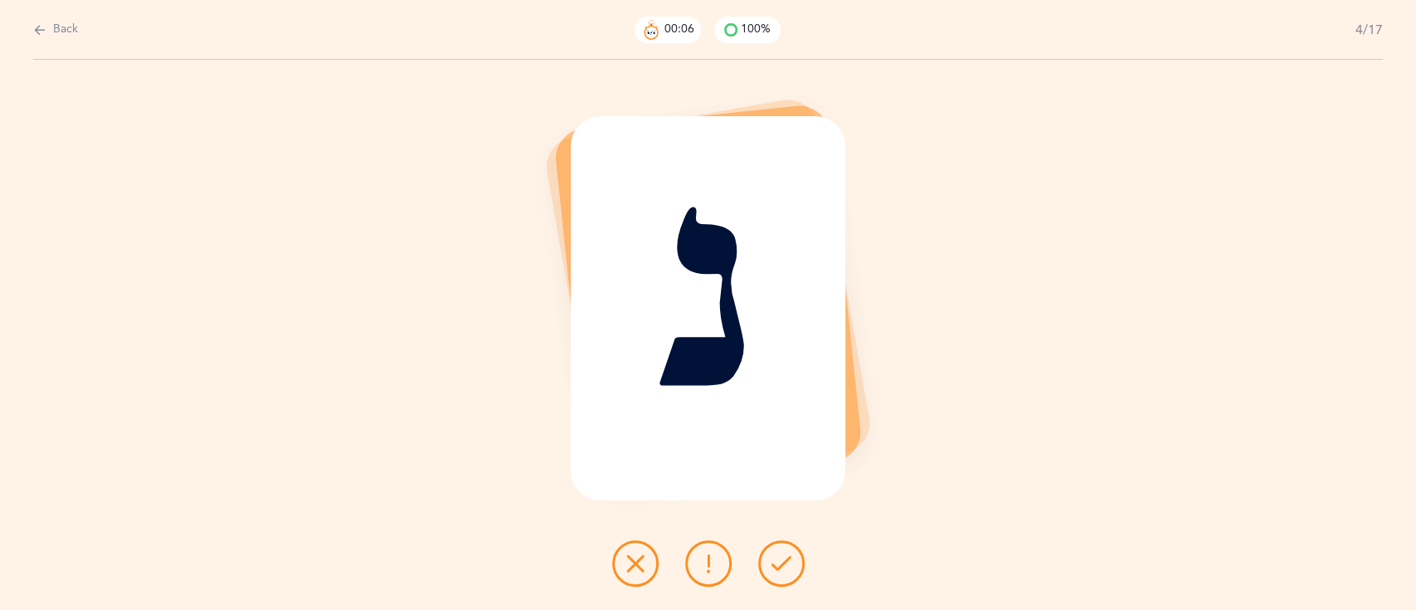
click at [784, 569] on icon at bounding box center [781, 563] width 20 height 20
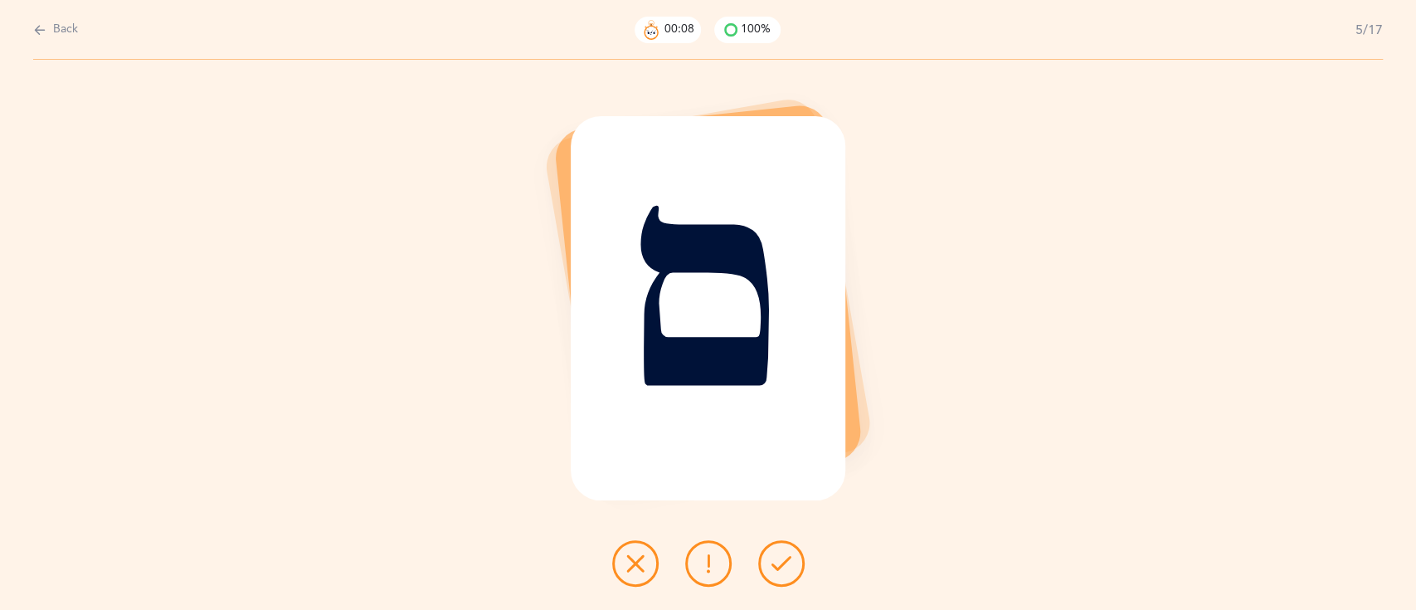
click at [784, 569] on icon at bounding box center [781, 563] width 20 height 20
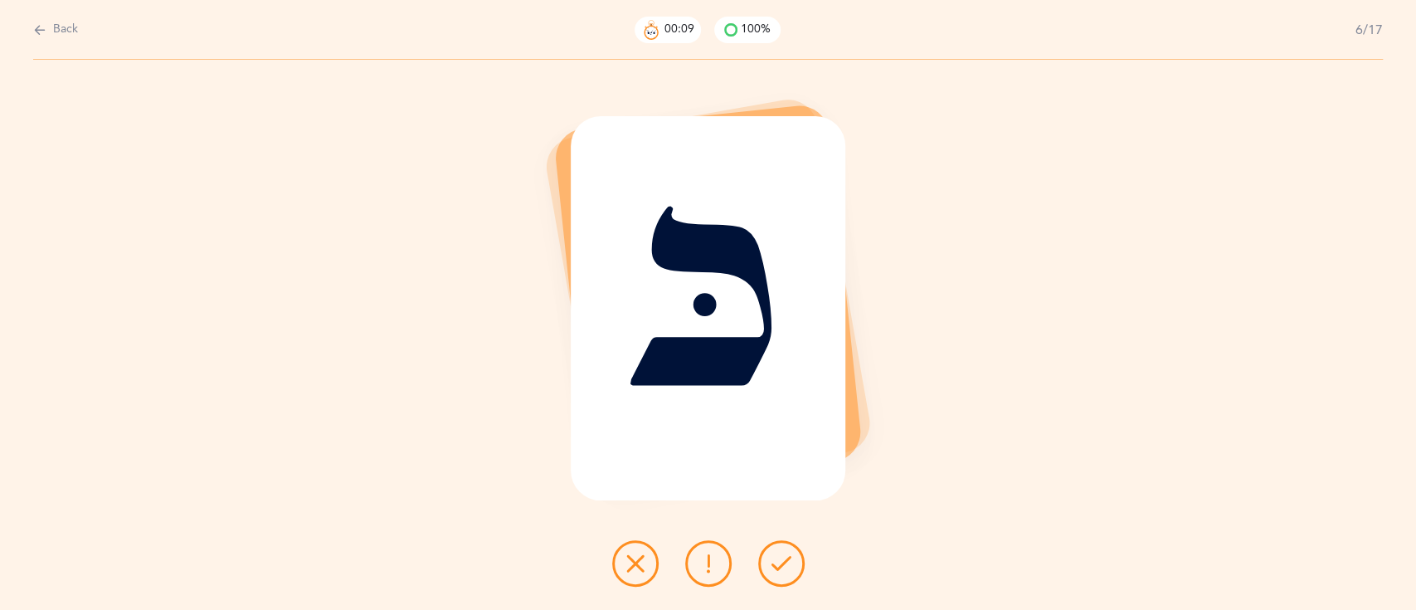
click at [784, 569] on icon at bounding box center [781, 563] width 20 height 20
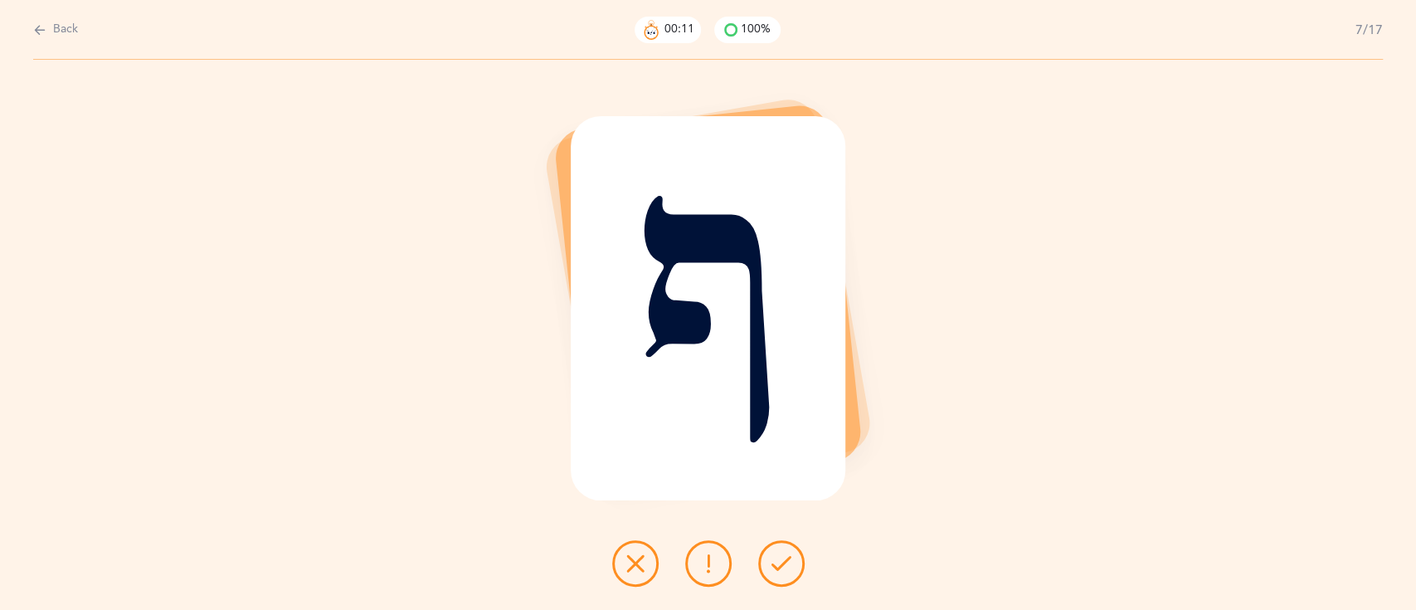
click at [784, 569] on icon at bounding box center [781, 563] width 20 height 20
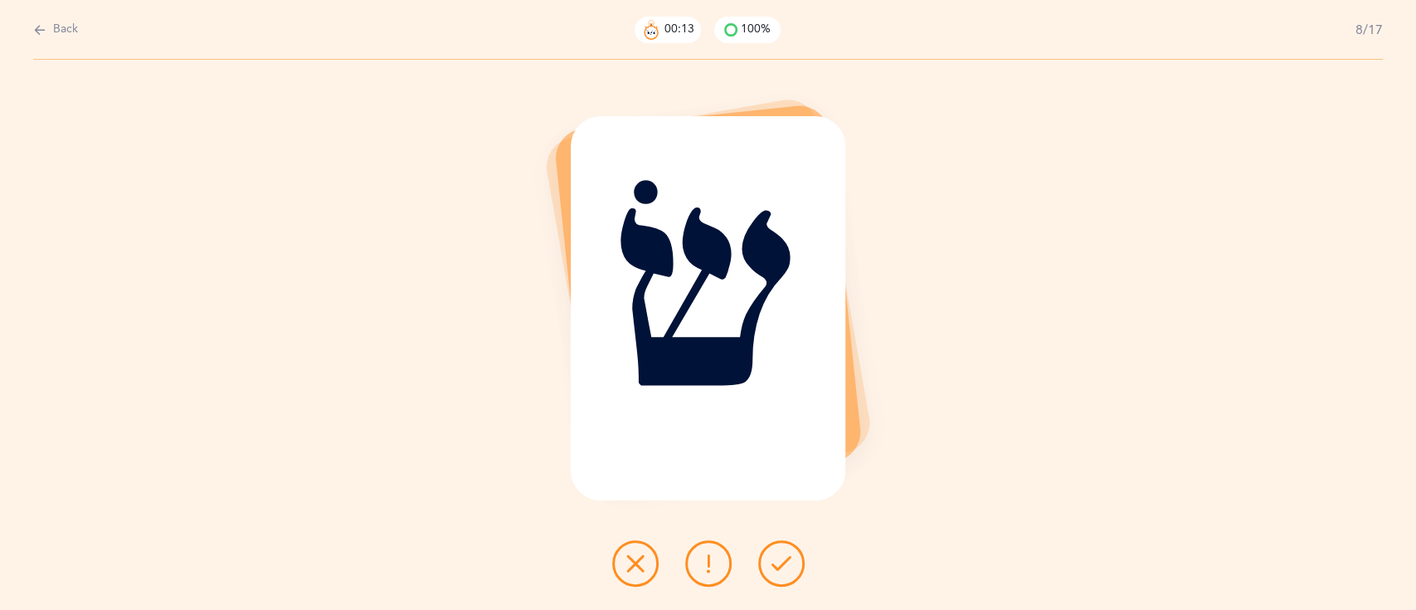
click at [784, 569] on icon at bounding box center [781, 563] width 20 height 20
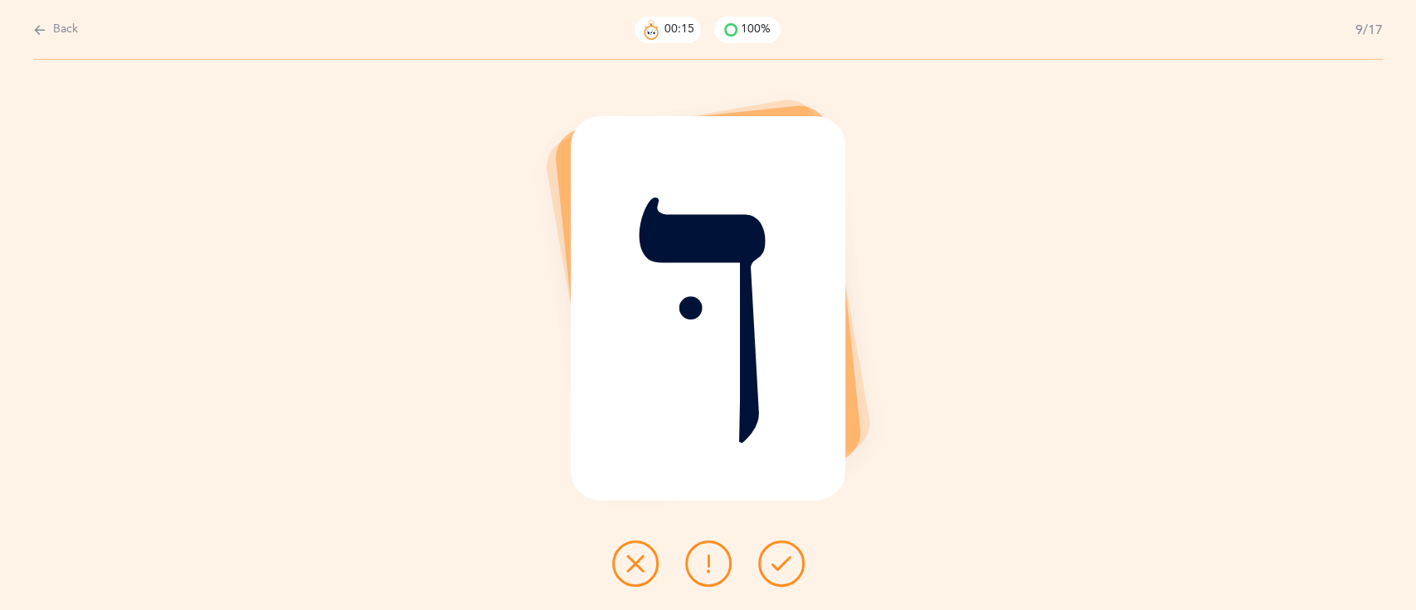
click at [784, 569] on icon at bounding box center [781, 563] width 20 height 20
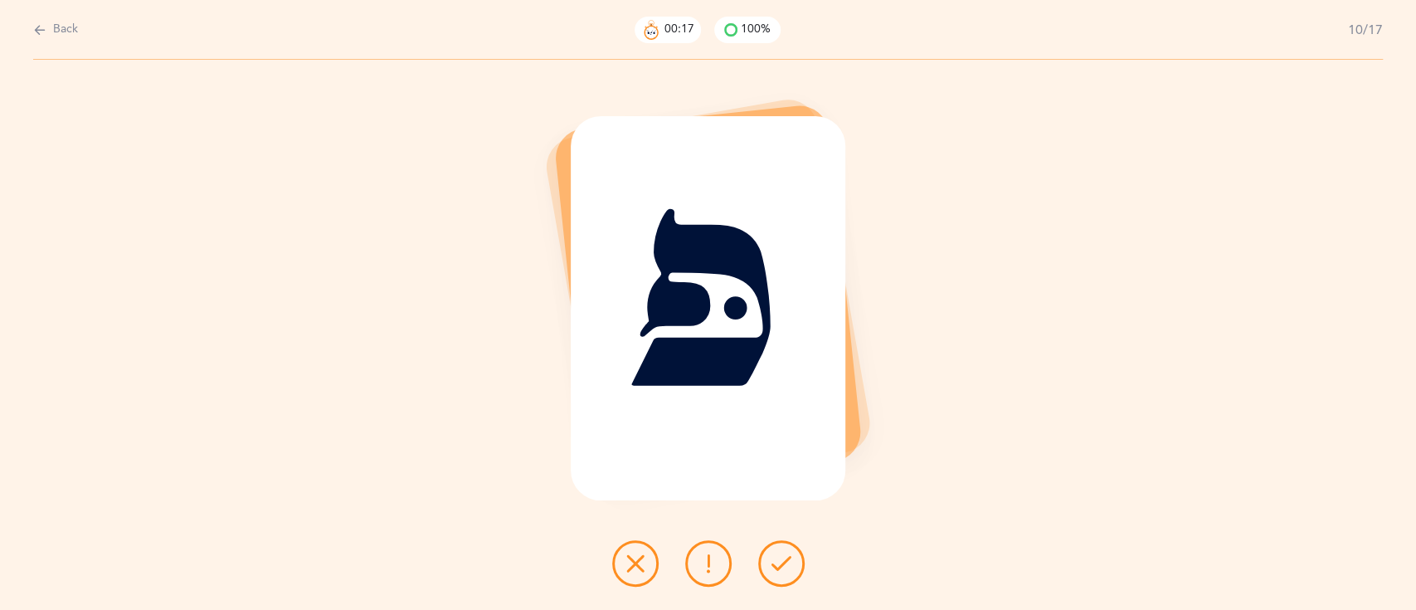
click at [784, 569] on icon at bounding box center [781, 563] width 20 height 20
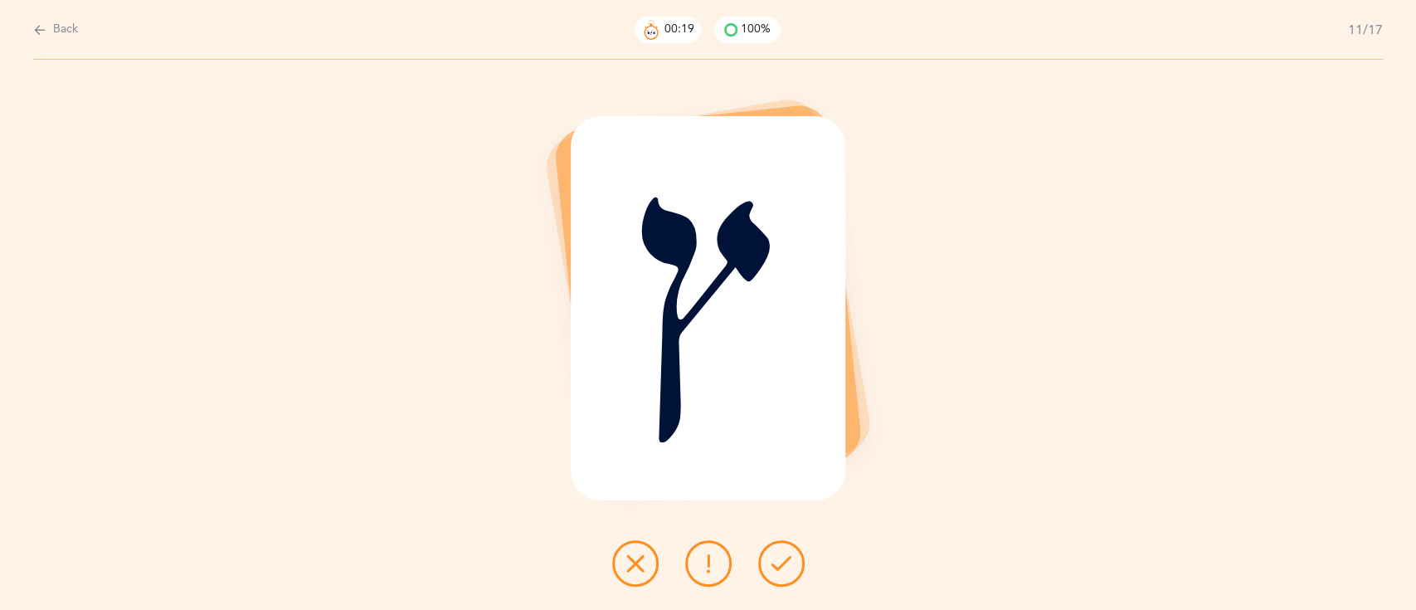
click at [784, 569] on icon at bounding box center [781, 563] width 20 height 20
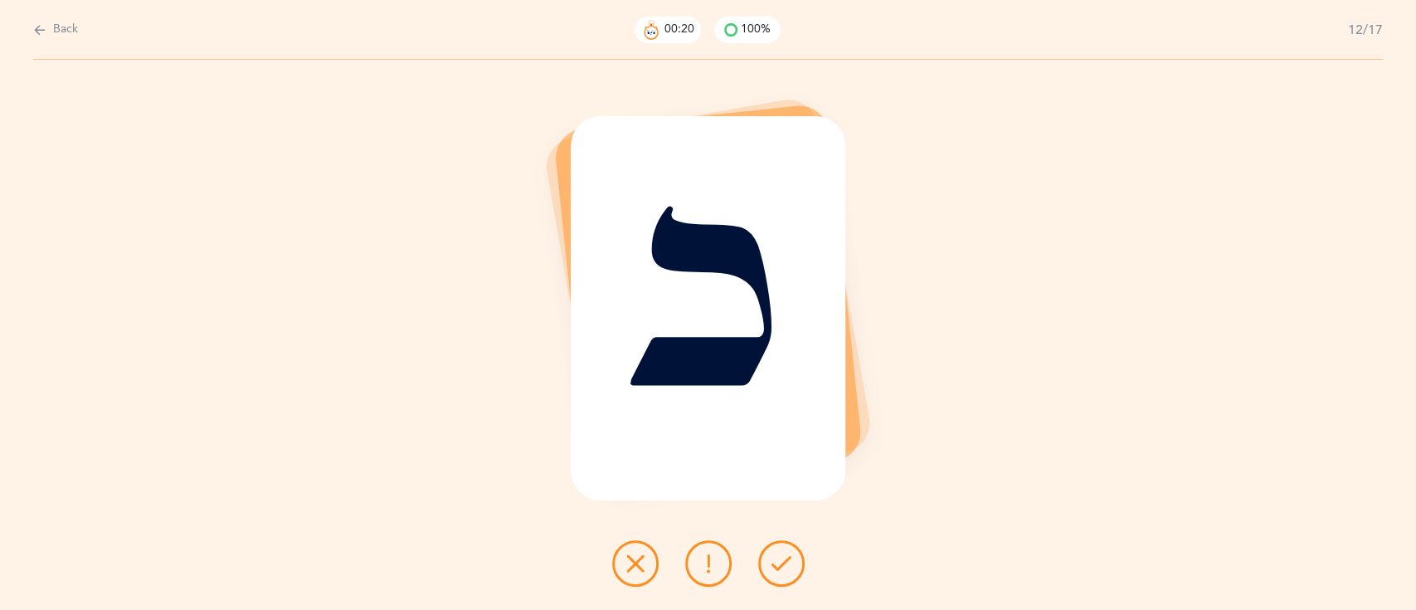
click at [784, 569] on icon at bounding box center [781, 563] width 20 height 20
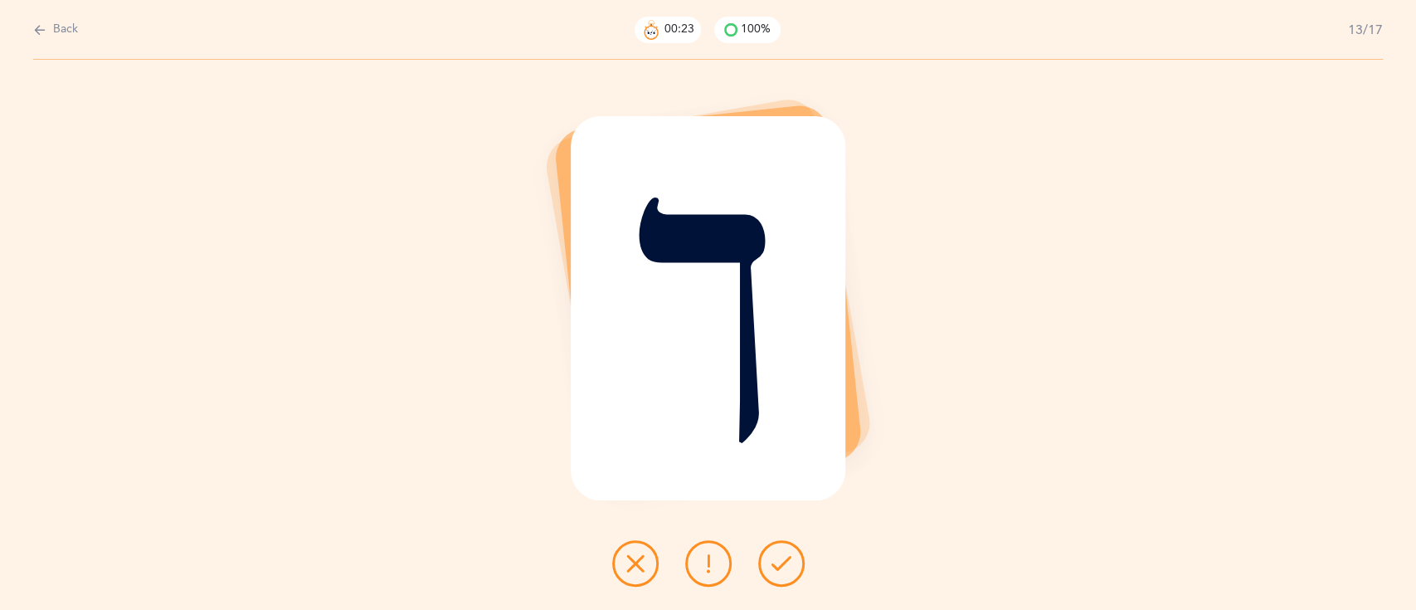
click at [784, 569] on icon at bounding box center [781, 563] width 20 height 20
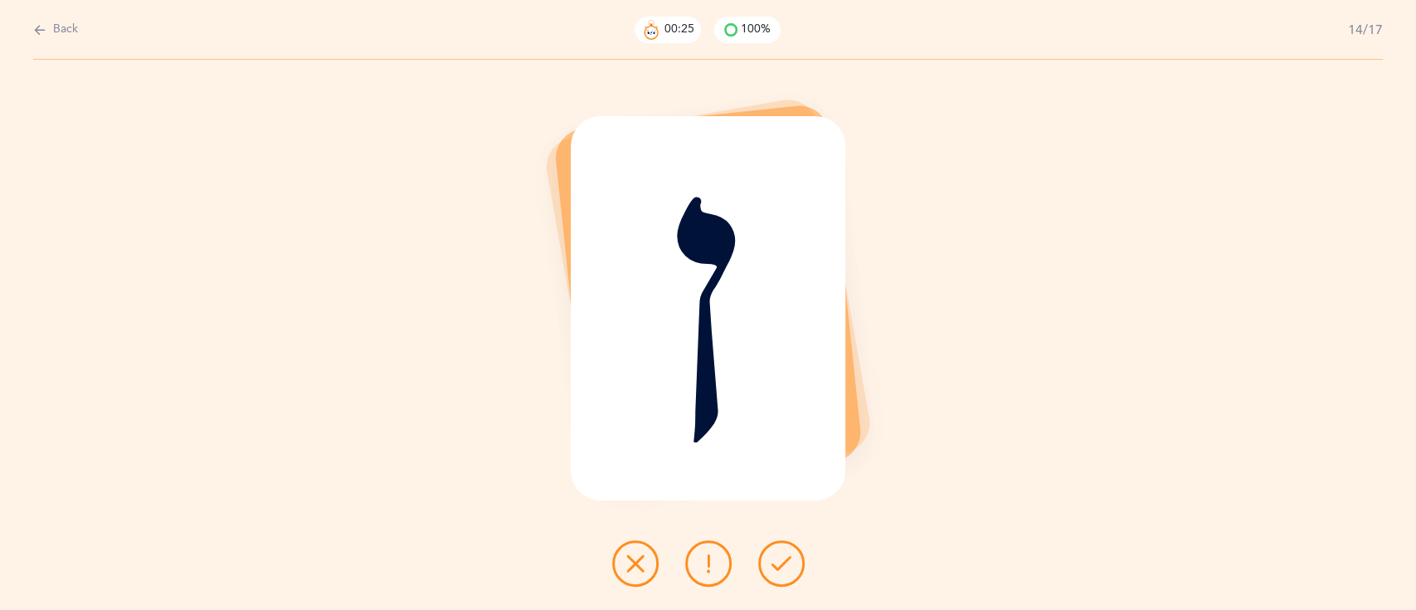
click at [784, 569] on icon at bounding box center [781, 563] width 20 height 20
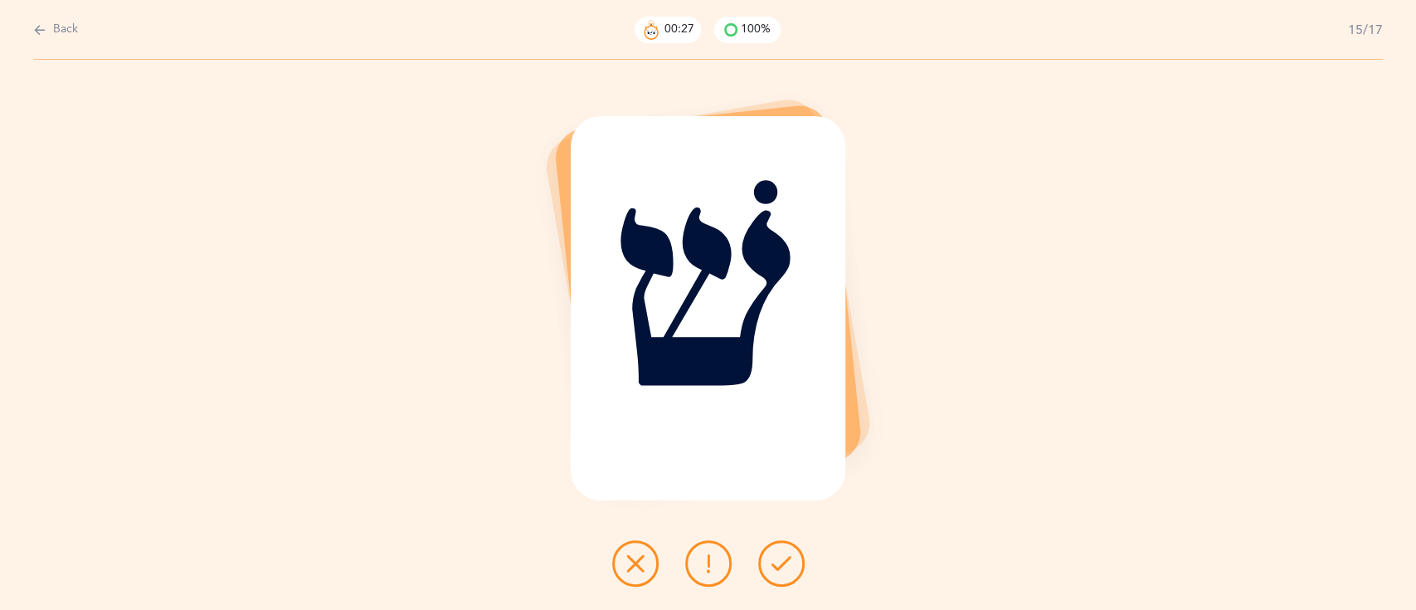
click at [784, 569] on icon at bounding box center [781, 563] width 20 height 20
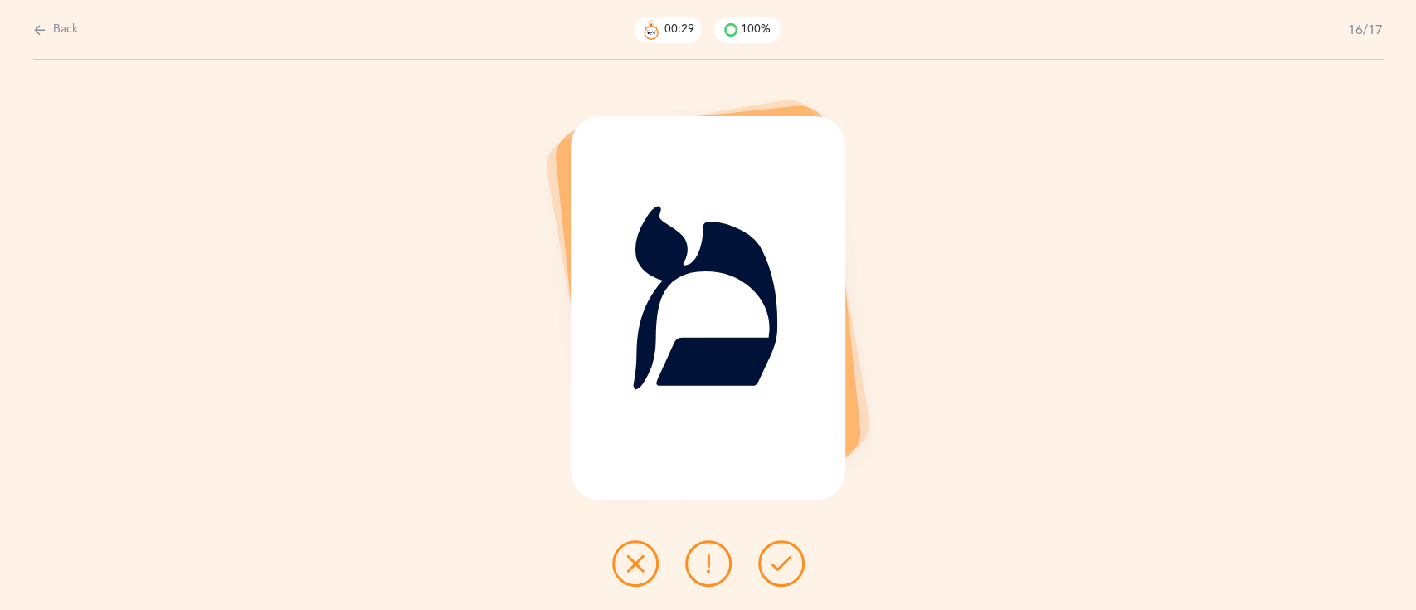
click at [784, 569] on icon at bounding box center [781, 563] width 20 height 20
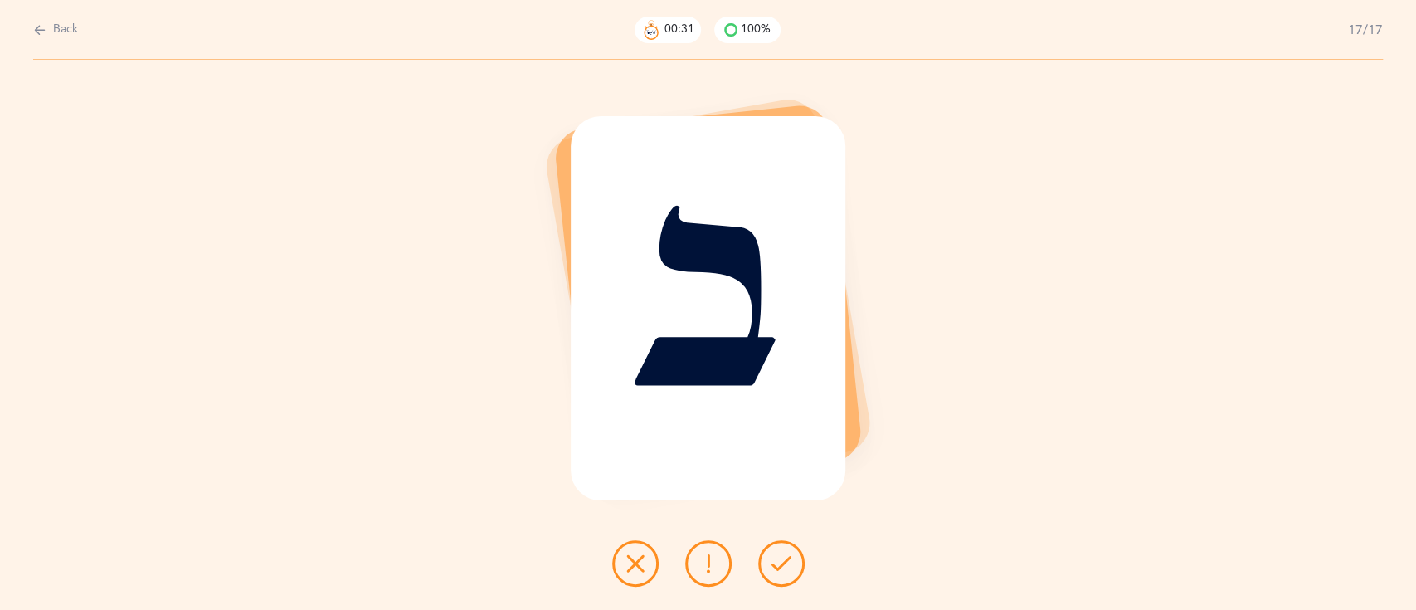
click at [784, 569] on icon at bounding box center [781, 563] width 20 height 20
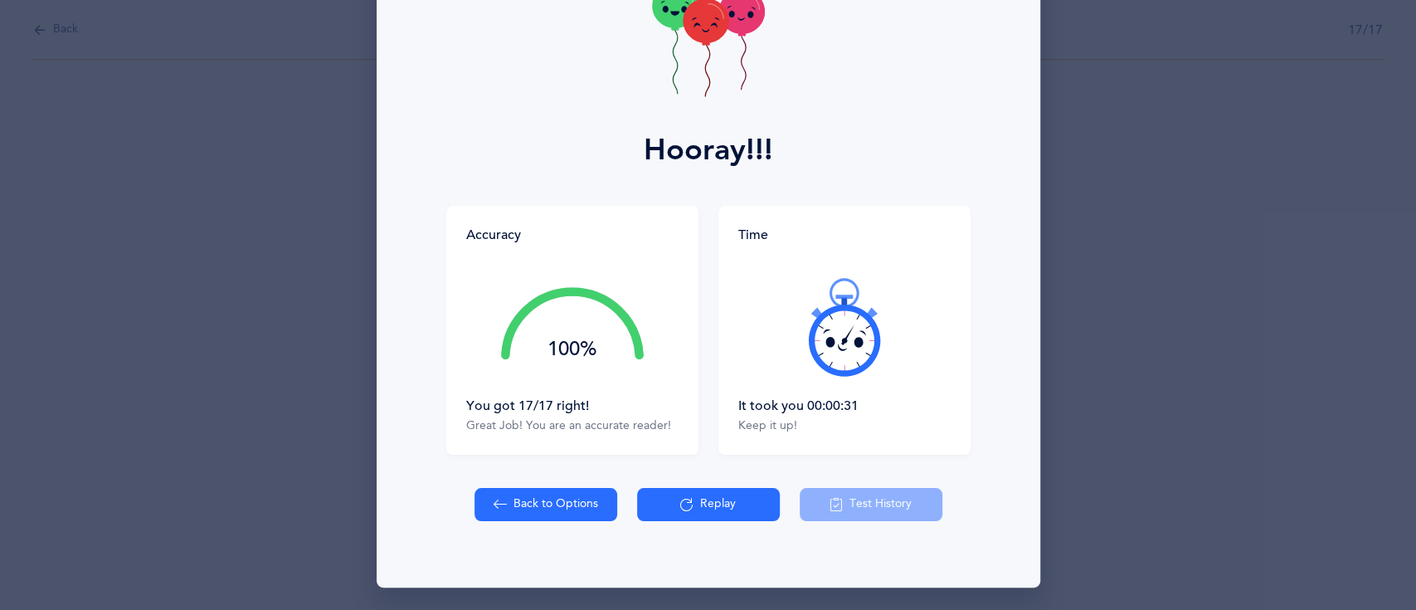
scroll to position [119, 0]
click at [704, 503] on button "Replay" at bounding box center [708, 504] width 143 height 33
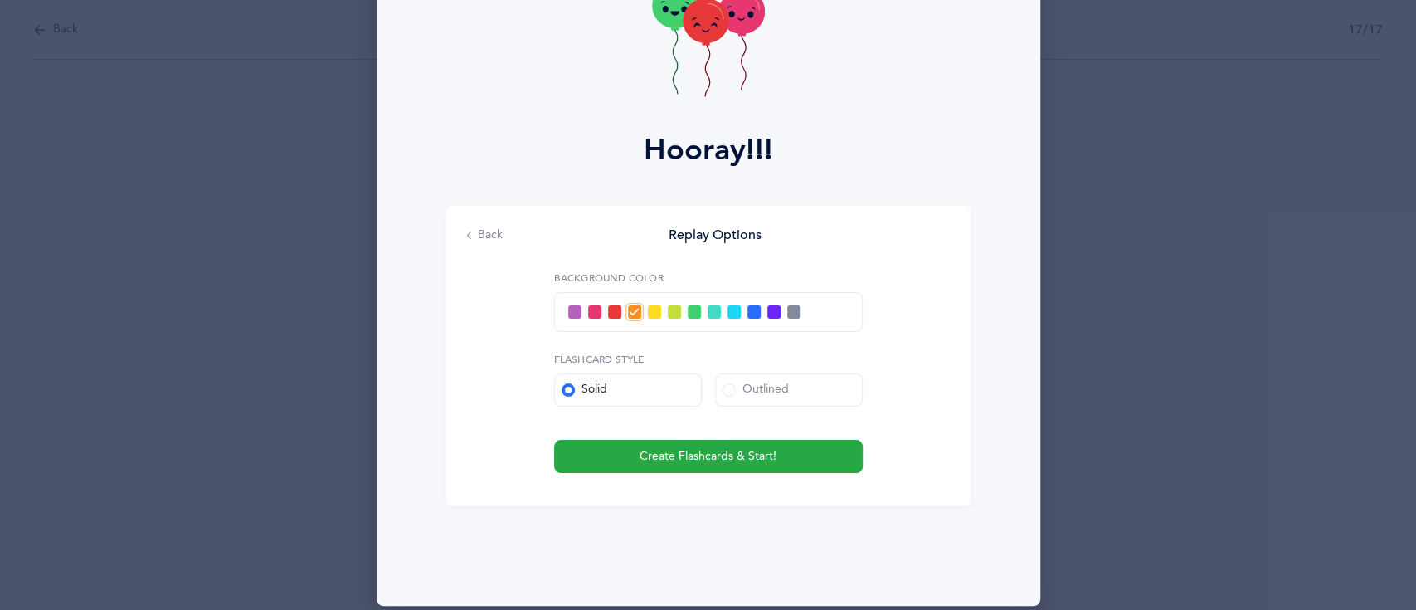
click at [568, 309] on span at bounding box center [574, 311] width 13 height 13
click at [0, 0] on input "checkbox" at bounding box center [0, 0] width 0 height 0
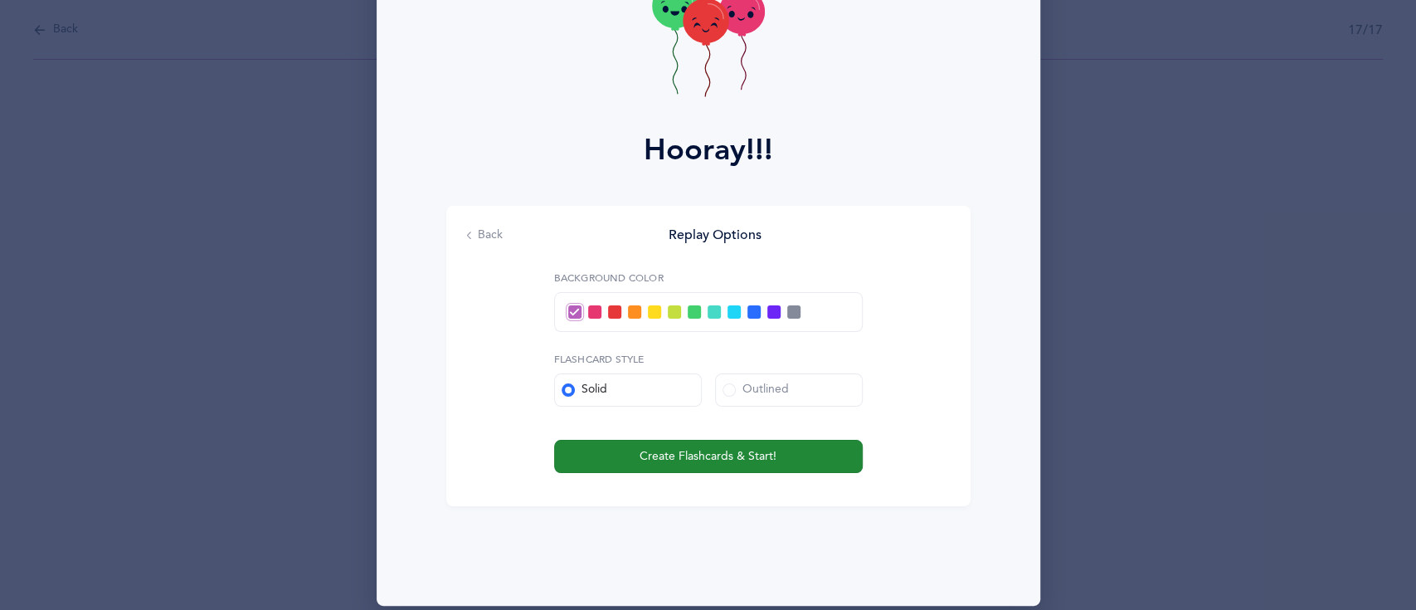
click at [769, 457] on button "Create Flashcards & Start!" at bounding box center [708, 456] width 309 height 33
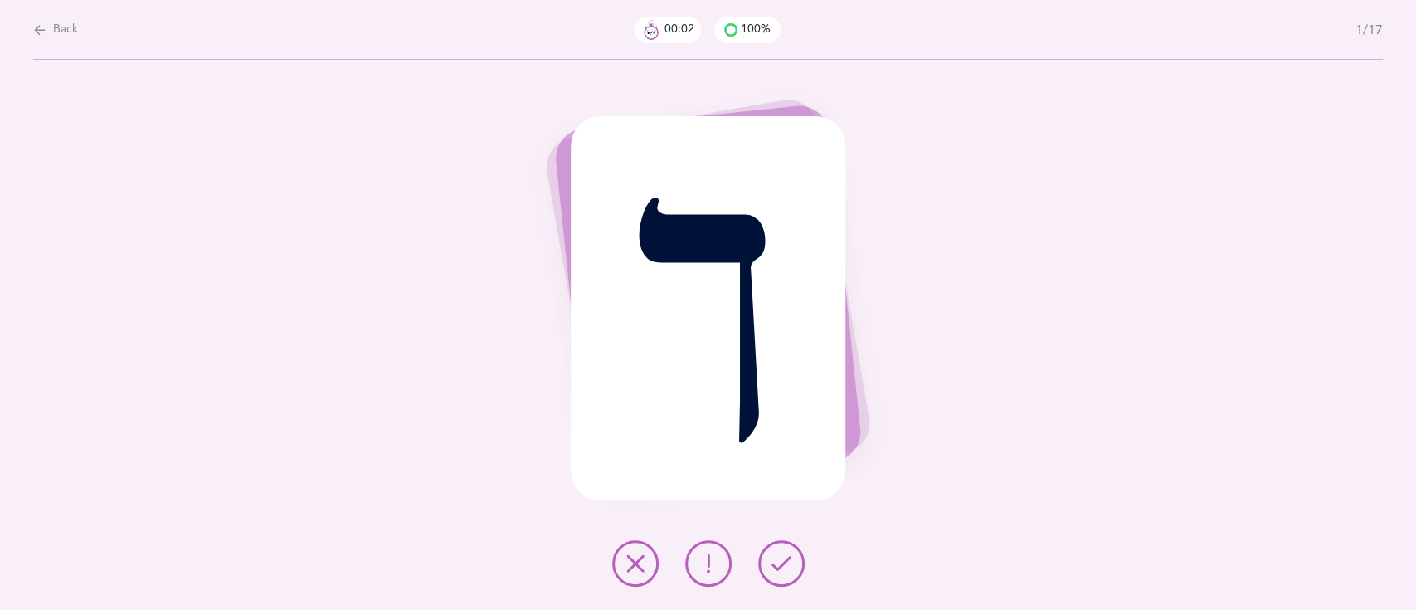
click at [786, 574] on button at bounding box center [781, 563] width 46 height 46
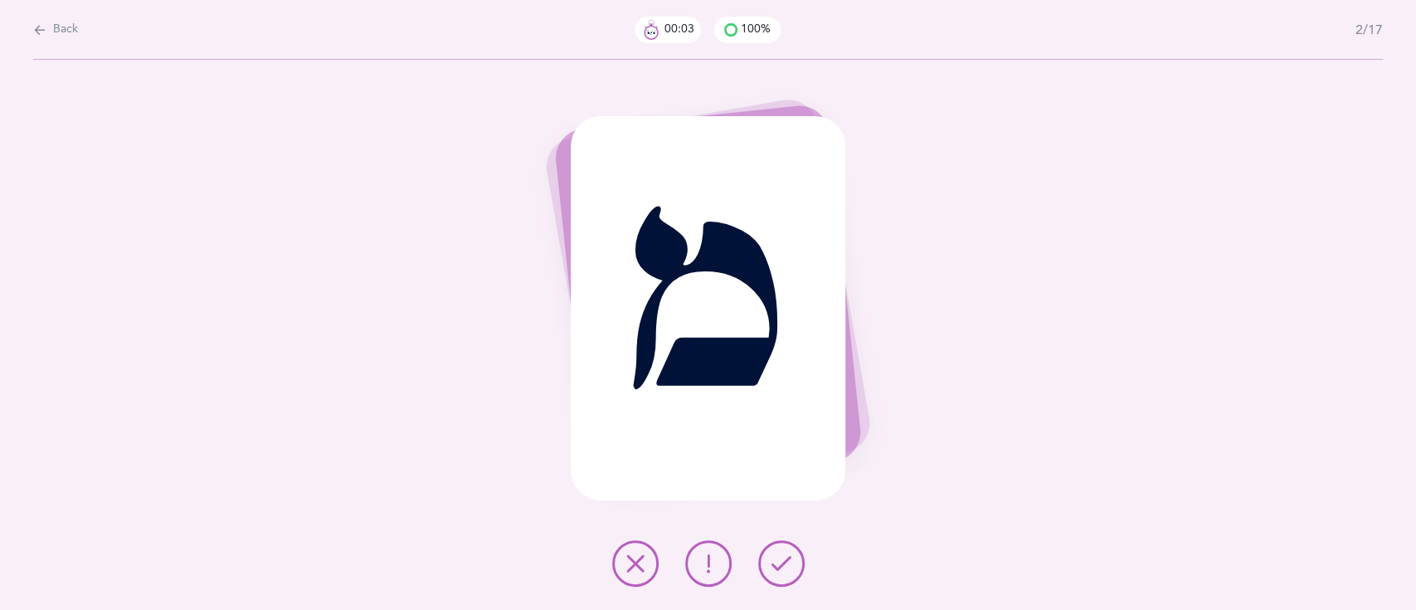
click at [786, 574] on button at bounding box center [781, 563] width 46 height 46
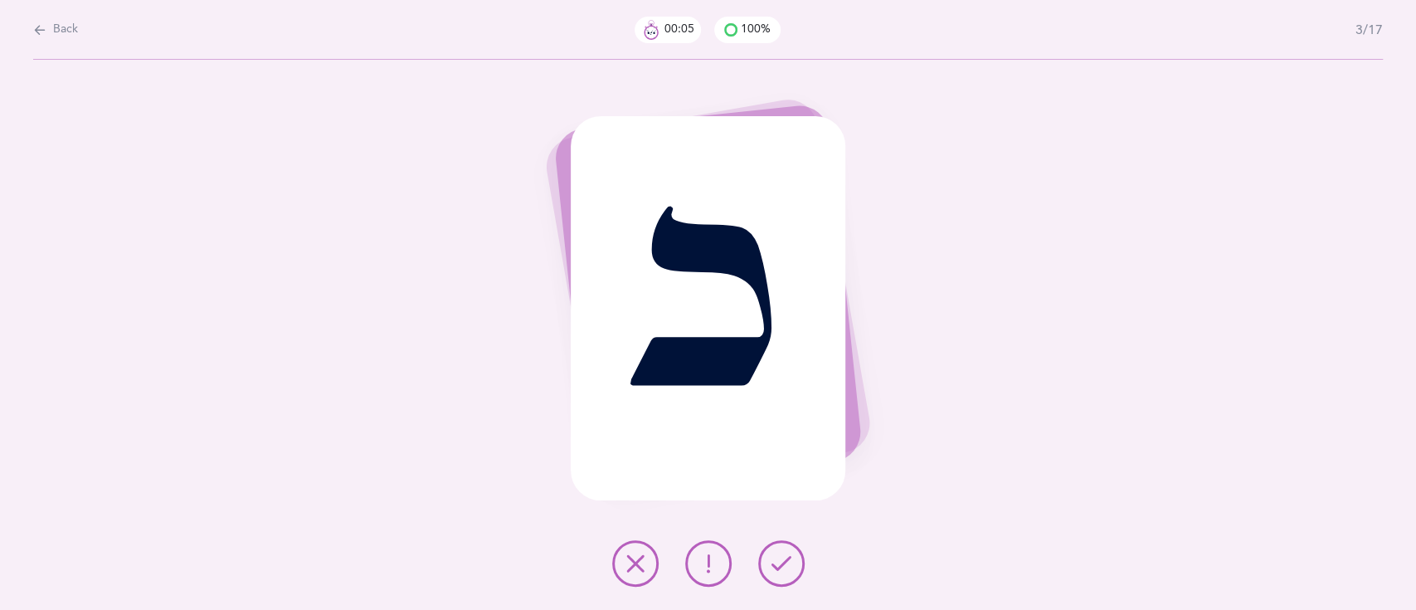
click at [786, 574] on button at bounding box center [781, 563] width 46 height 46
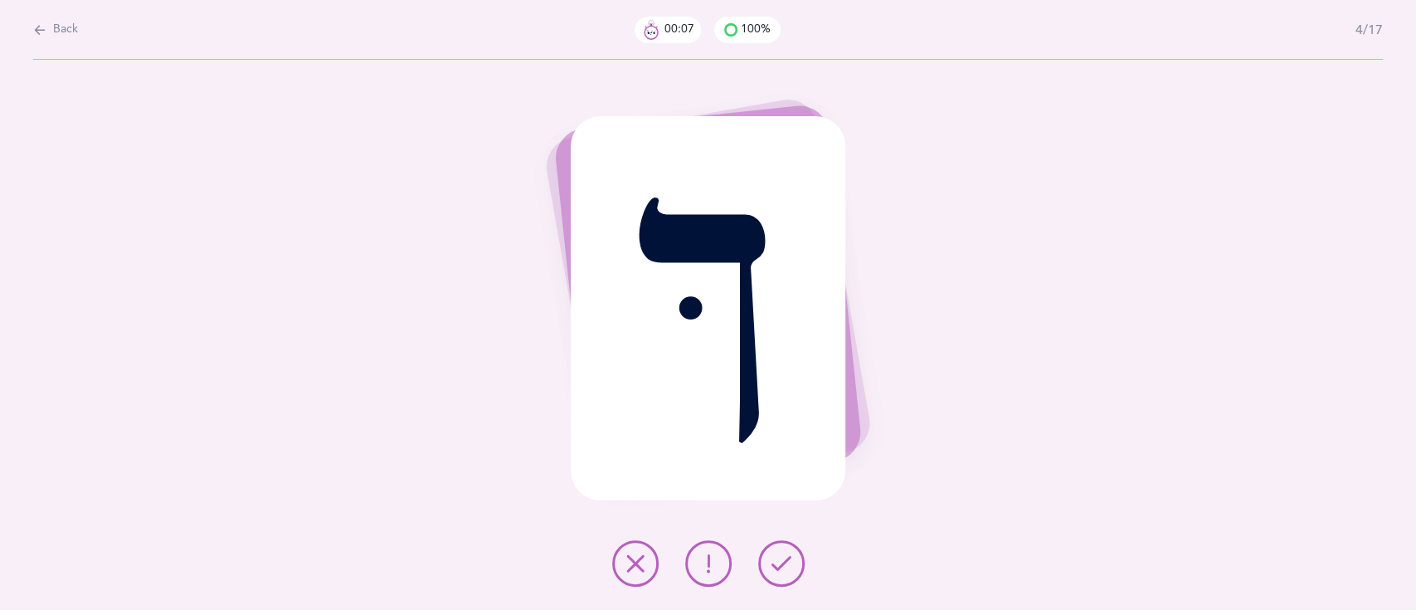
click at [786, 574] on button at bounding box center [781, 563] width 46 height 46
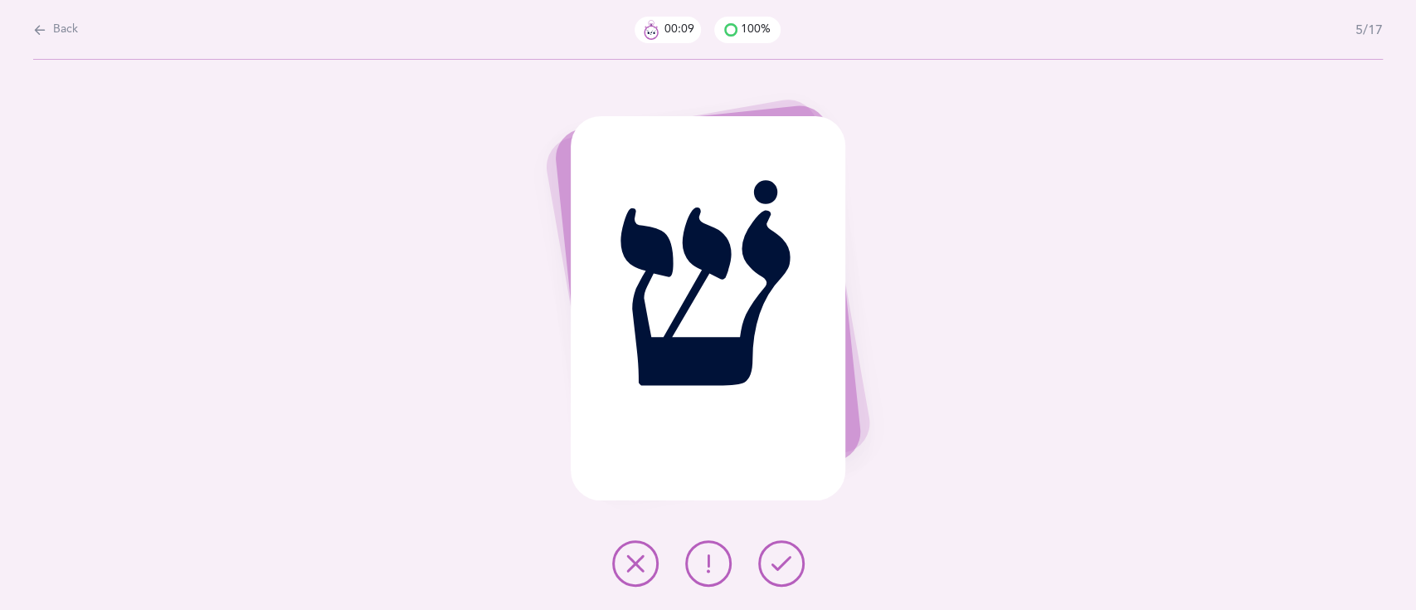
click at [786, 574] on button at bounding box center [781, 563] width 46 height 46
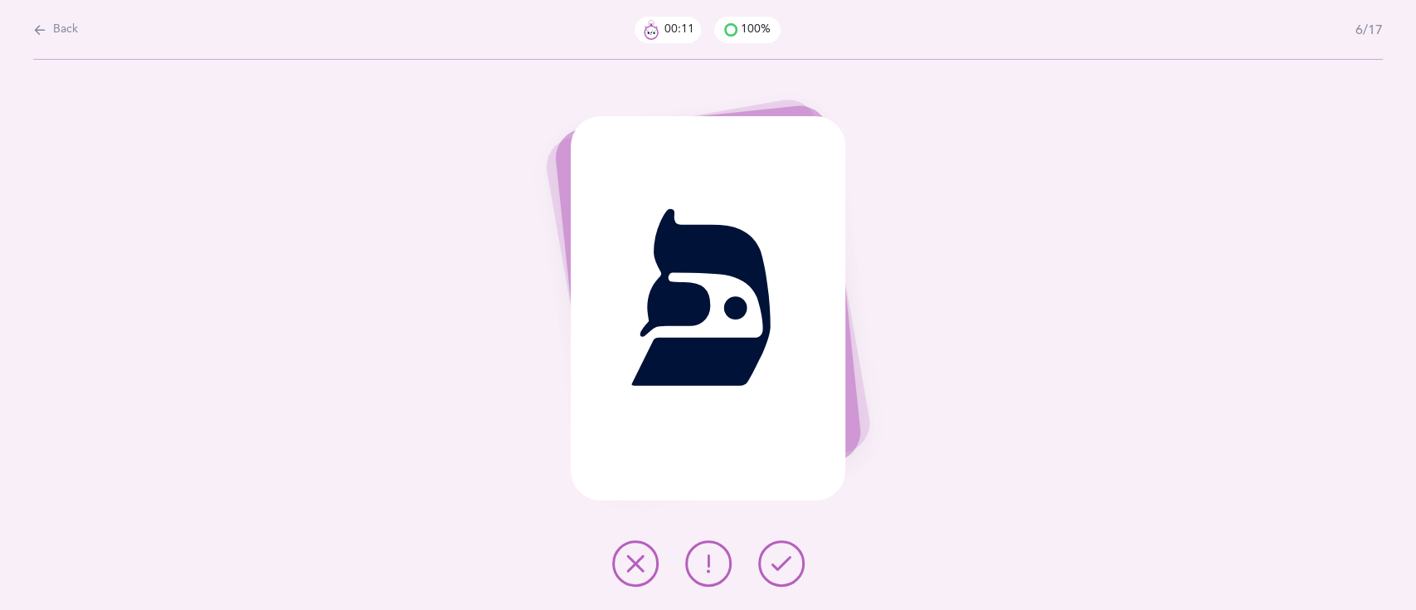
click at [786, 574] on button at bounding box center [781, 563] width 46 height 46
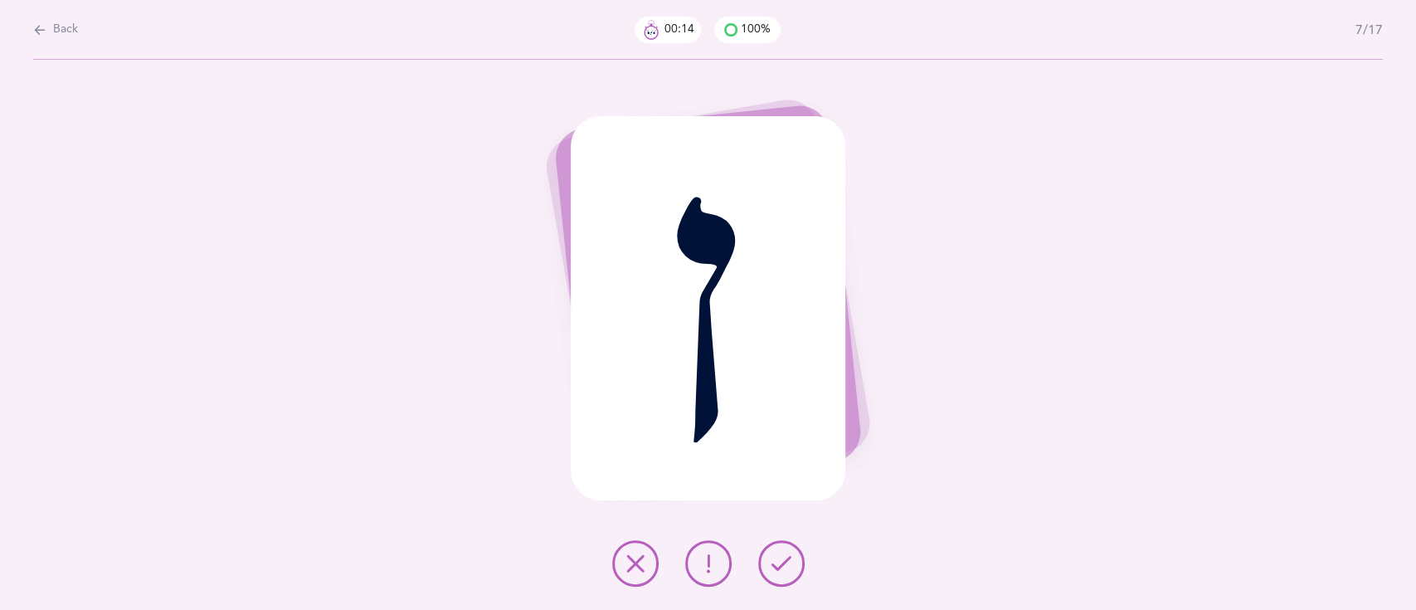
click at [786, 574] on button at bounding box center [781, 563] width 46 height 46
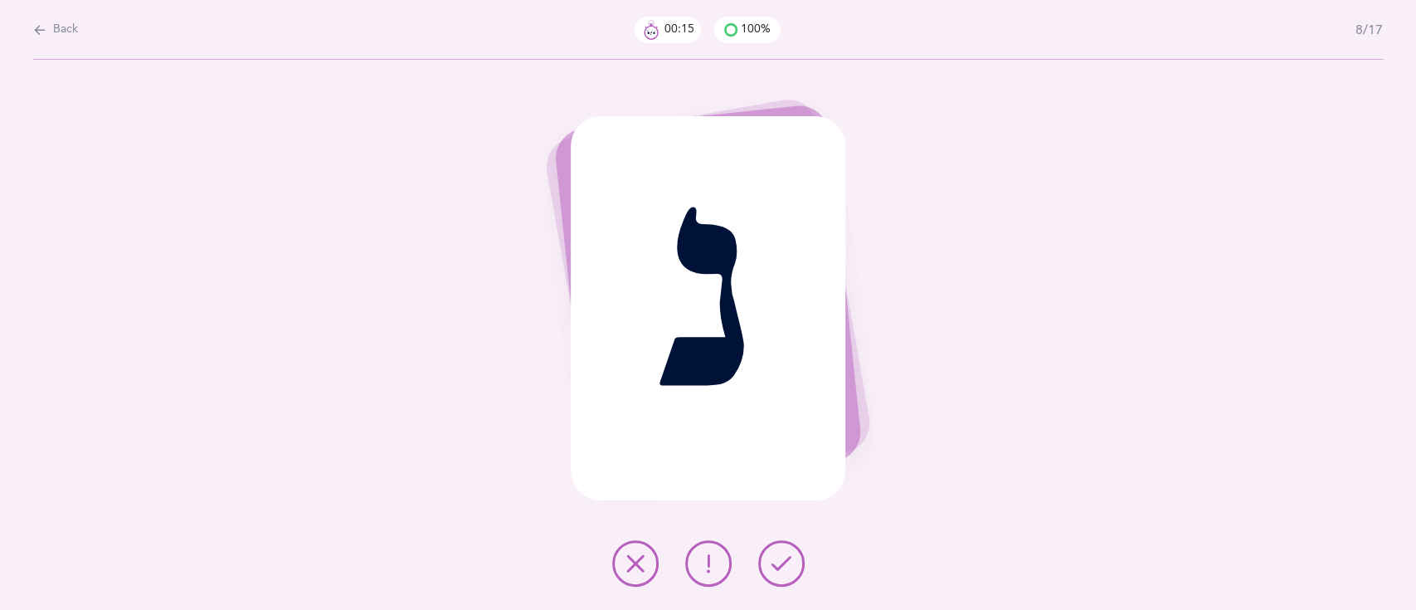
click at [786, 574] on button at bounding box center [781, 563] width 46 height 46
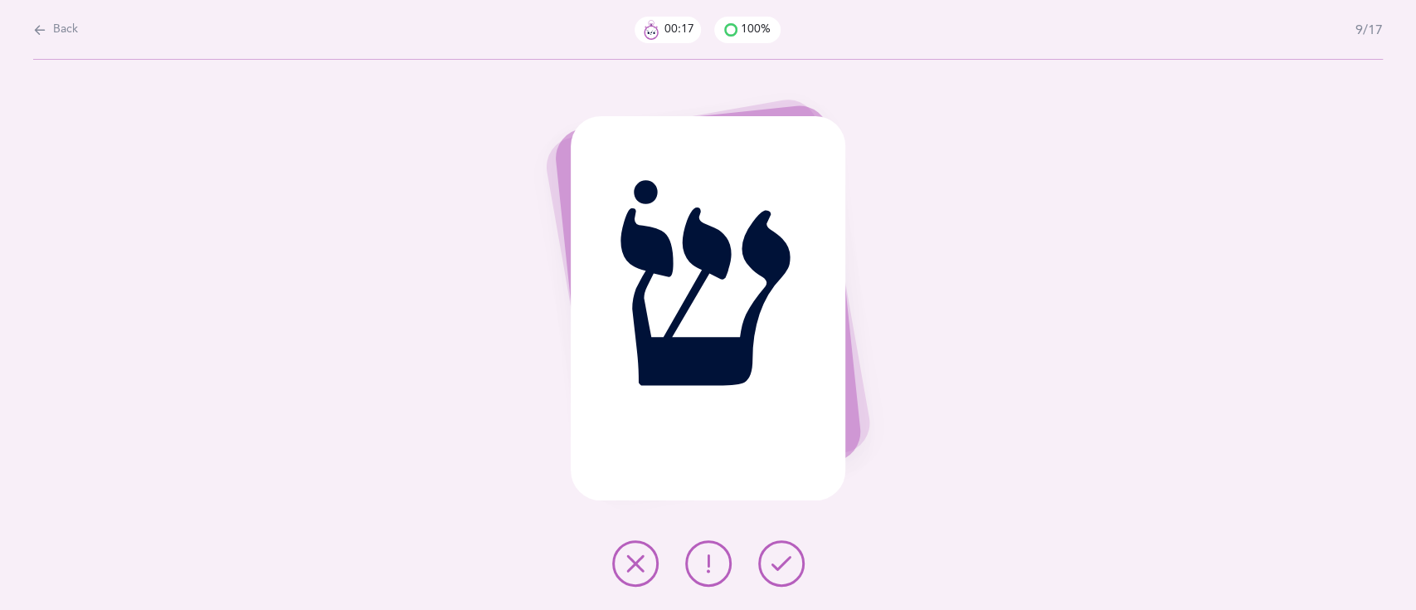
click at [786, 574] on button at bounding box center [781, 563] width 46 height 46
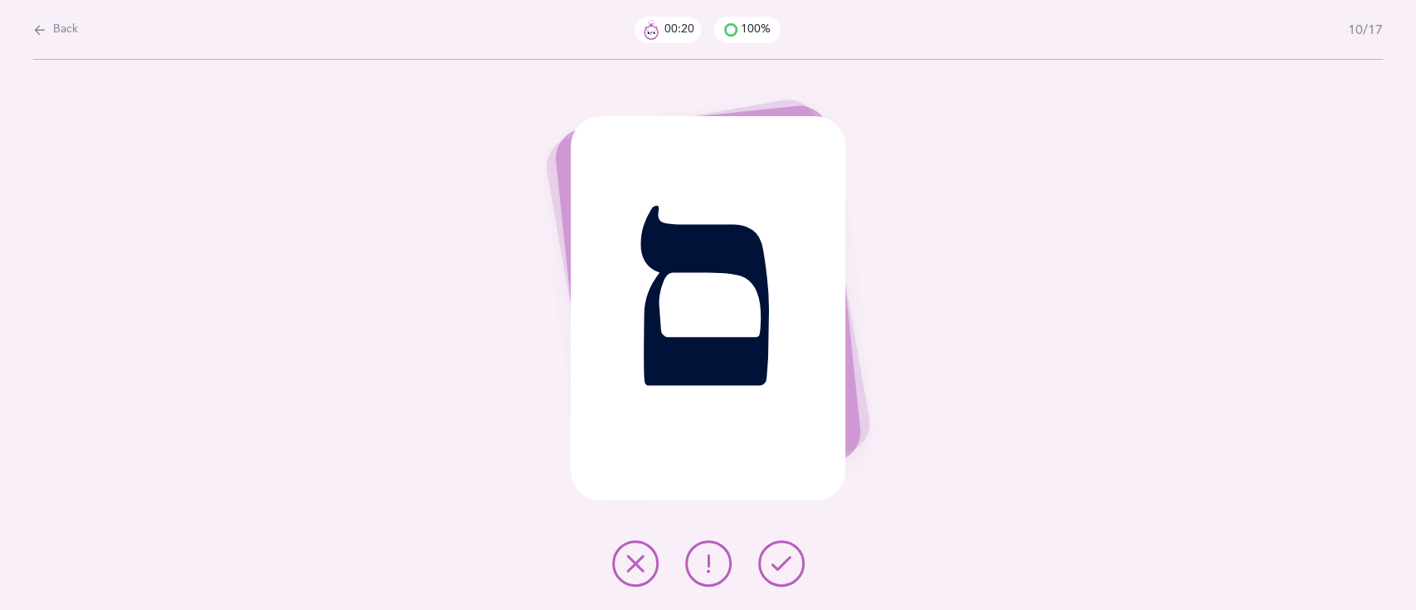
click at [786, 574] on button at bounding box center [781, 563] width 46 height 46
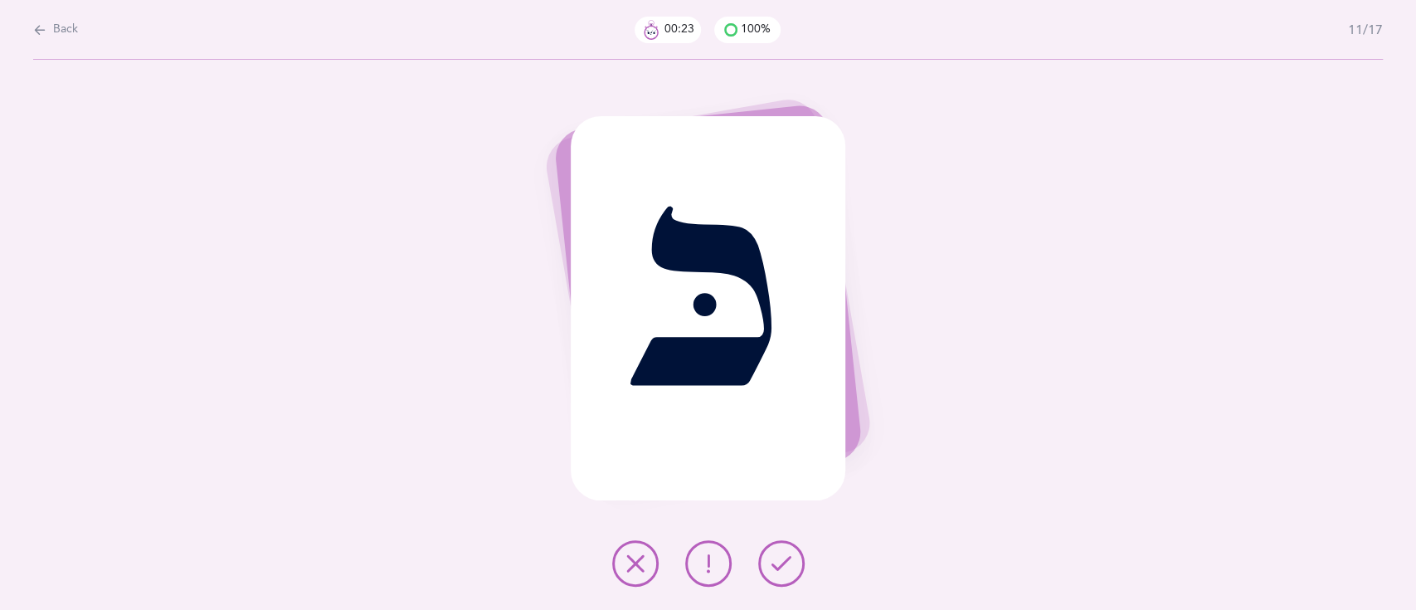
click at [786, 574] on button at bounding box center [781, 563] width 46 height 46
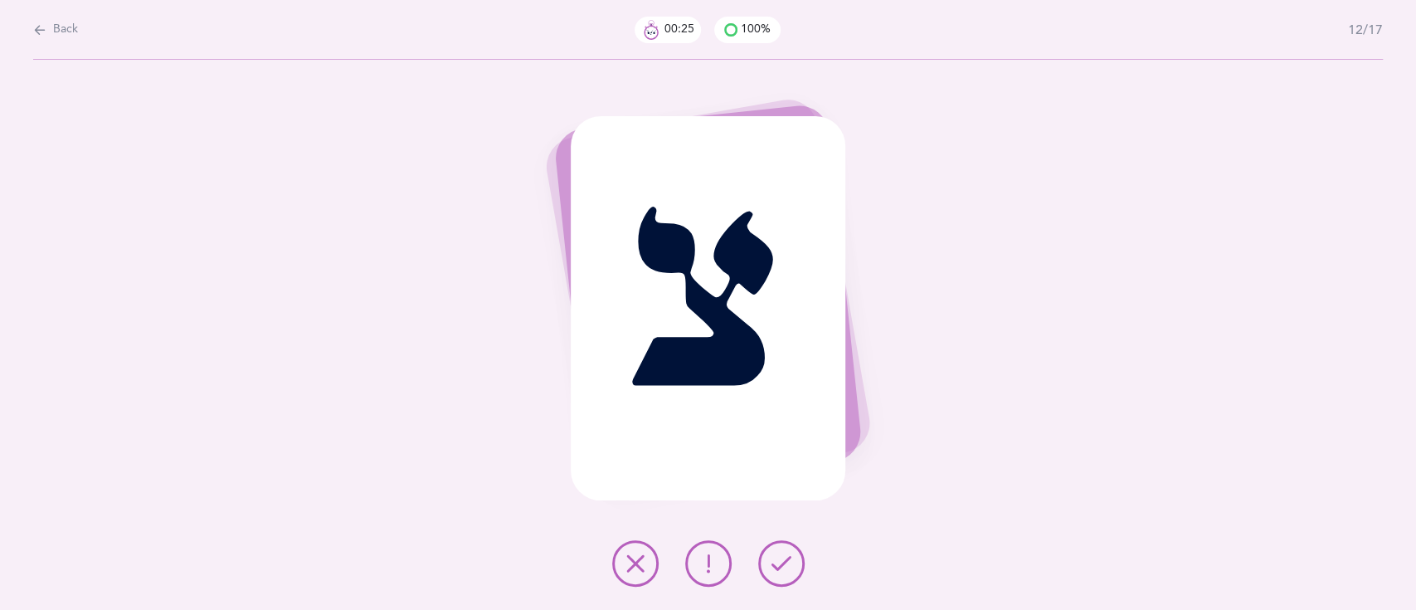
click at [786, 574] on button at bounding box center [781, 563] width 46 height 46
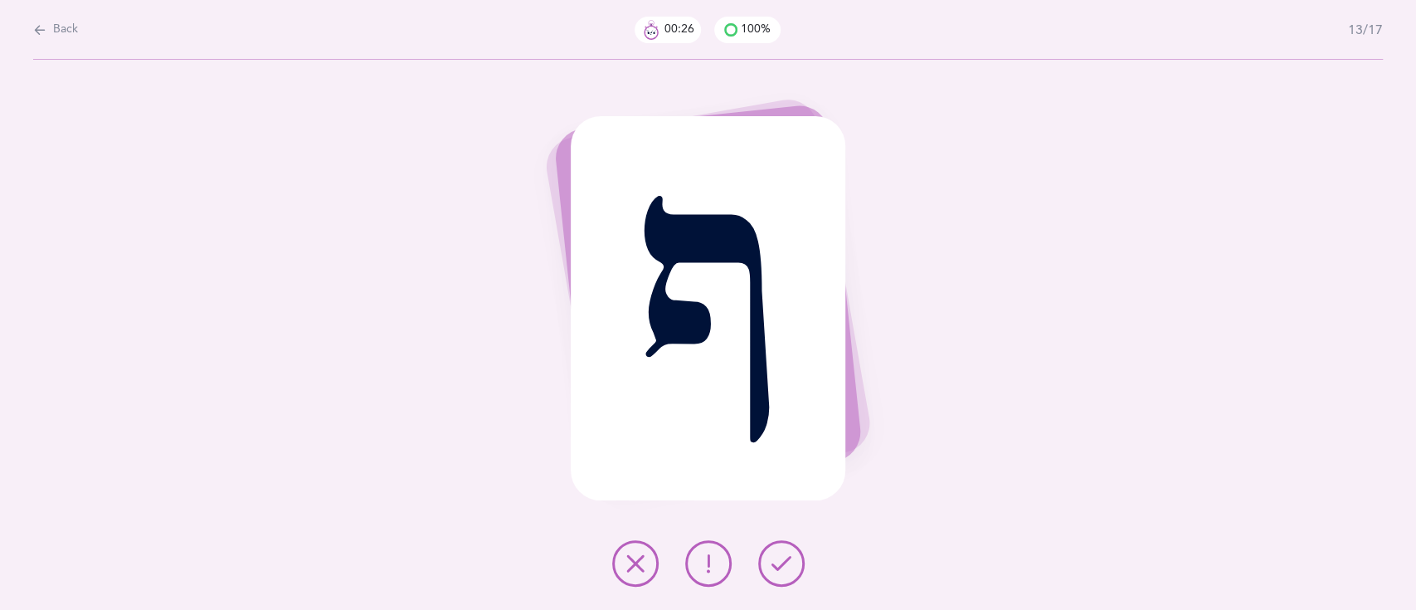
click at [786, 574] on button at bounding box center [781, 563] width 46 height 46
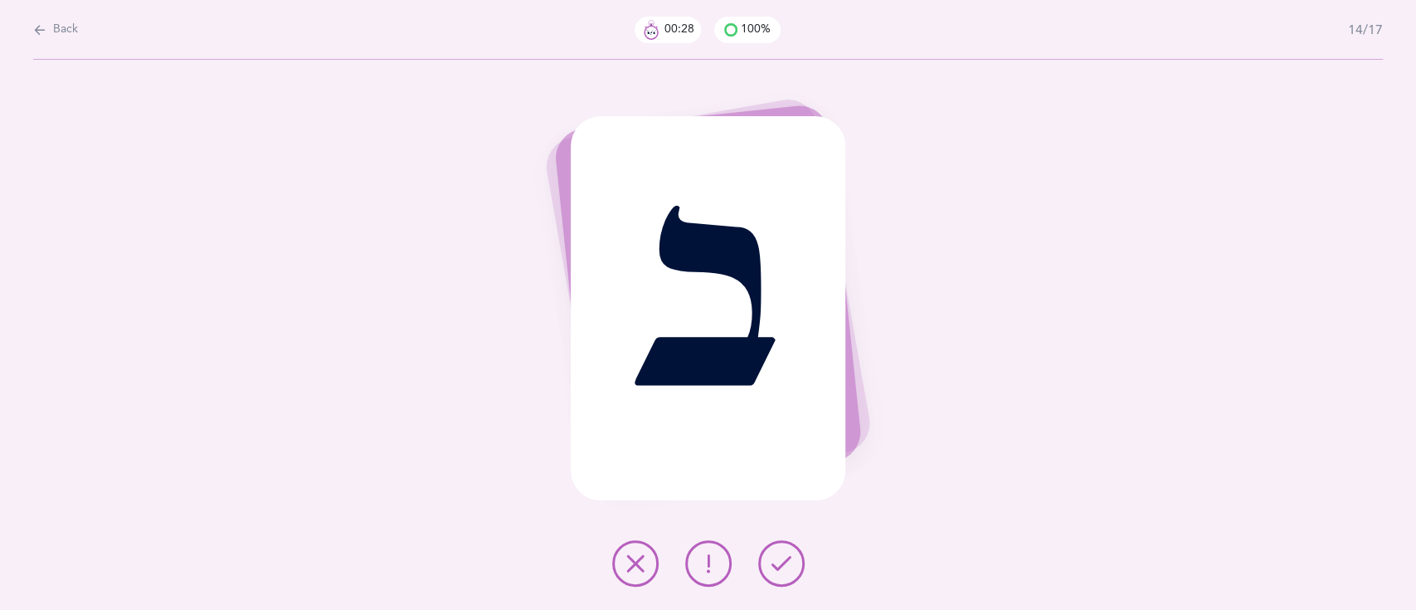
click at [786, 574] on button at bounding box center [781, 563] width 46 height 46
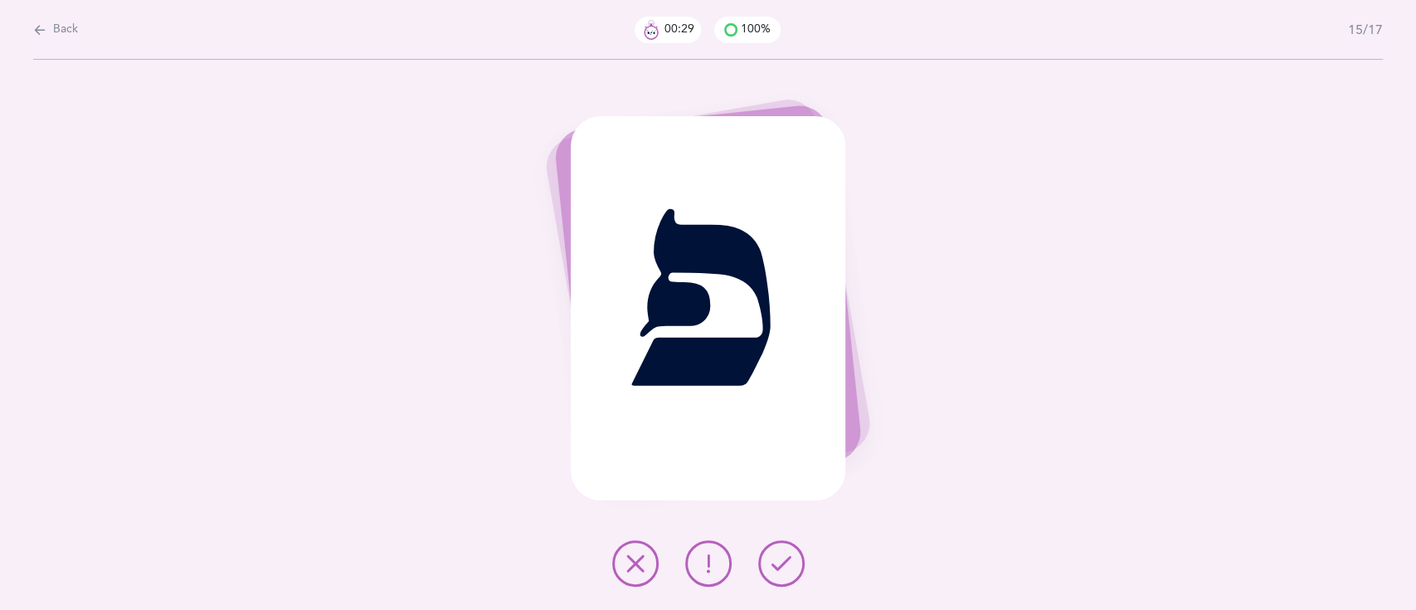
click at [786, 574] on button at bounding box center [781, 563] width 46 height 46
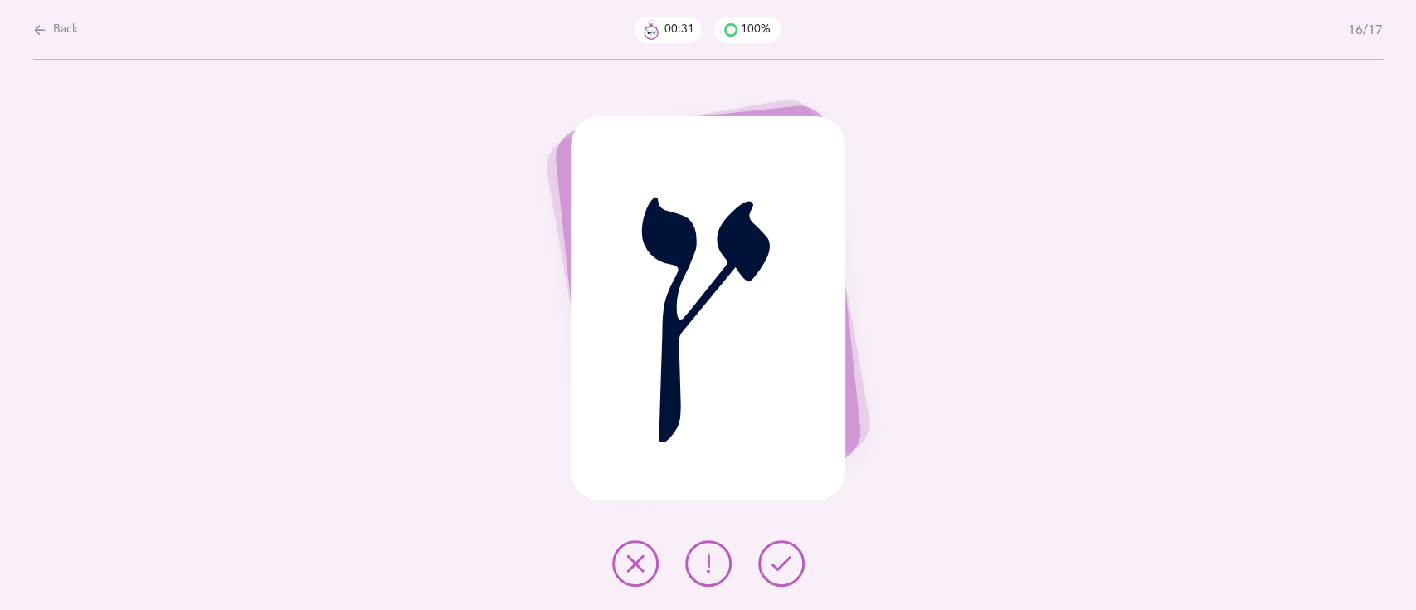
click at [786, 574] on button at bounding box center [781, 563] width 46 height 46
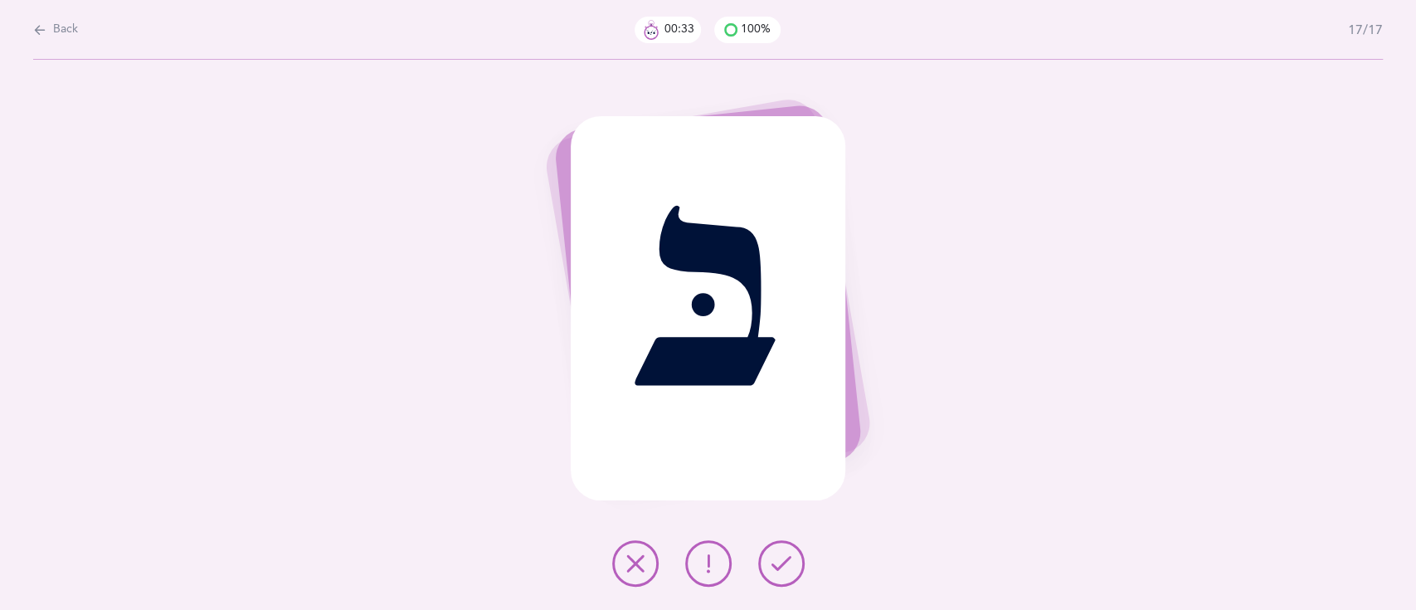
click at [786, 574] on button at bounding box center [781, 563] width 46 height 46
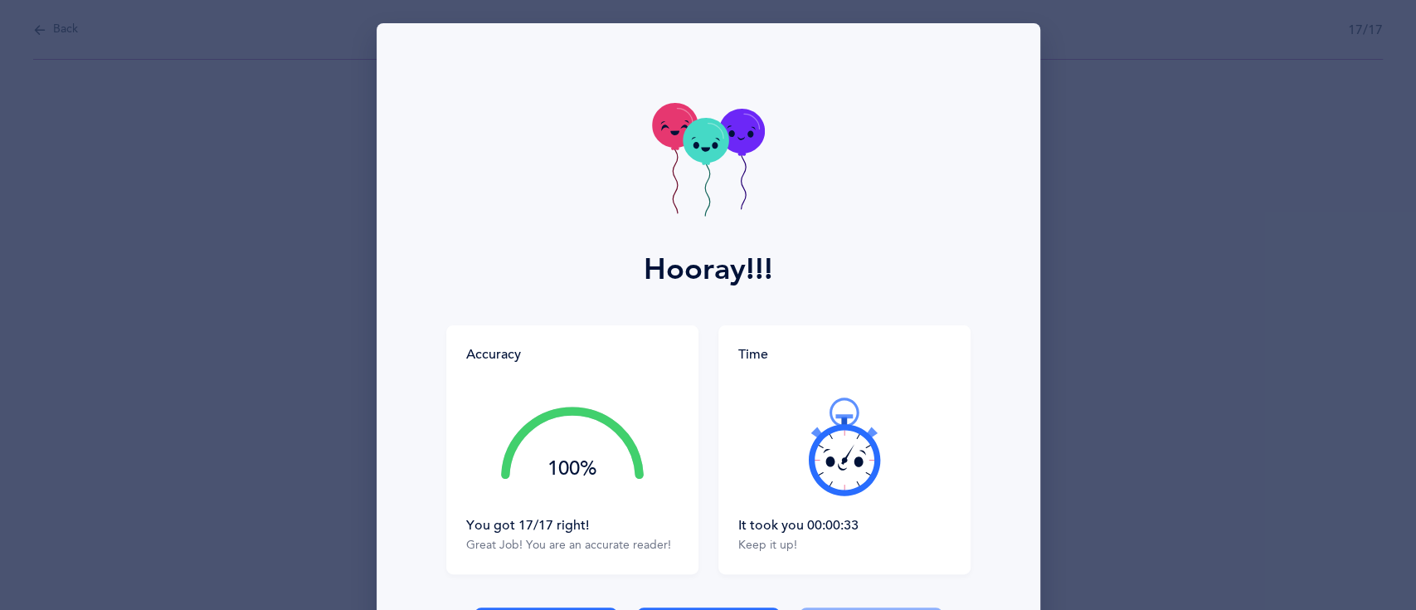
scroll to position [79, 0]
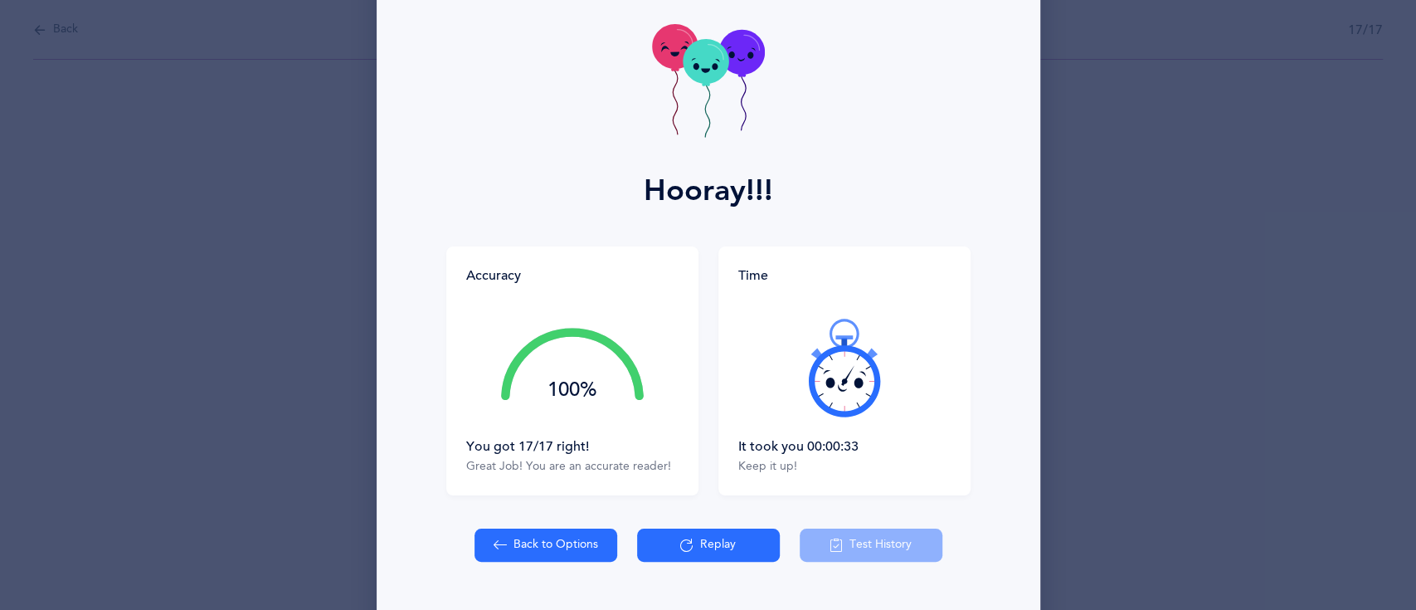
click at [691, 551] on button "Replay" at bounding box center [708, 544] width 143 height 33
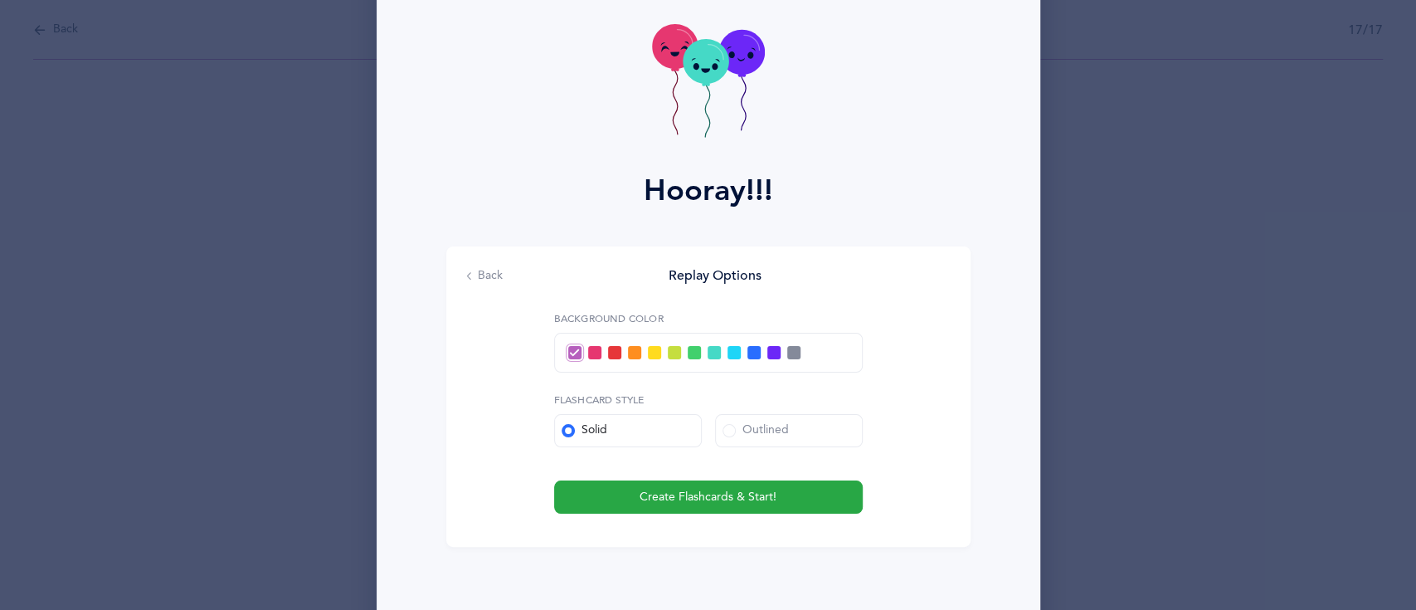
click at [628, 349] on span at bounding box center [634, 352] width 13 height 13
click at [0, 0] on input "checkbox" at bounding box center [0, 0] width 0 height 0
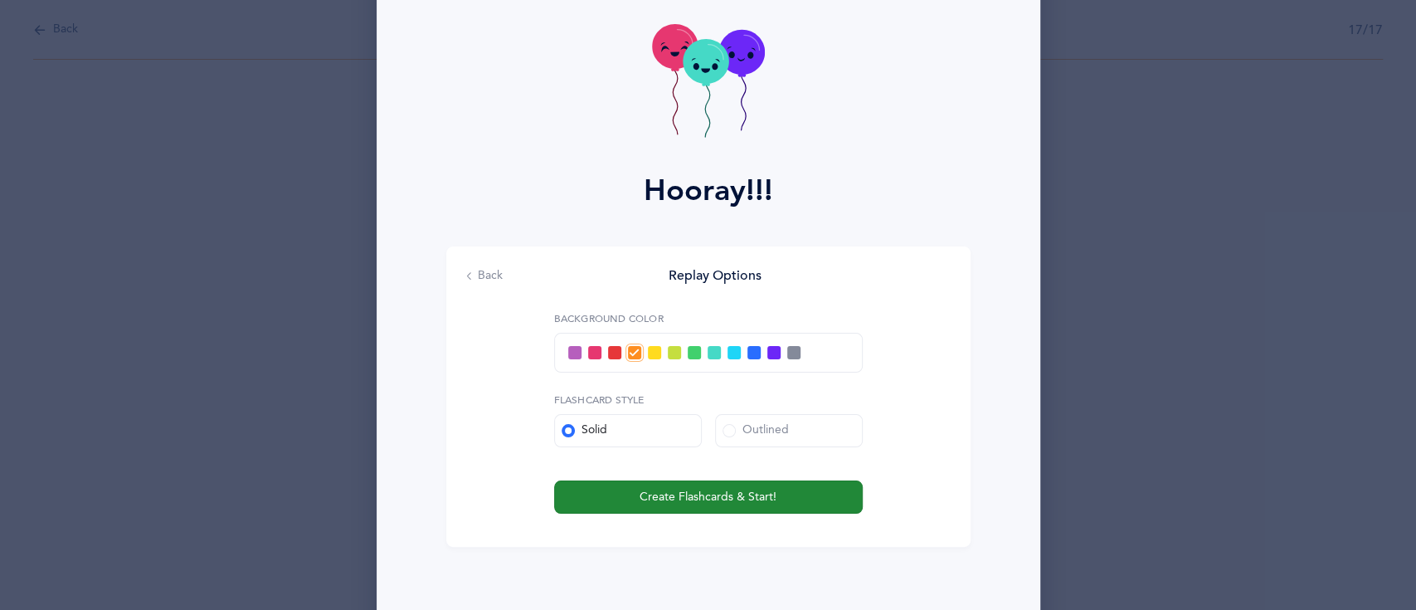
click at [728, 499] on span "Create Flashcards & Start!" at bounding box center [707, 496] width 137 height 17
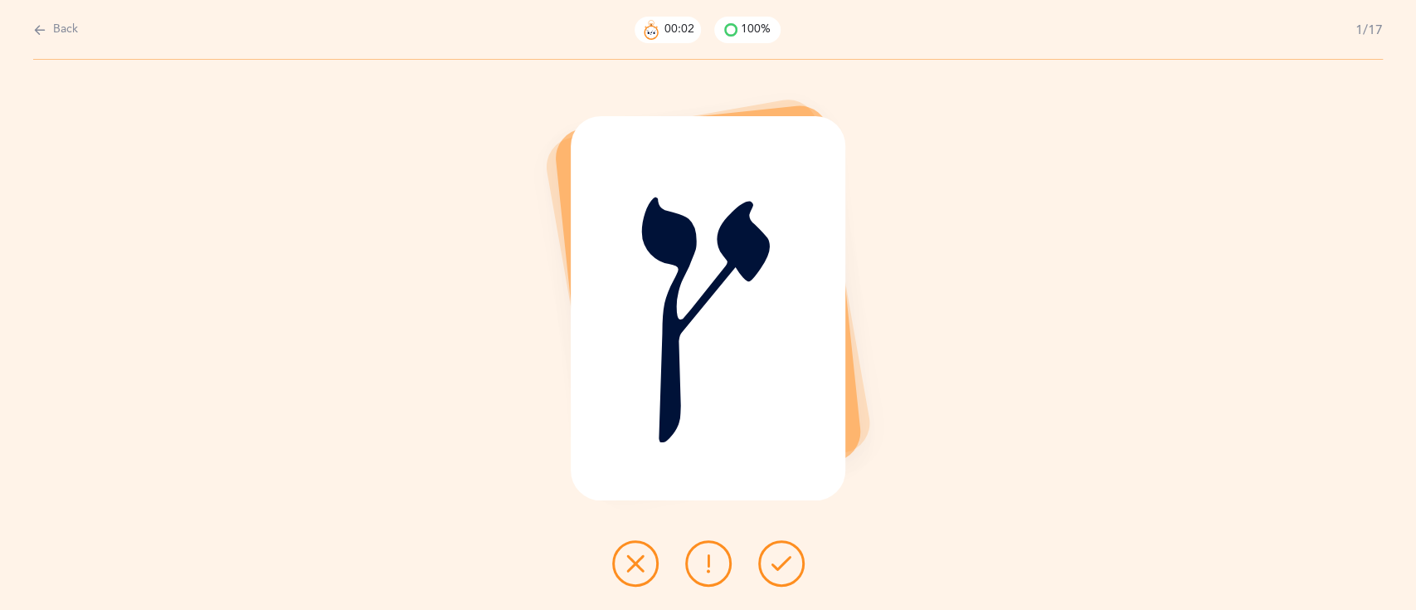
click at [789, 565] on icon at bounding box center [781, 563] width 20 height 20
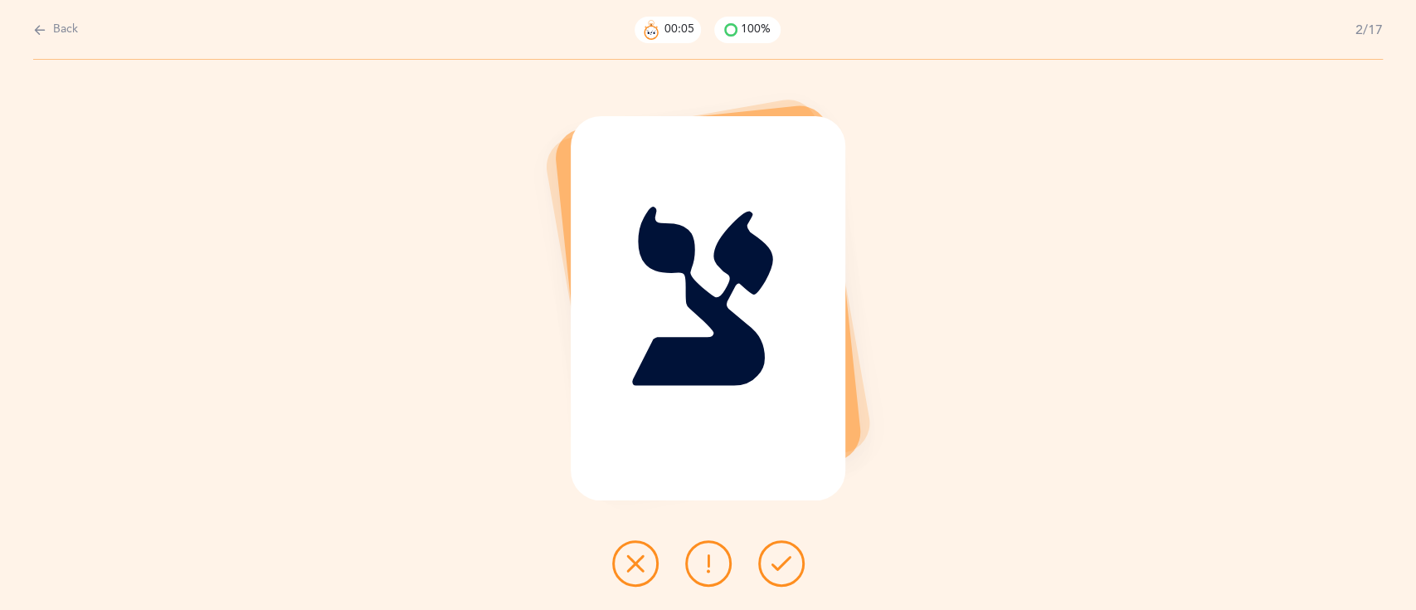
click at [789, 565] on icon at bounding box center [781, 563] width 20 height 20
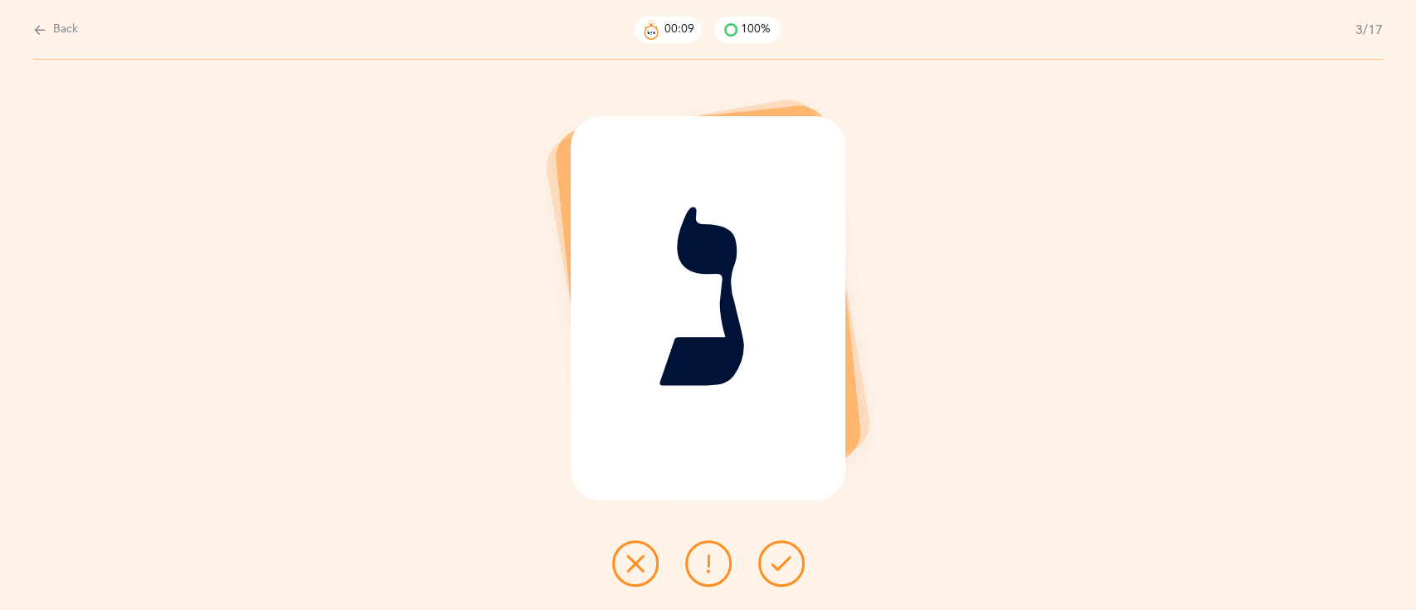
click at [622, 566] on button at bounding box center [635, 563] width 46 height 46
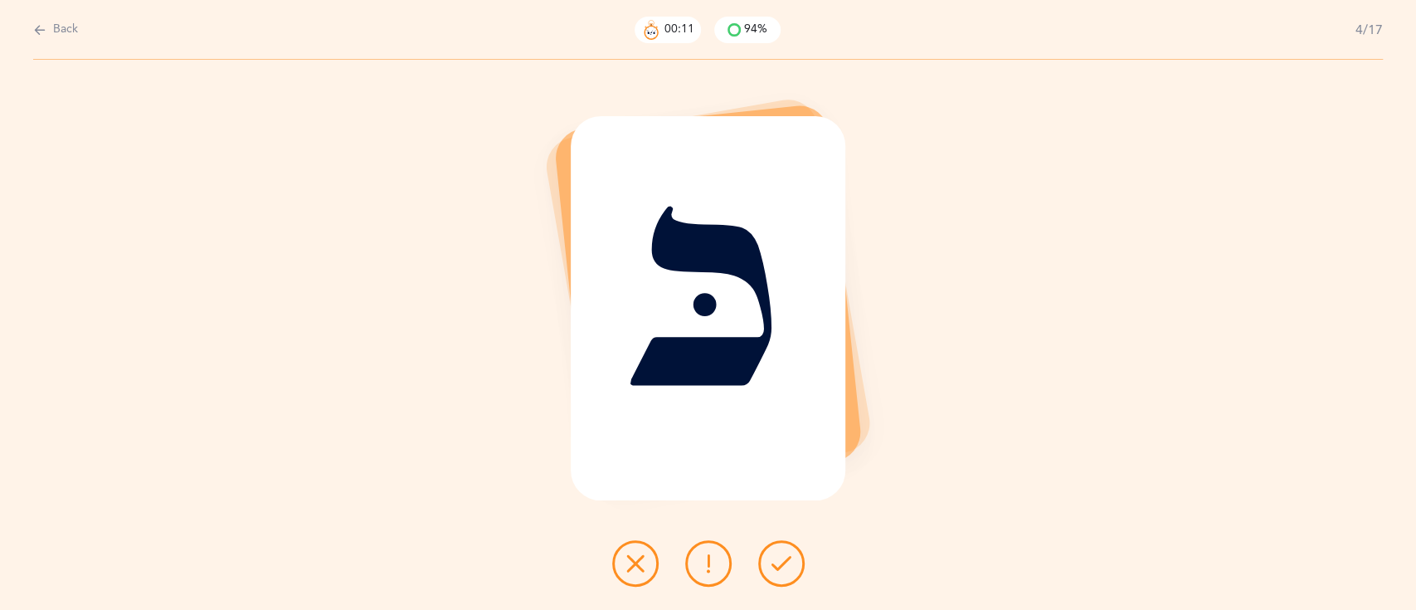
click at [790, 565] on icon at bounding box center [781, 563] width 20 height 20
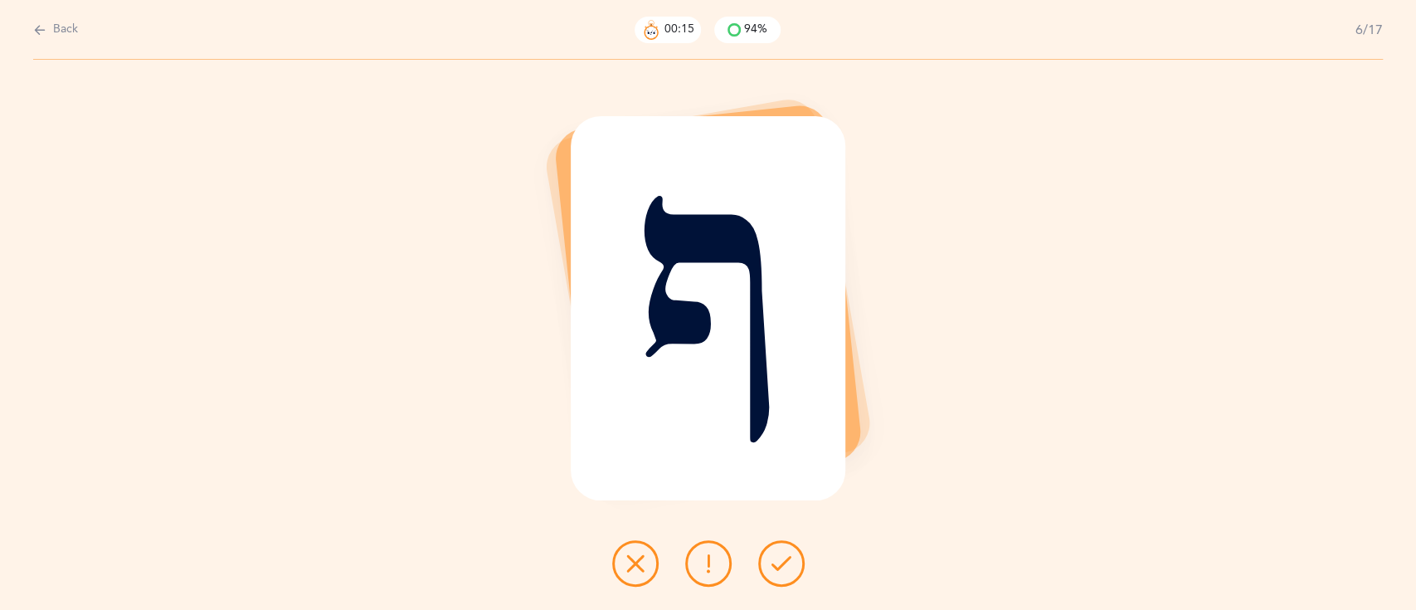
click at [790, 565] on icon at bounding box center [781, 563] width 20 height 20
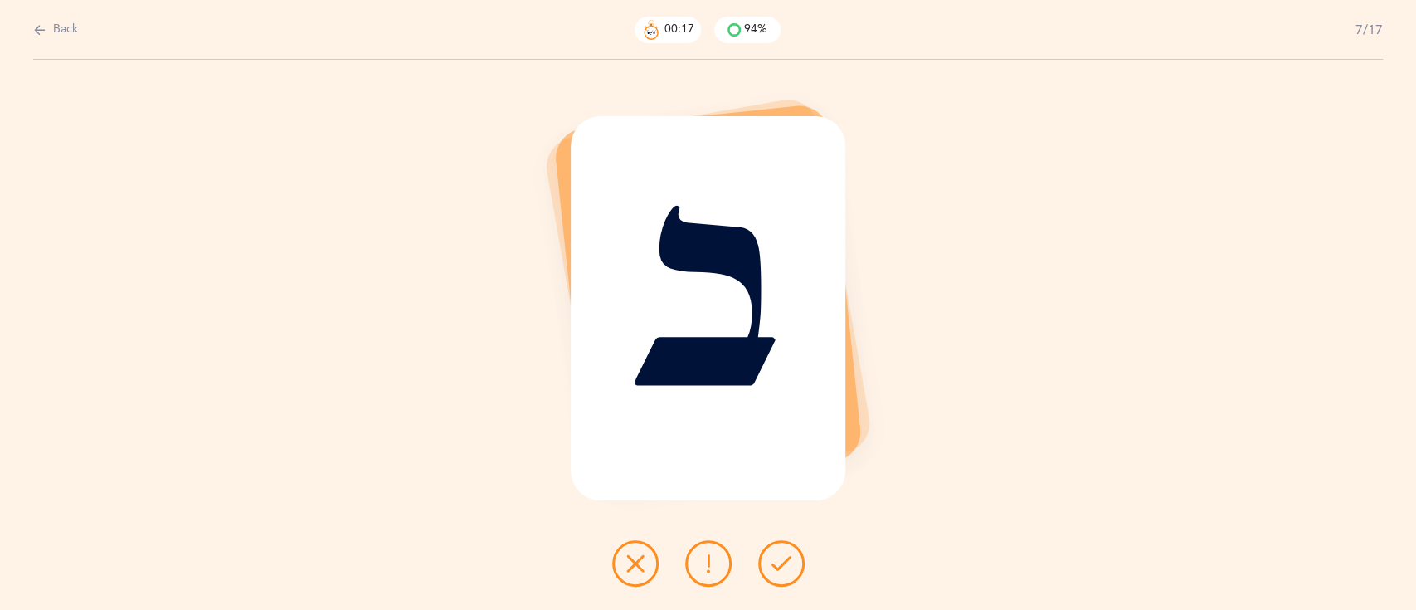
click at [790, 565] on icon at bounding box center [781, 563] width 20 height 20
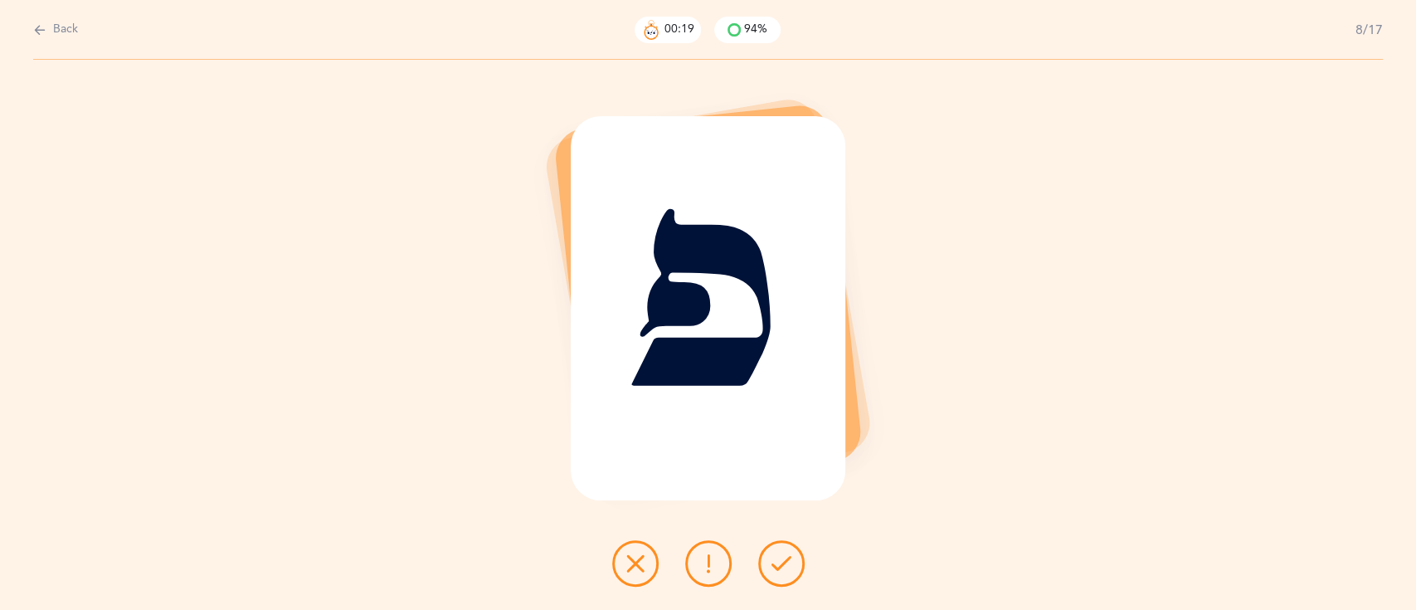
click at [790, 565] on icon at bounding box center [781, 563] width 20 height 20
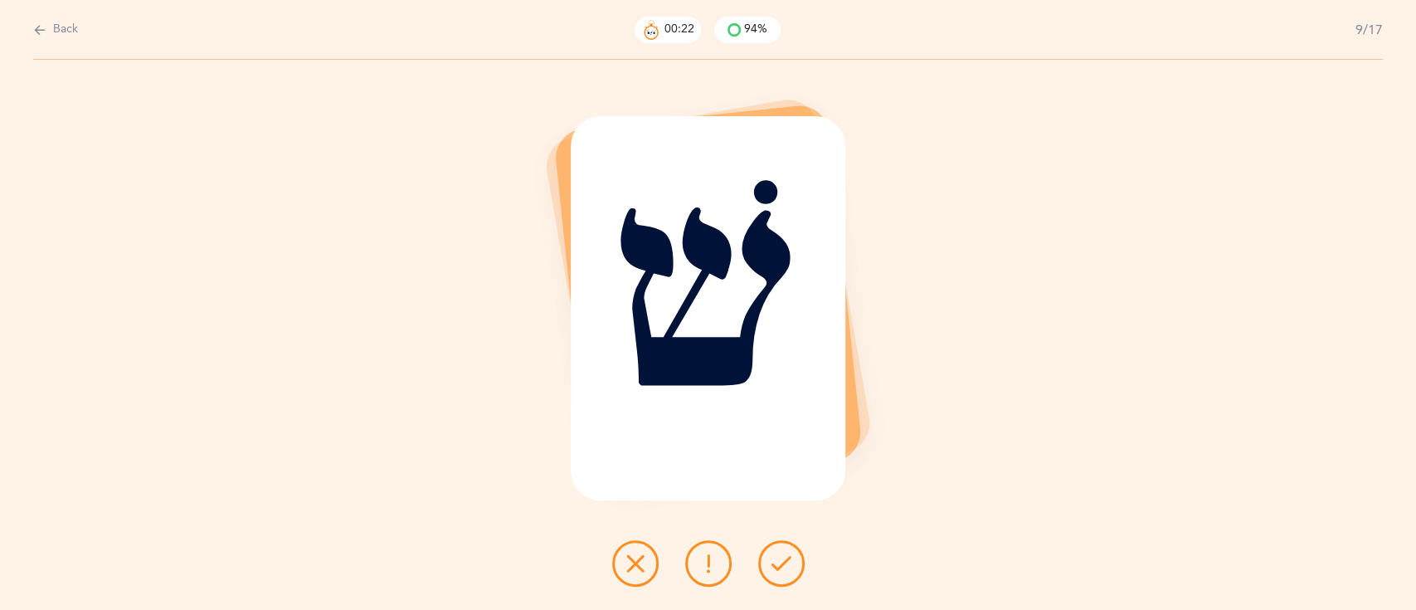
click at [790, 565] on icon at bounding box center [781, 563] width 20 height 20
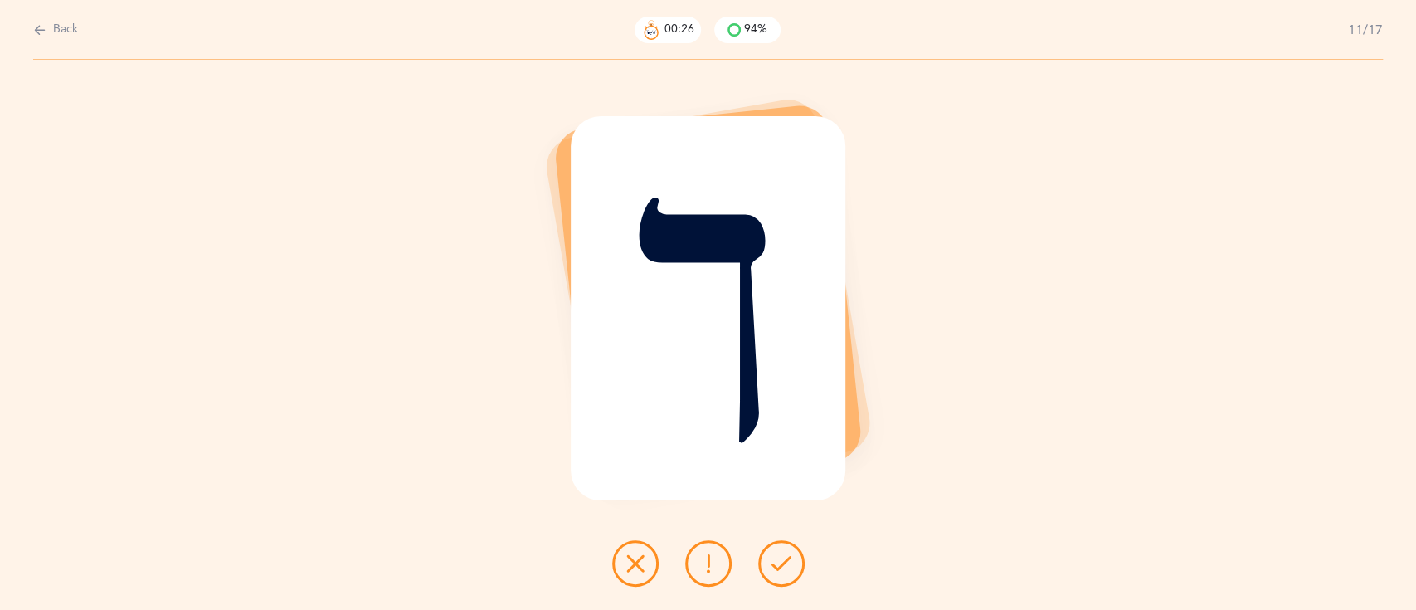
click at [790, 565] on icon at bounding box center [781, 563] width 20 height 20
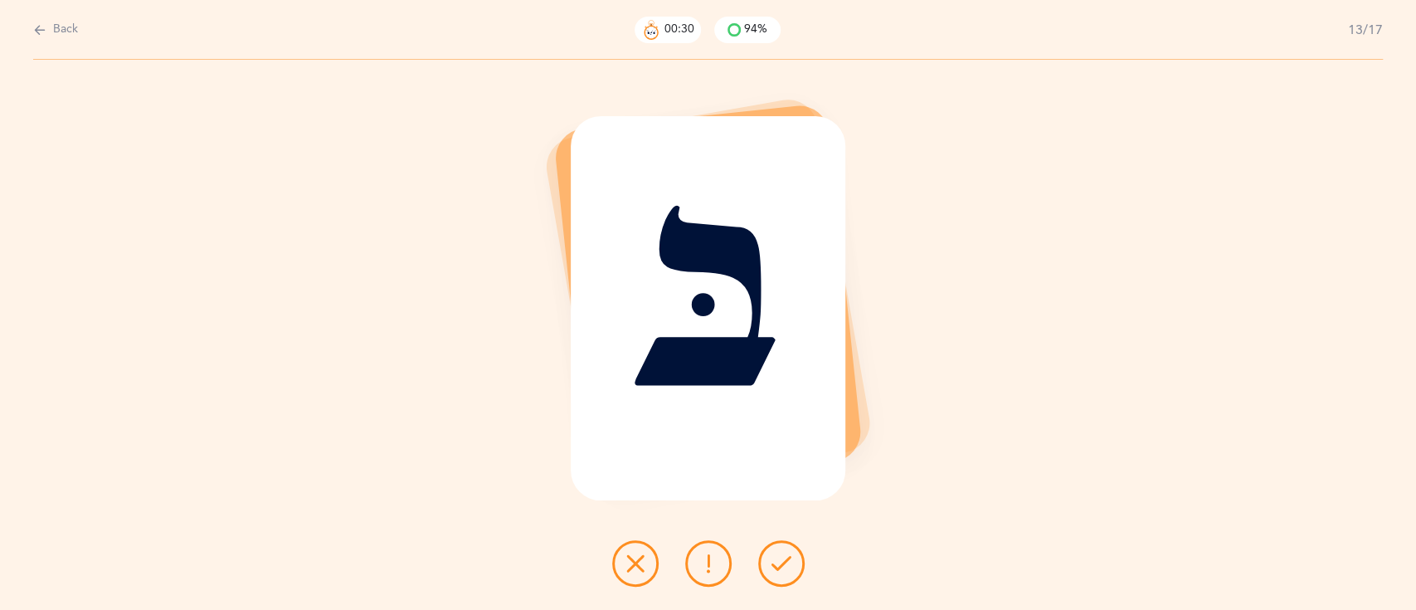
click at [790, 565] on icon at bounding box center [781, 563] width 20 height 20
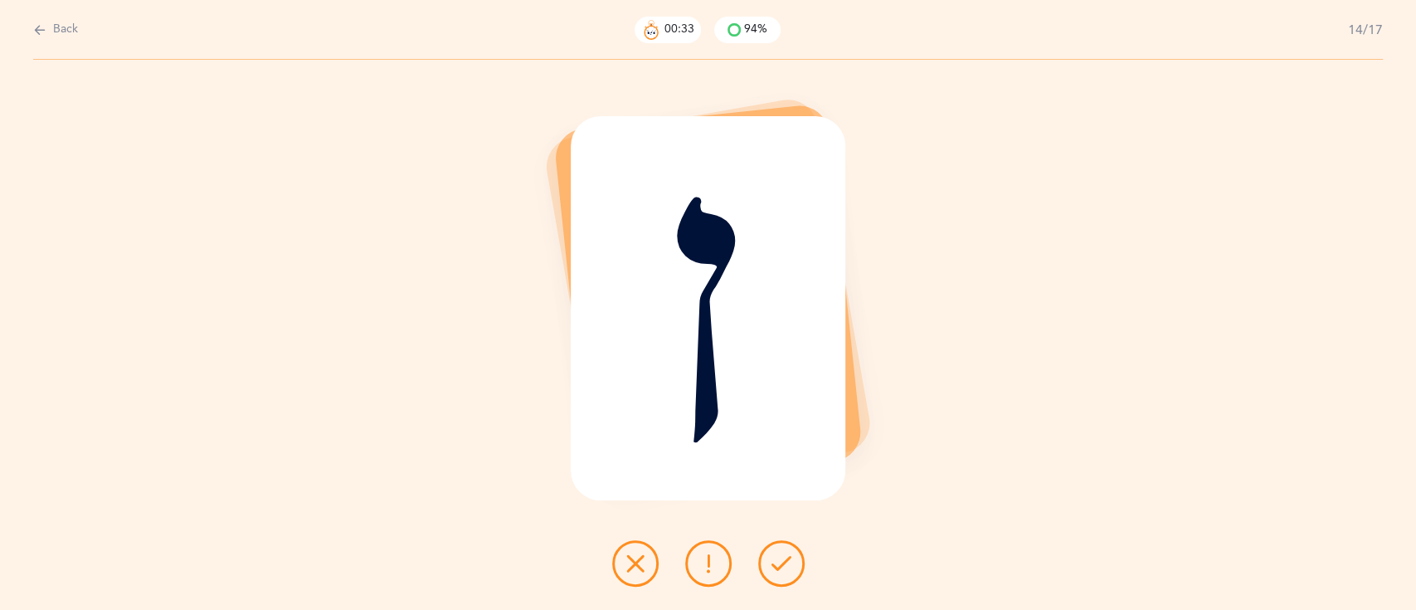
click at [790, 565] on icon at bounding box center [781, 563] width 20 height 20
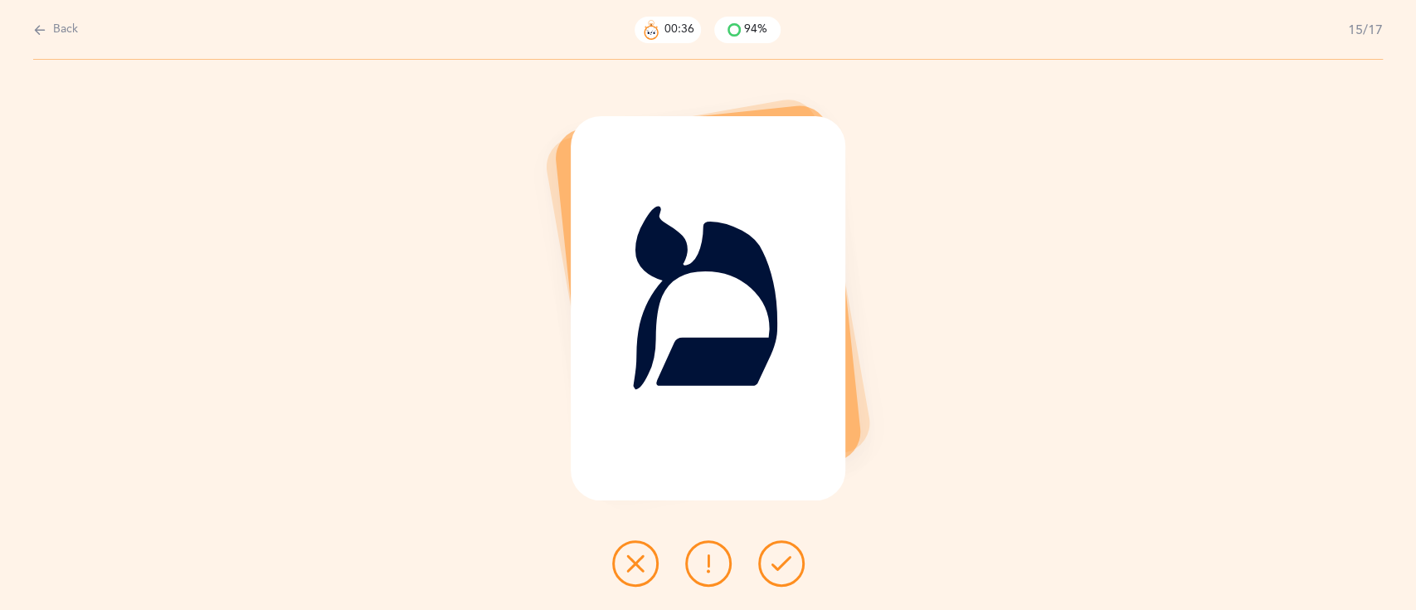
click at [790, 565] on icon at bounding box center [781, 563] width 20 height 20
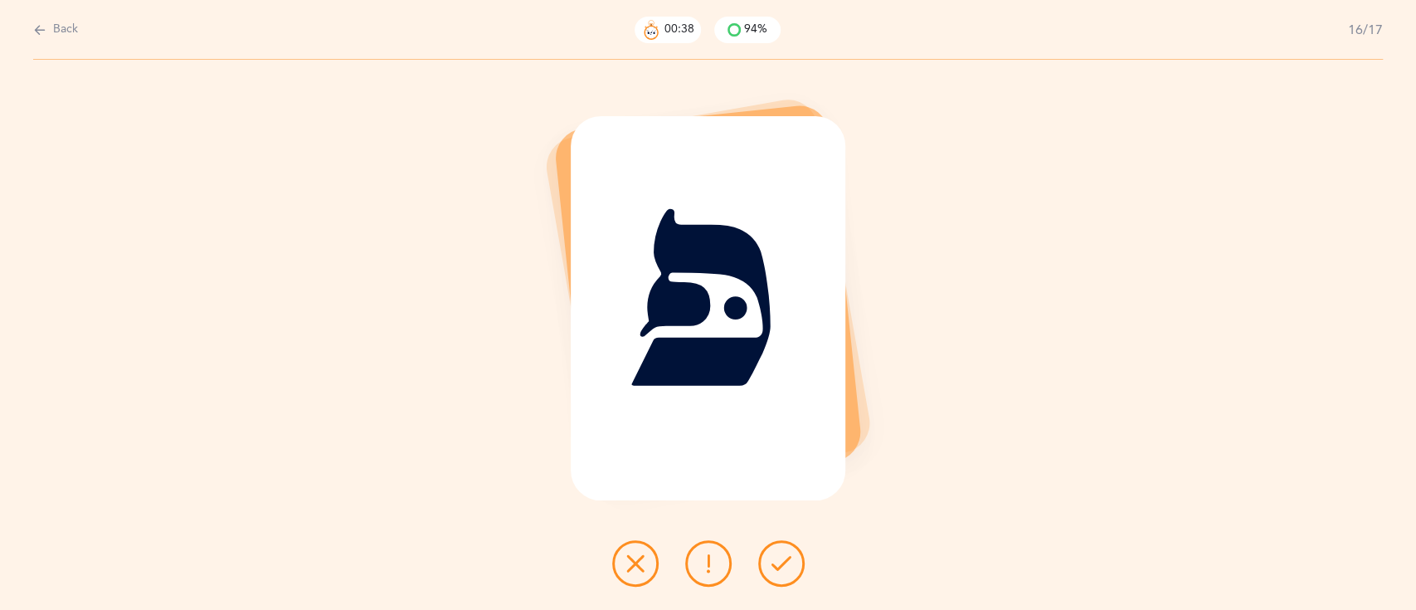
click at [790, 565] on icon at bounding box center [781, 563] width 20 height 20
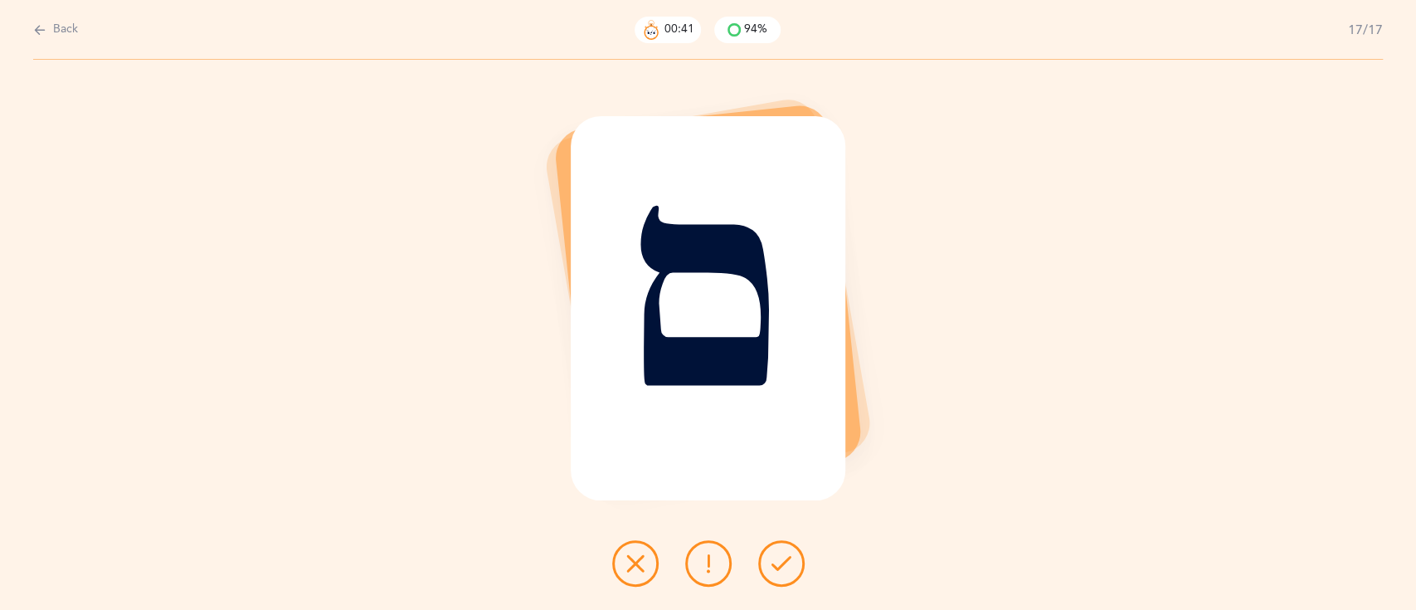
click at [790, 565] on icon at bounding box center [781, 563] width 20 height 20
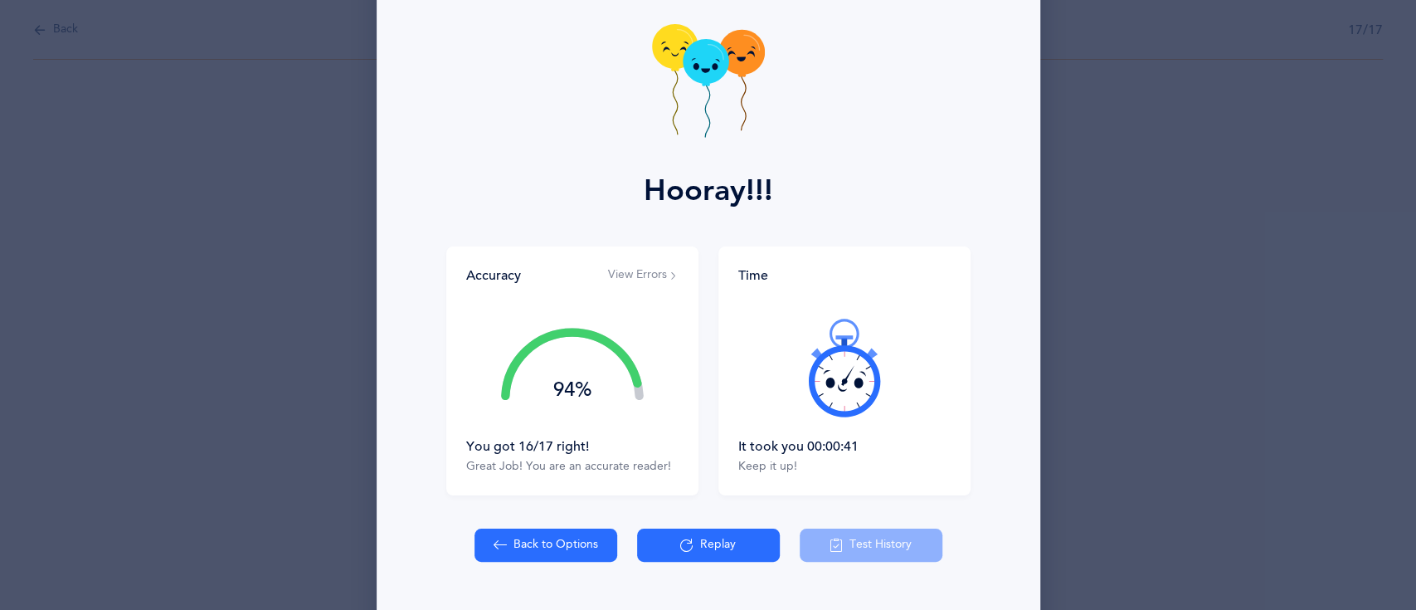
scroll to position [80, 0]
click at [717, 542] on button "Replay" at bounding box center [708, 543] width 143 height 33
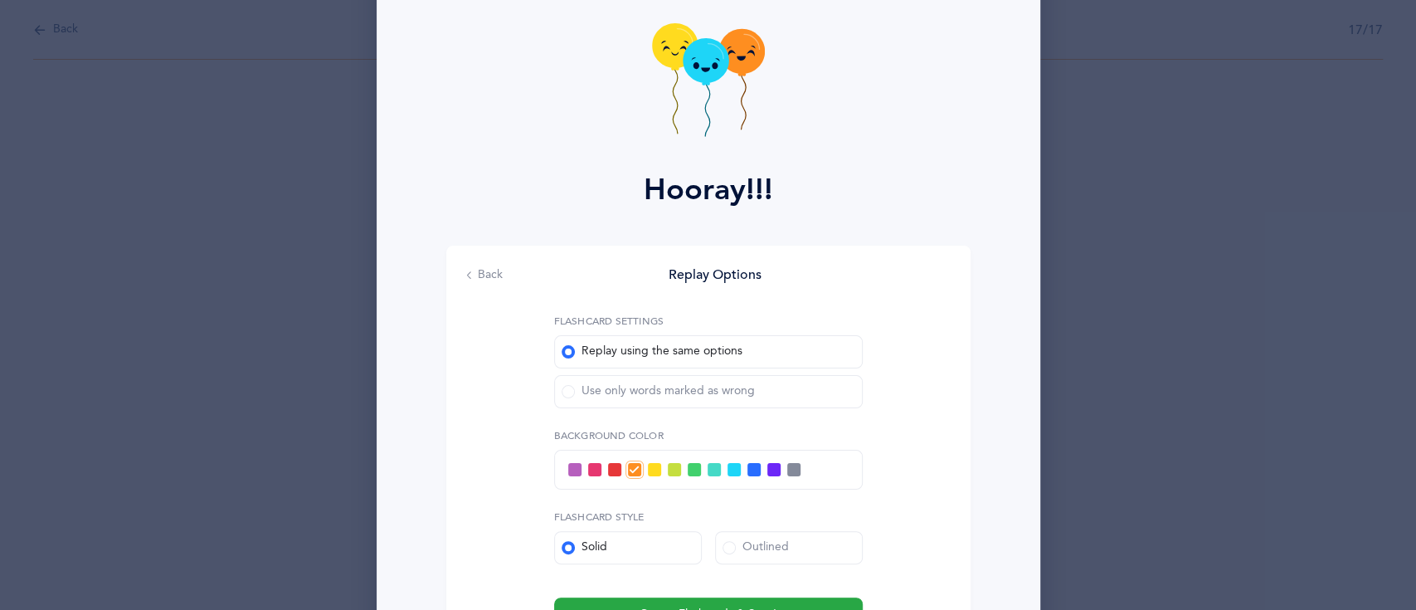
click at [608, 469] on span at bounding box center [614, 469] width 13 height 13
click at [0, 0] on input "checkbox" at bounding box center [0, 0] width 0 height 0
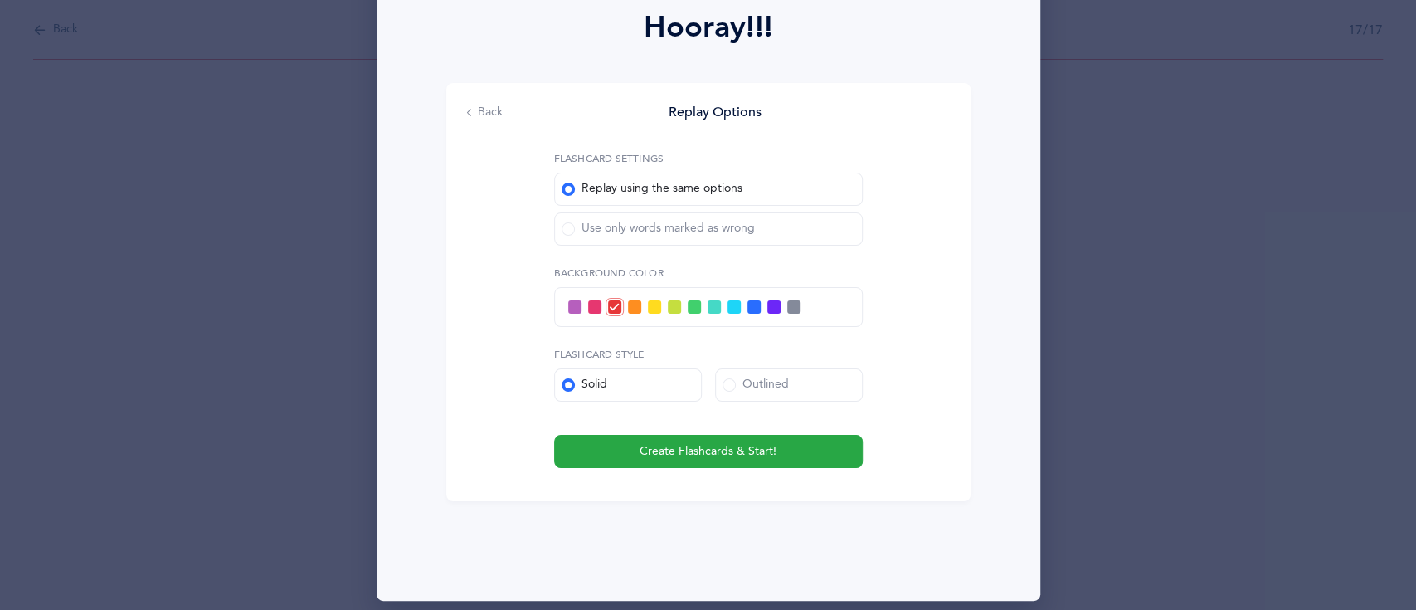
scroll to position [243, 0]
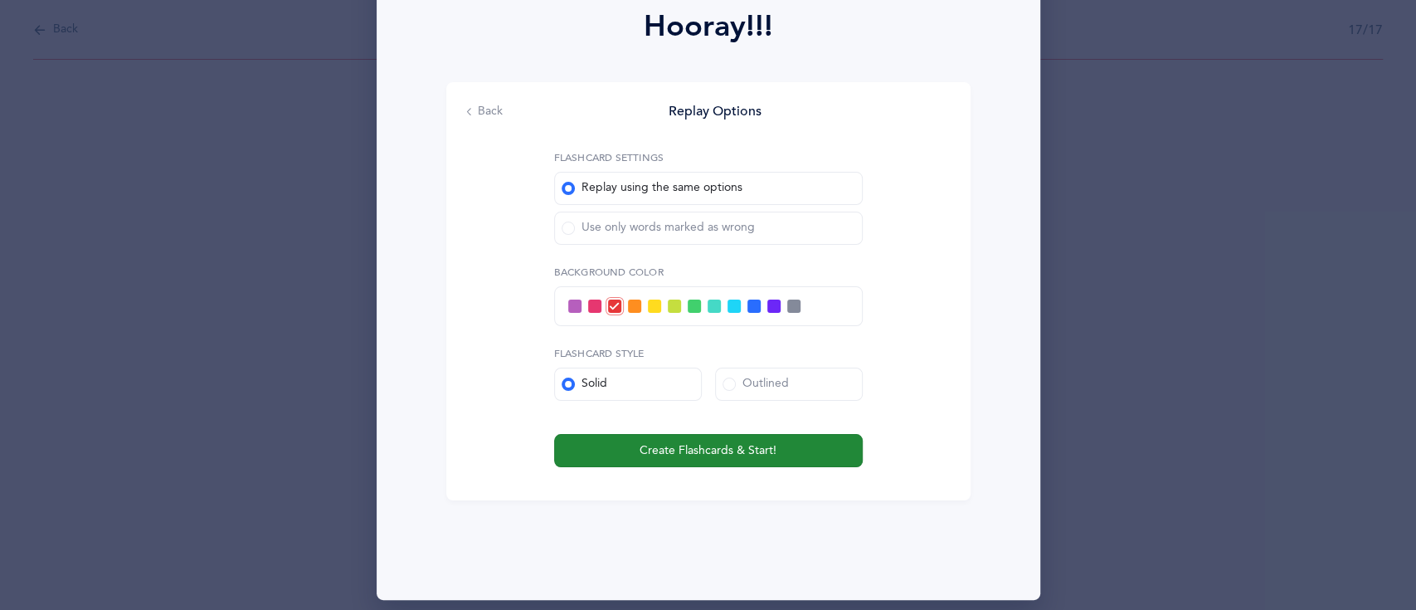
click at [624, 449] on button "Create Flashcards & Start!" at bounding box center [708, 450] width 309 height 33
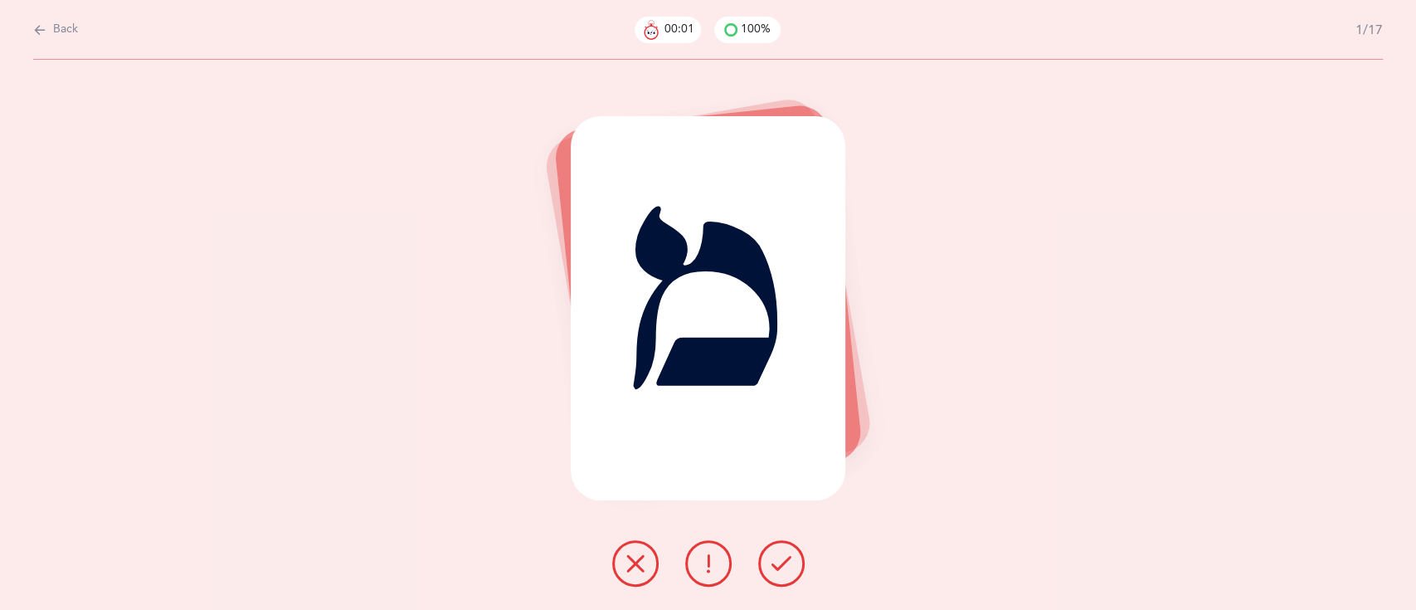
click at [793, 561] on button at bounding box center [781, 563] width 46 height 46
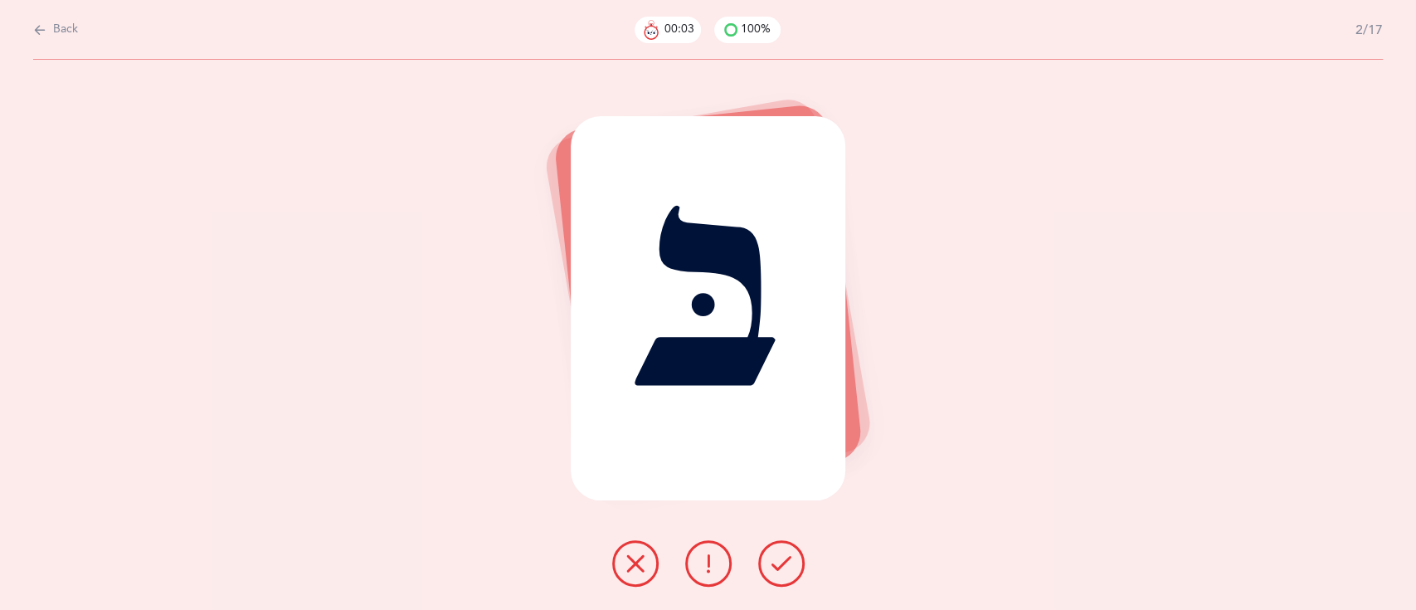
click at [793, 561] on button at bounding box center [781, 563] width 46 height 46
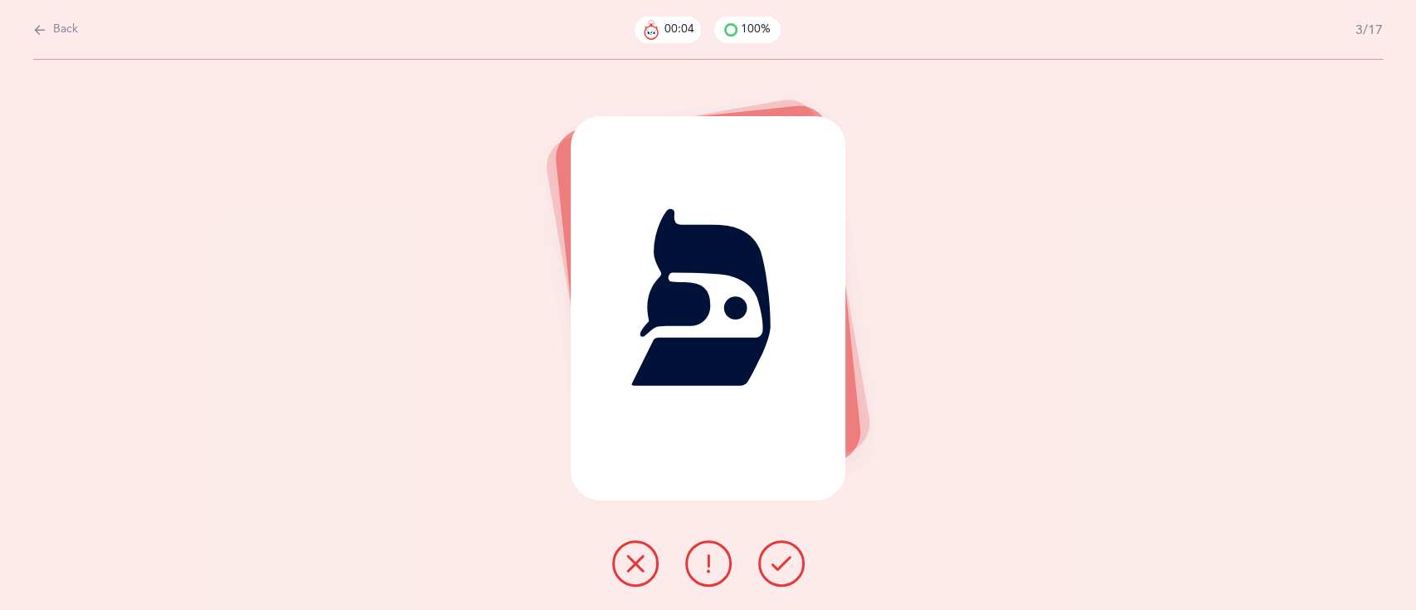
click at [793, 561] on button at bounding box center [781, 563] width 46 height 46
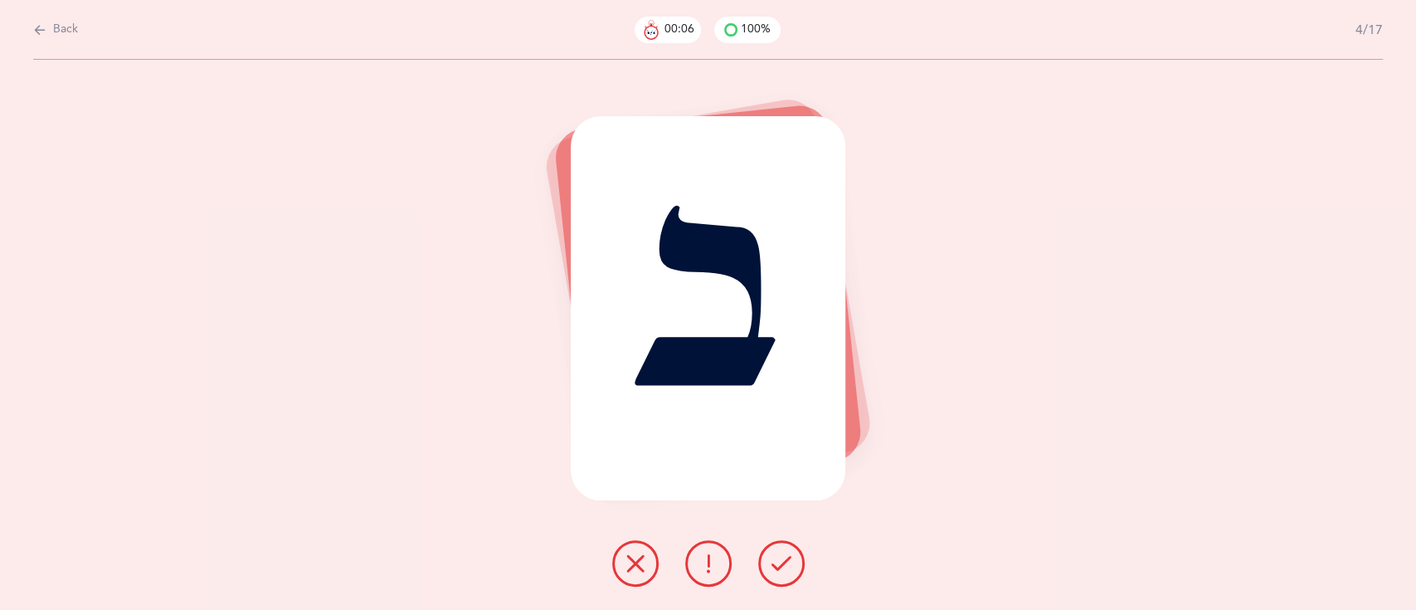
click at [793, 561] on button at bounding box center [781, 563] width 46 height 46
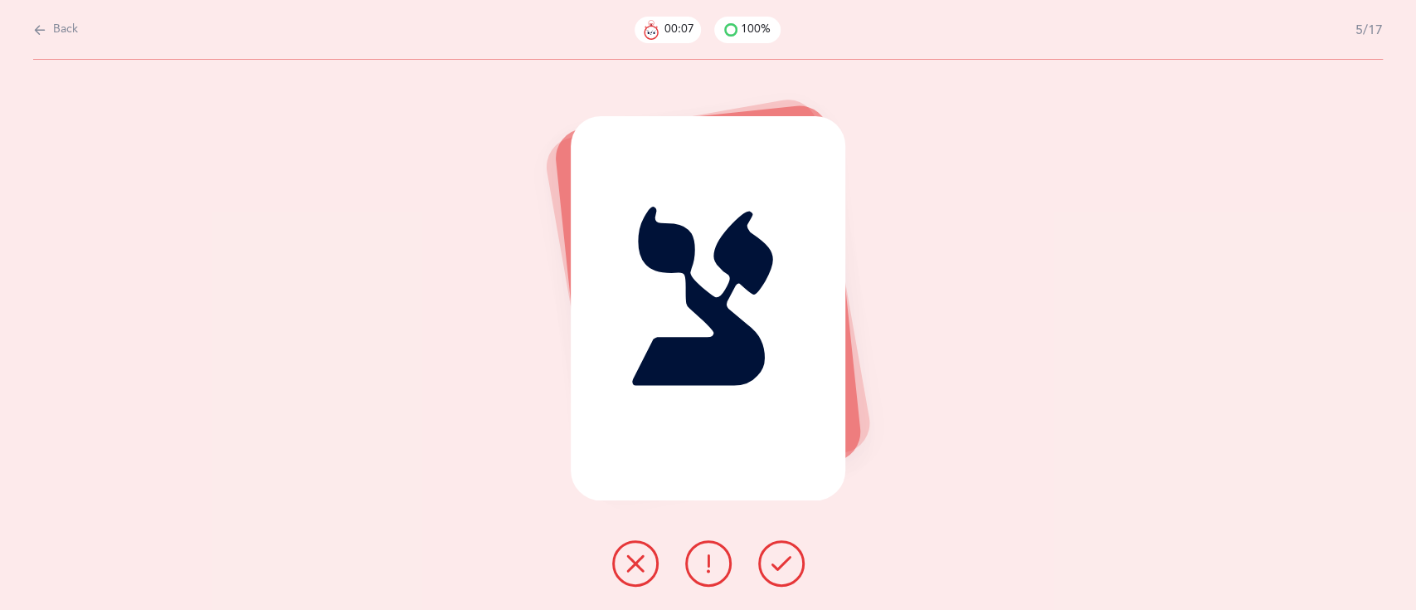
click at [793, 561] on button at bounding box center [781, 563] width 46 height 46
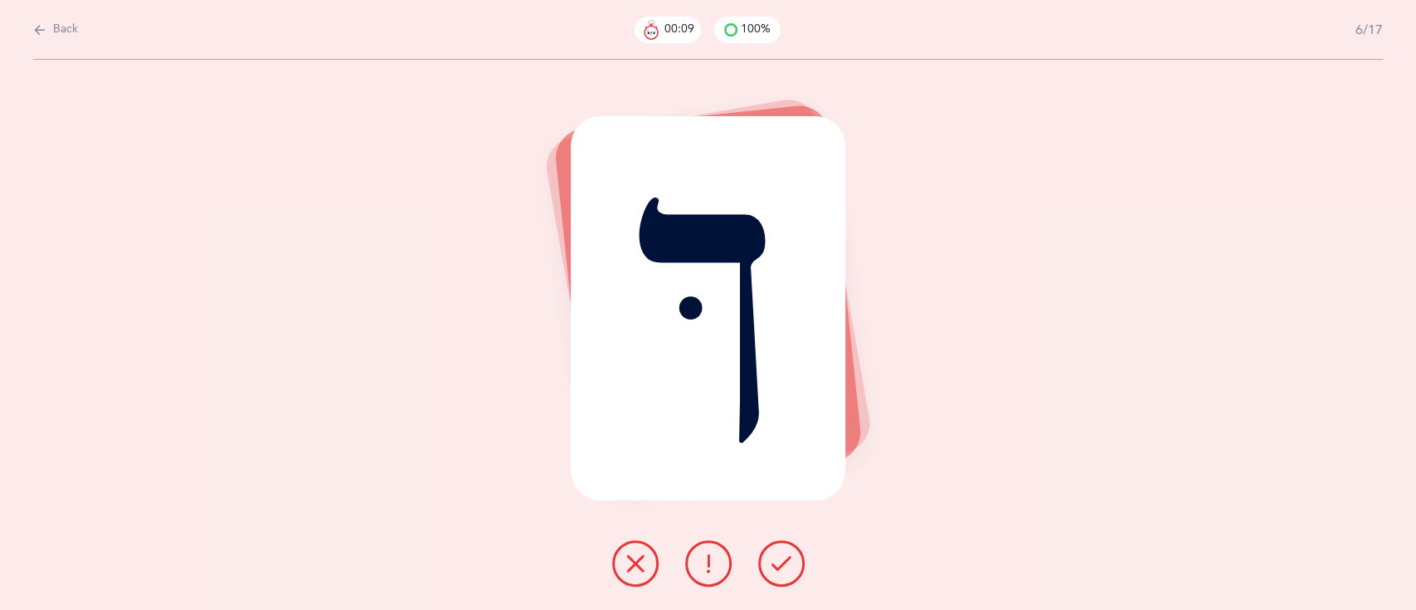
click at [793, 561] on button at bounding box center [781, 563] width 46 height 46
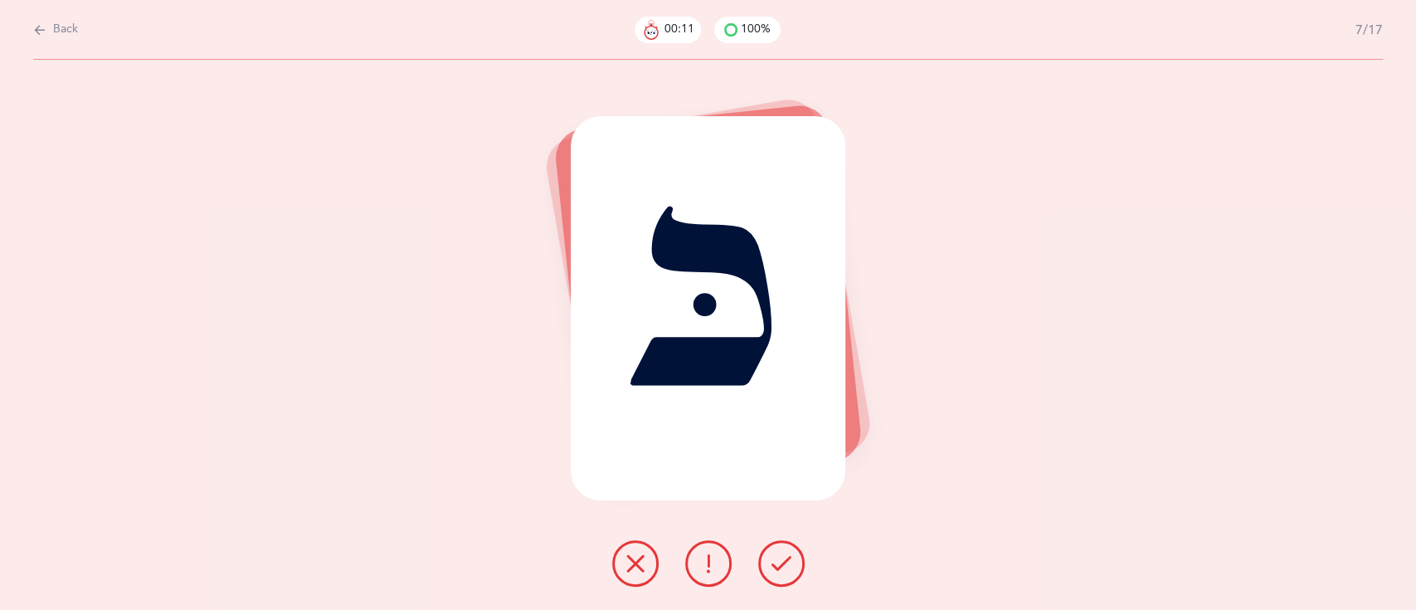
click at [793, 561] on button at bounding box center [781, 563] width 46 height 46
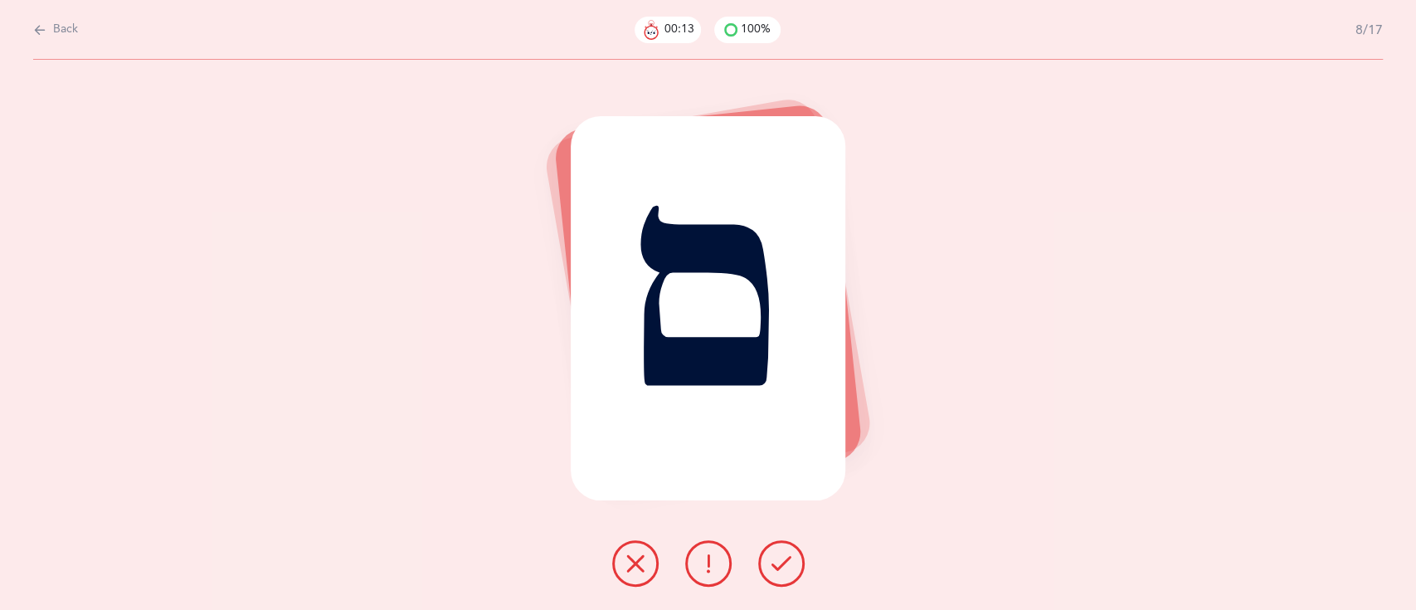
click at [793, 561] on button at bounding box center [781, 563] width 46 height 46
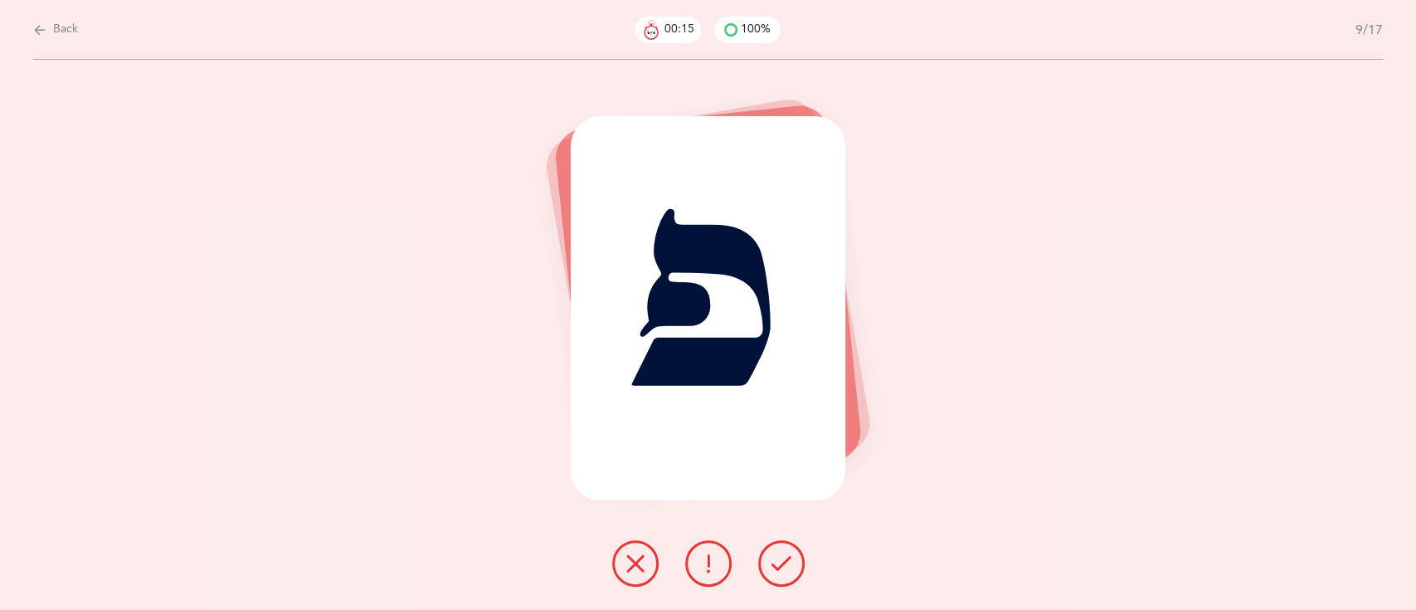
click at [793, 561] on button at bounding box center [781, 563] width 46 height 46
click at [646, 544] on button at bounding box center [635, 563] width 46 height 46
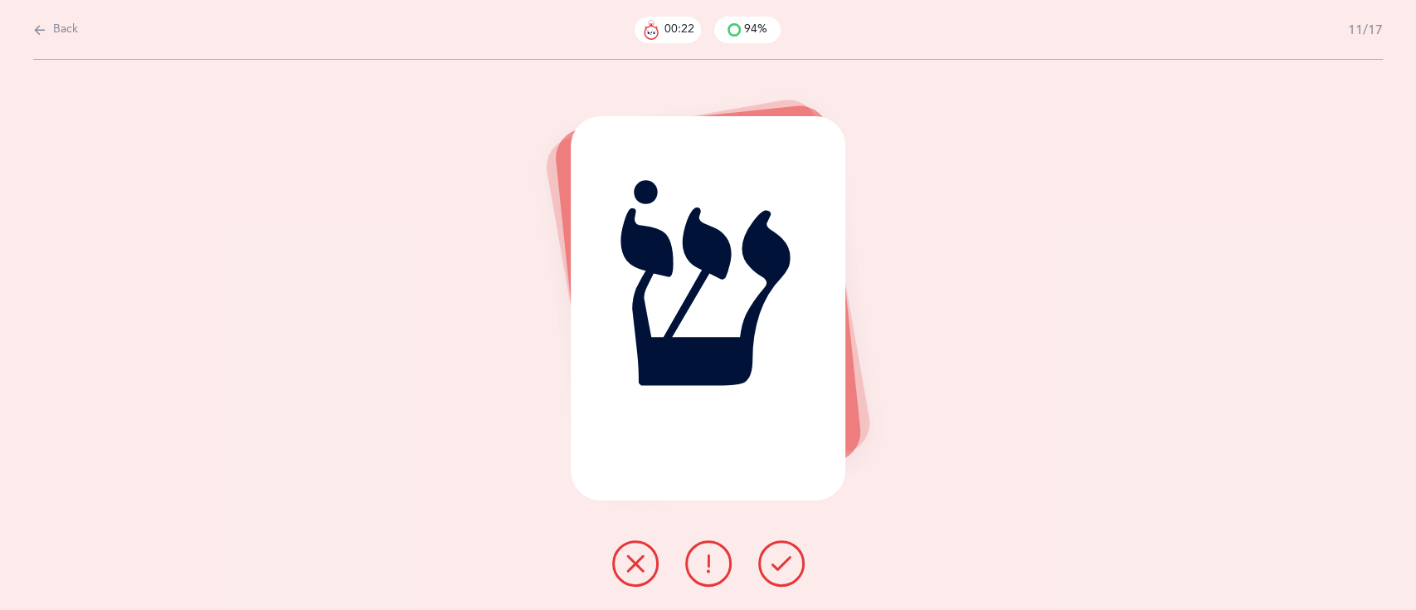
click at [775, 569] on icon at bounding box center [781, 563] width 20 height 20
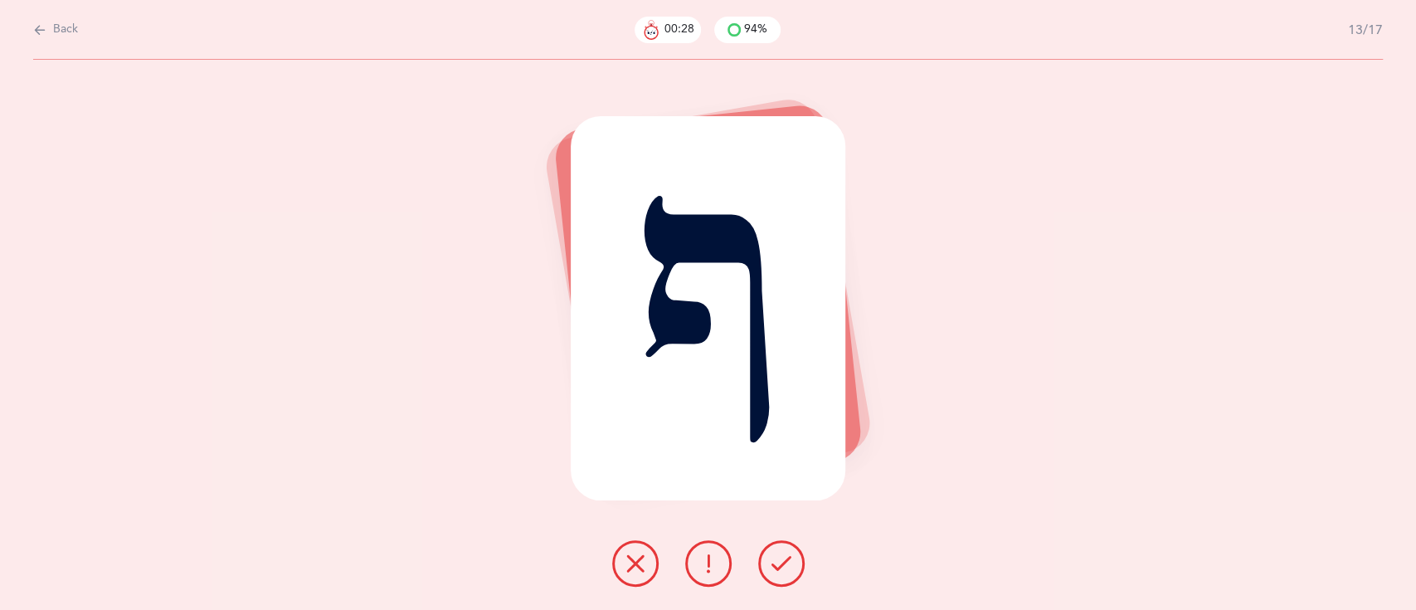
click at [775, 569] on icon at bounding box center [781, 563] width 20 height 20
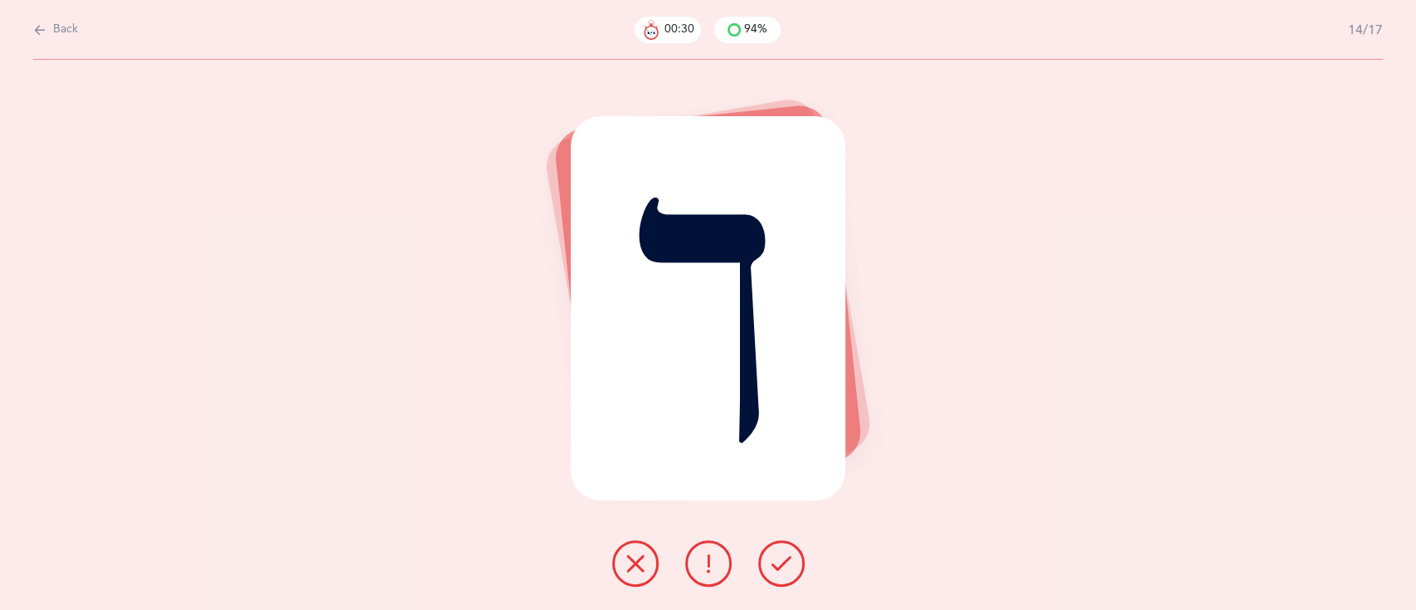
click at [775, 569] on icon at bounding box center [781, 563] width 20 height 20
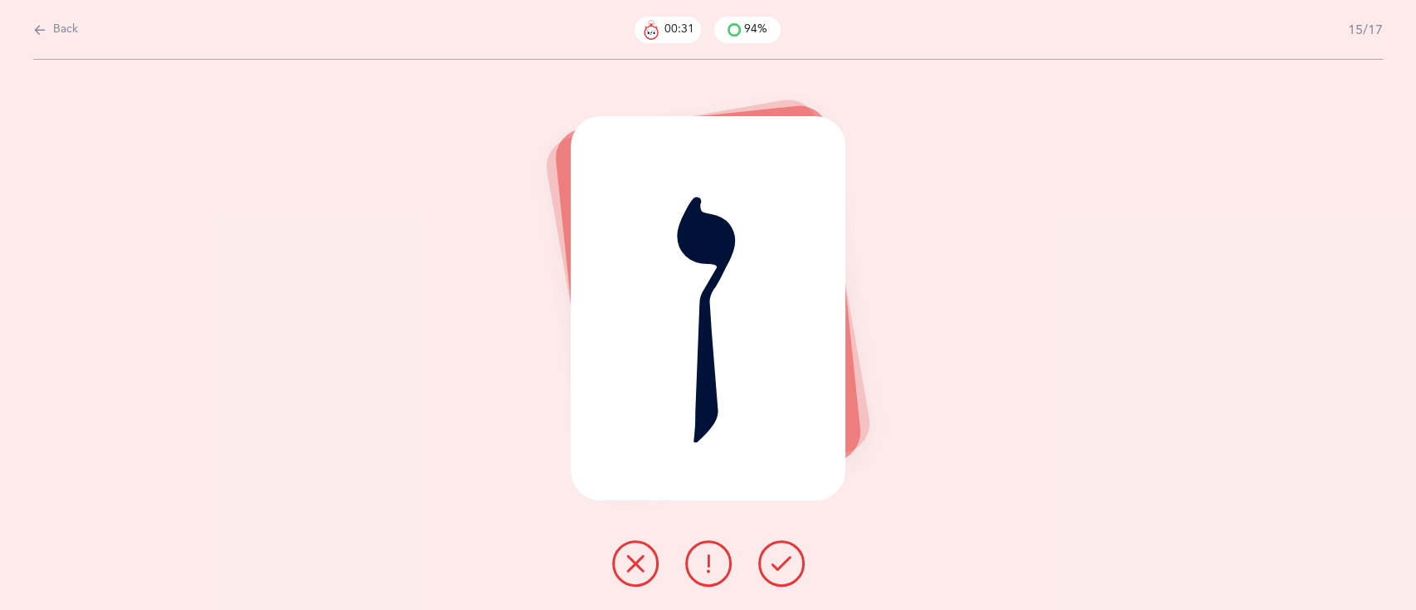
click at [775, 569] on icon at bounding box center [781, 563] width 20 height 20
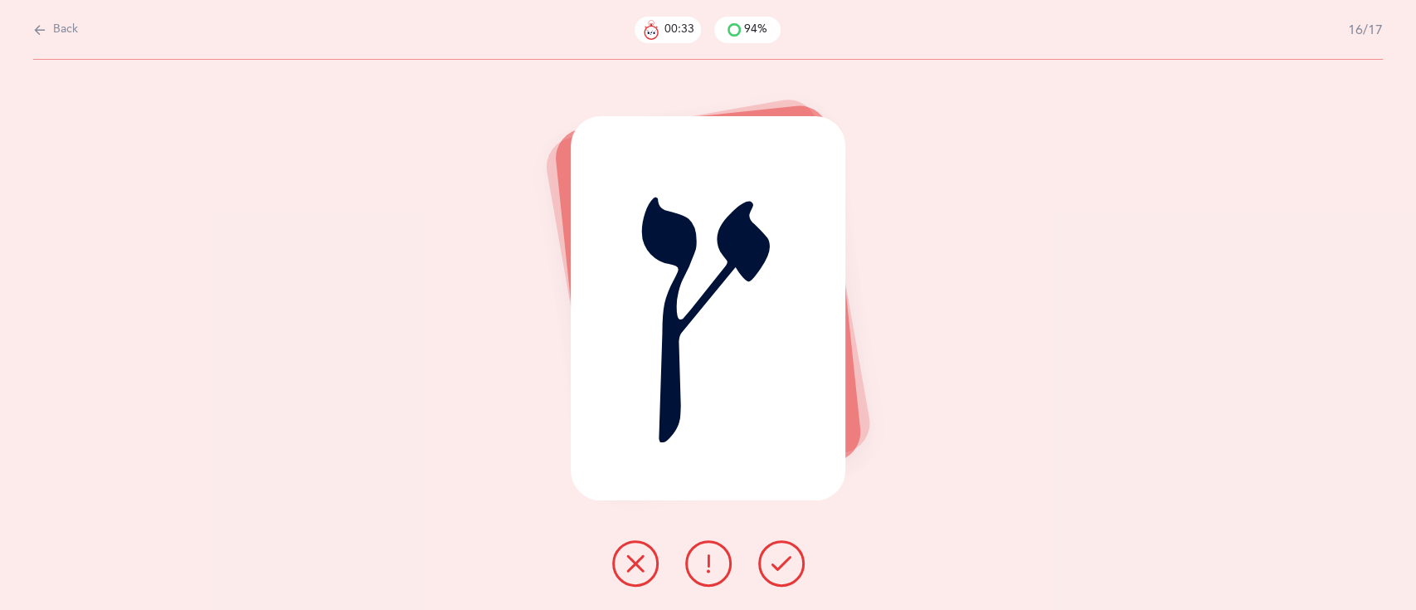
click at [775, 569] on icon at bounding box center [781, 563] width 20 height 20
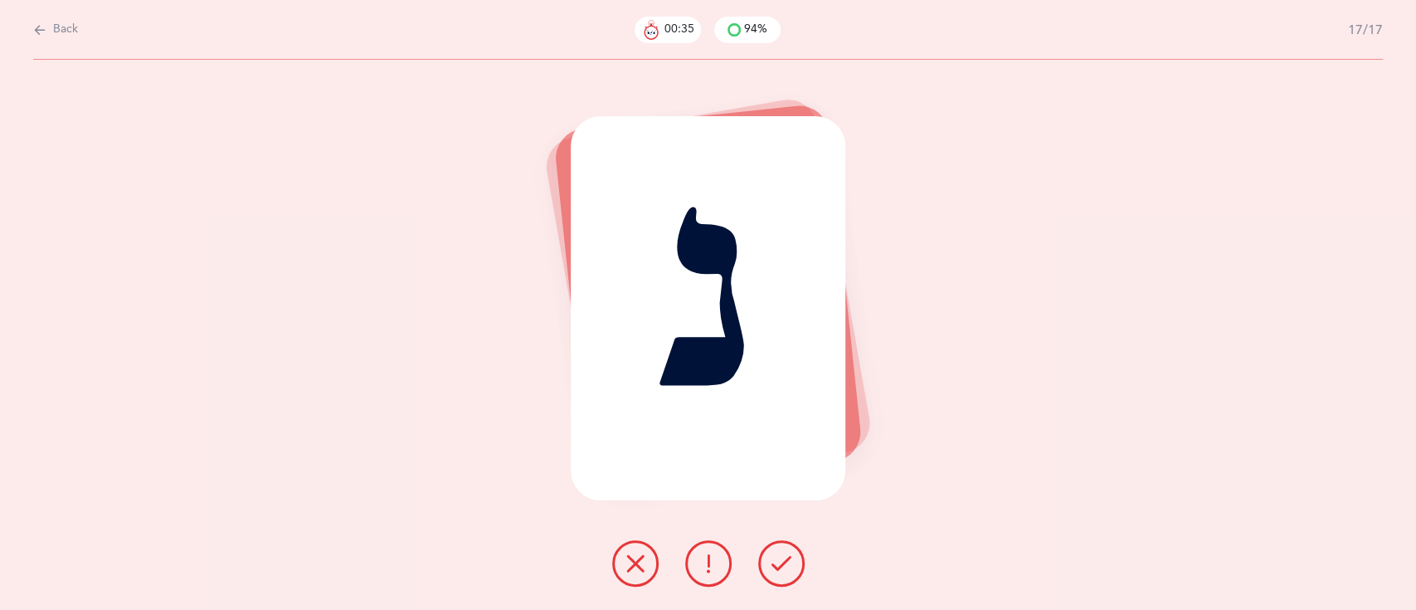
click at [775, 569] on icon at bounding box center [781, 563] width 20 height 20
